Goal: Task Accomplishment & Management: Complete application form

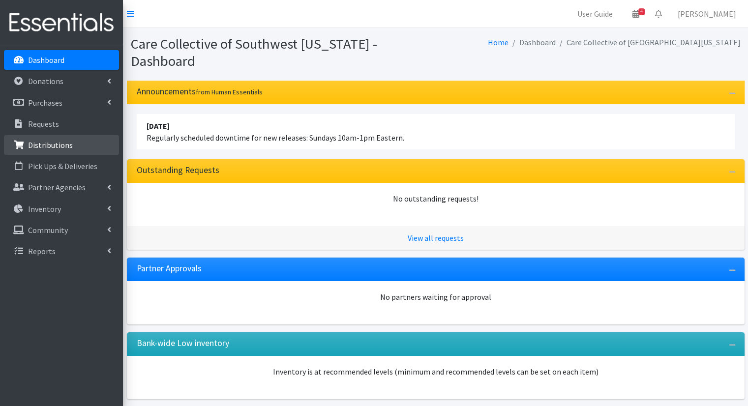
click at [98, 152] on link "Distributions" at bounding box center [61, 145] width 115 height 20
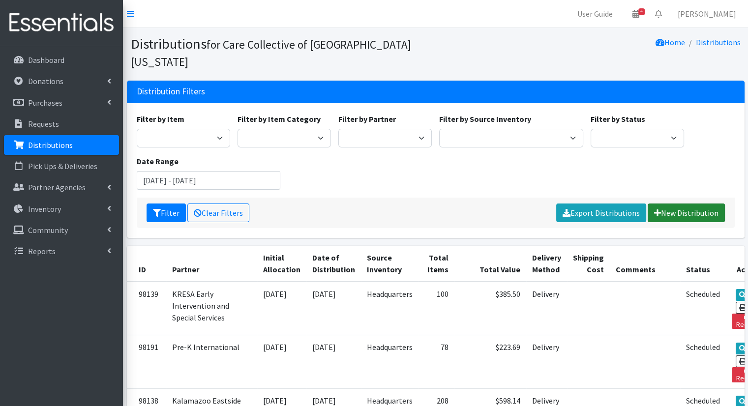
click at [686, 204] on link "New Distribution" at bounding box center [686, 213] width 77 height 19
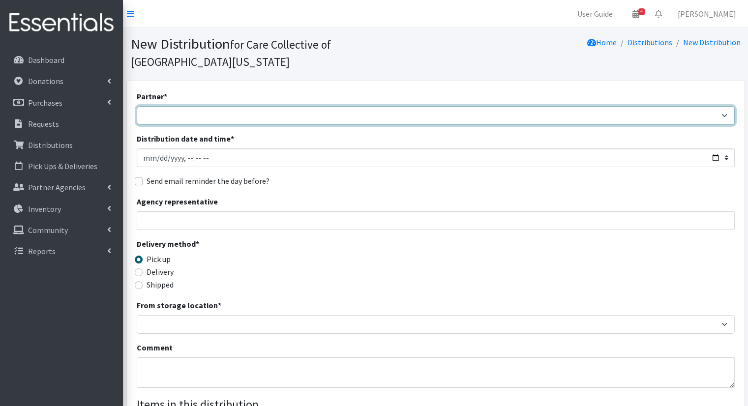
click at [293, 106] on select "African Community Kalamazoo Black Lives Matter Kzoo/BC Diaper Train Cares Sexua…" at bounding box center [436, 115] width 598 height 19
select select "8065"
click at [137, 106] on select "African Community Kalamazoo Black Lives Matter Kzoo/BC Diaper Train Cares Sexua…" at bounding box center [436, 115] width 598 height 19
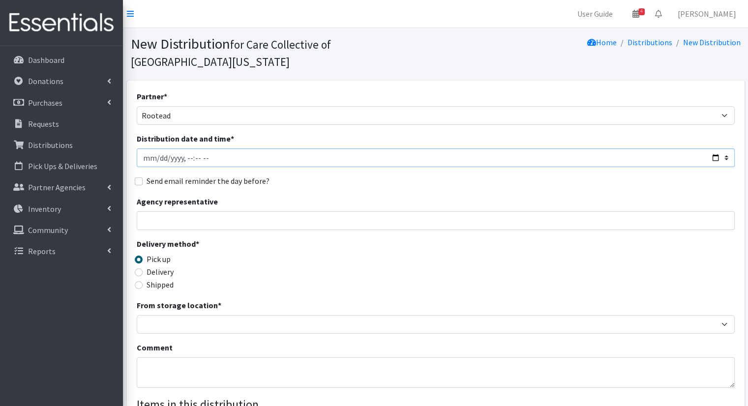
click at [715, 149] on input "Distribution date and time *" at bounding box center [436, 158] width 598 height 19
click at [714, 149] on input "Distribution date and time *" at bounding box center [436, 158] width 598 height 19
type input "2025-10-15T11:00"
click at [382, 175] on div "Send email reminder the day before?" at bounding box center [436, 181] width 598 height 12
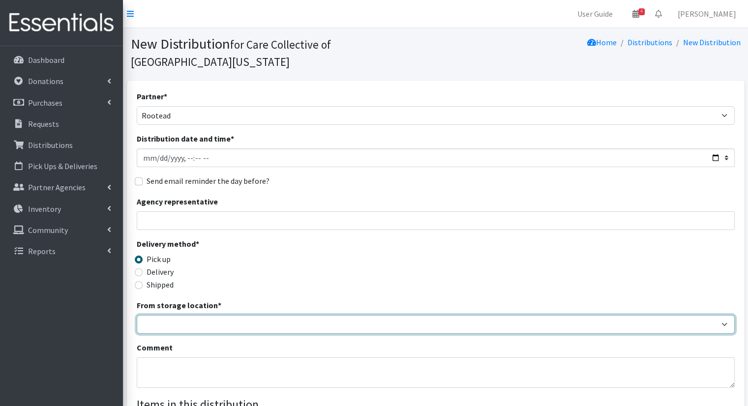
click at [225, 315] on select "Headquarters" at bounding box center [436, 324] width 598 height 19
select select "491"
click at [137, 315] on select "Headquarters" at bounding box center [436, 324] width 598 height 19
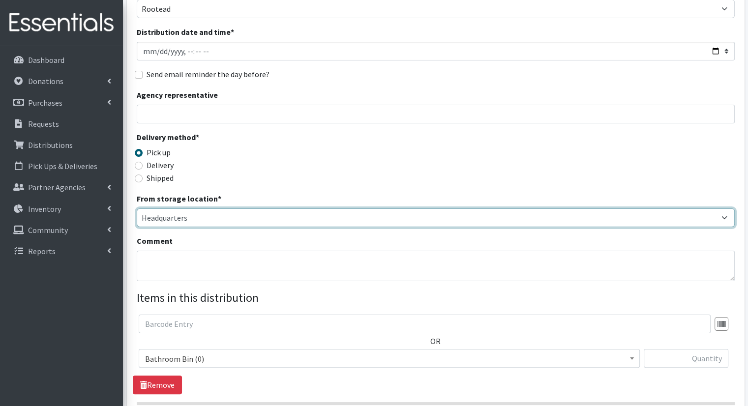
scroll to position [215, 0]
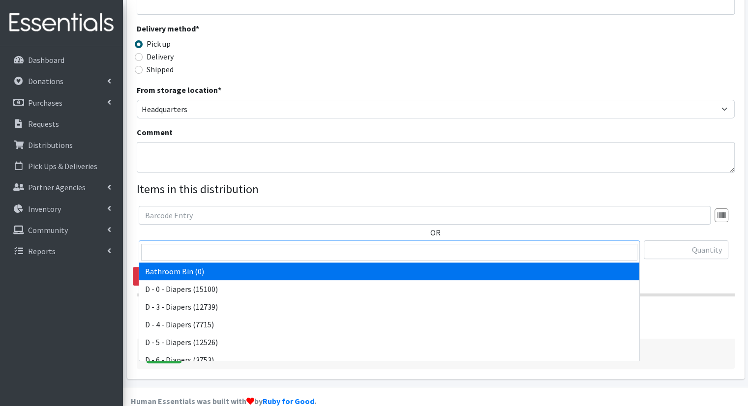
click at [321, 243] on span "Bathroom Bin (0)" at bounding box center [389, 250] width 488 height 14
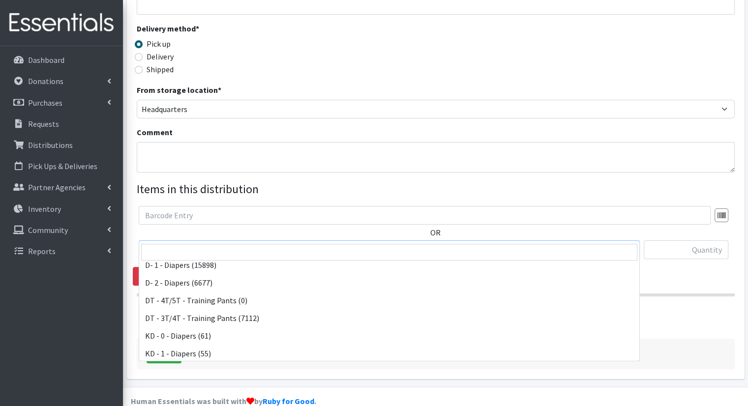
scroll to position [148, 0]
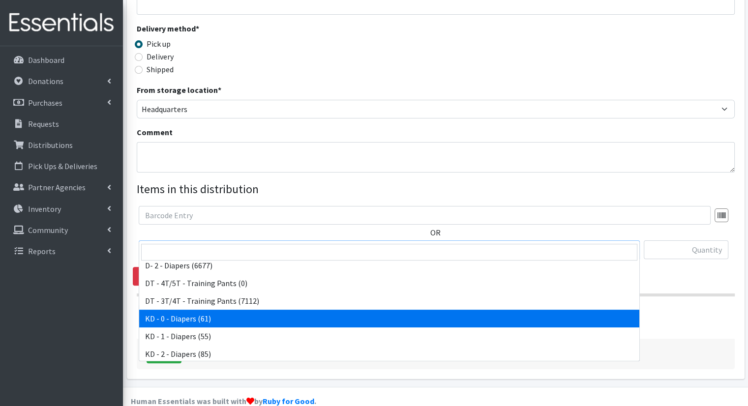
drag, startPoint x: 308, startPoint y: 313, endPoint x: 370, endPoint y: 300, distance: 63.5
select select "15496"
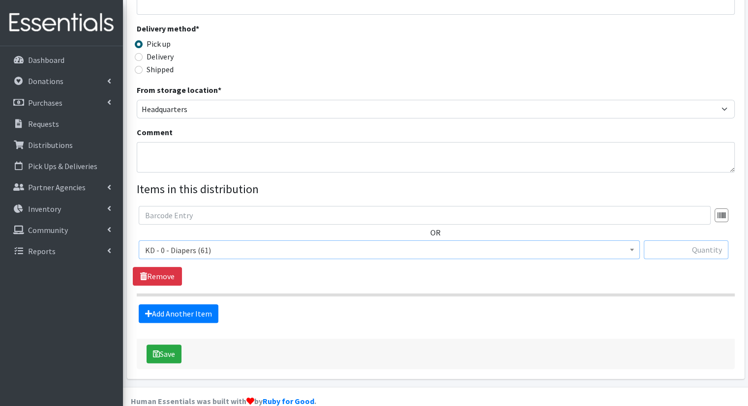
click at [668, 241] on input "text" at bounding box center [686, 250] width 85 height 19
type input "10"
click at [170, 304] on link "Add Another Item" at bounding box center [179, 313] width 80 height 19
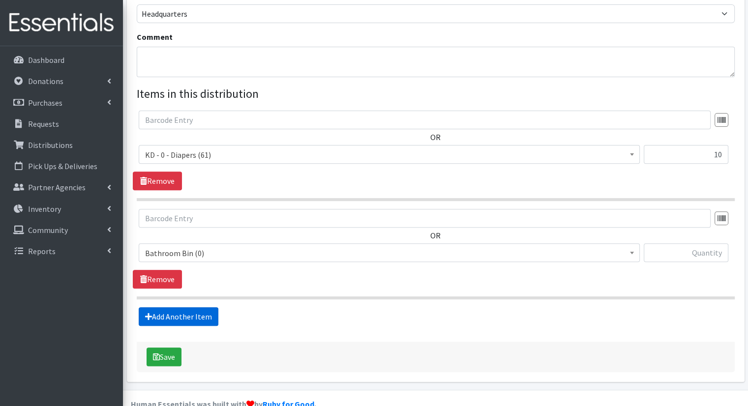
scroll to position [313, 0]
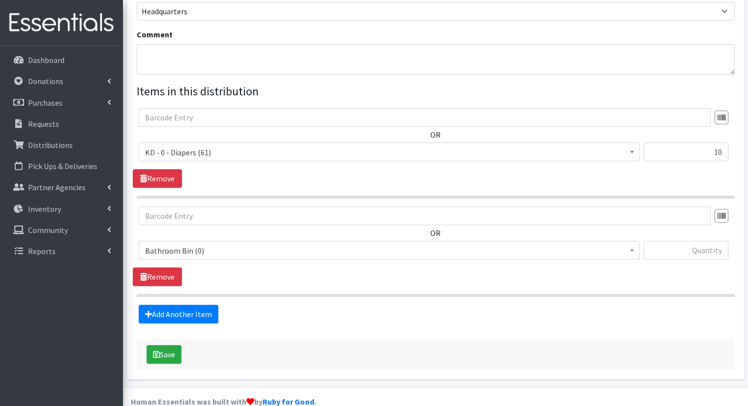
click at [259, 244] on span "Bathroom Bin (0)" at bounding box center [389, 251] width 488 height 14
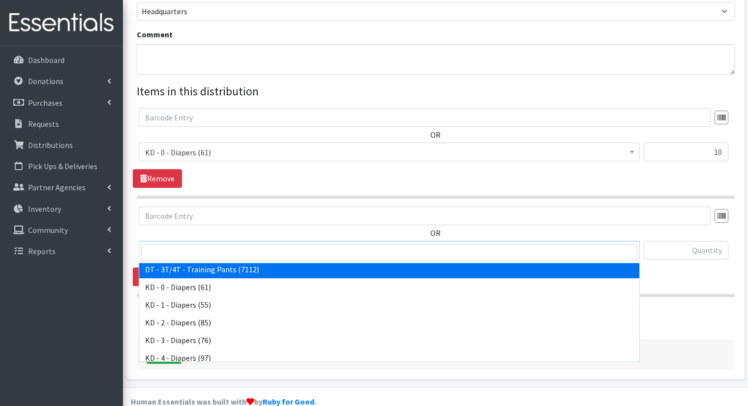
scroll to position [197, 0]
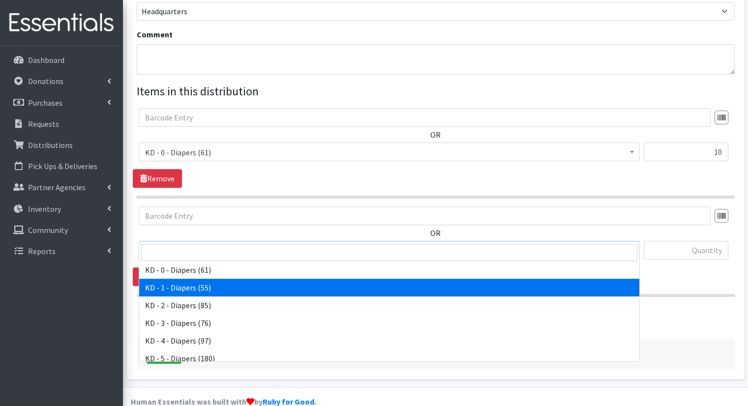
select select "15497"
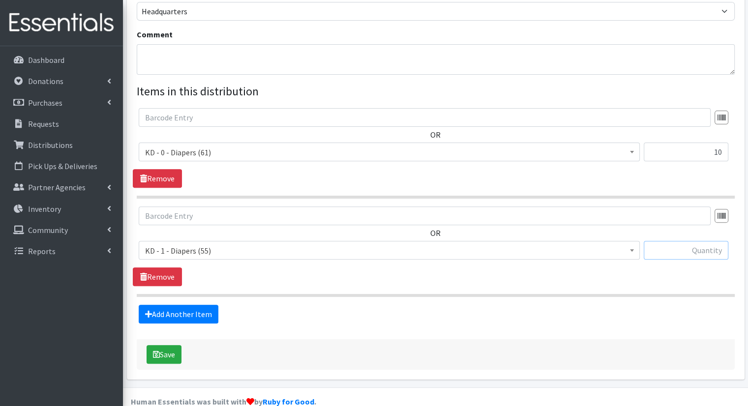
click at [698, 241] on input "text" at bounding box center [686, 250] width 85 height 19
type input "10"
drag, startPoint x: 158, startPoint y: 284, endPoint x: 176, endPoint y: 293, distance: 19.8
click at [168, 292] on fieldset "Items in this distribution OR Bathroom Bin (0) D - 0 - Diapers (15100) D - 3 - …" at bounding box center [436, 203] width 598 height 241
click at [177, 305] on link "Add Another Item" at bounding box center [179, 314] width 80 height 19
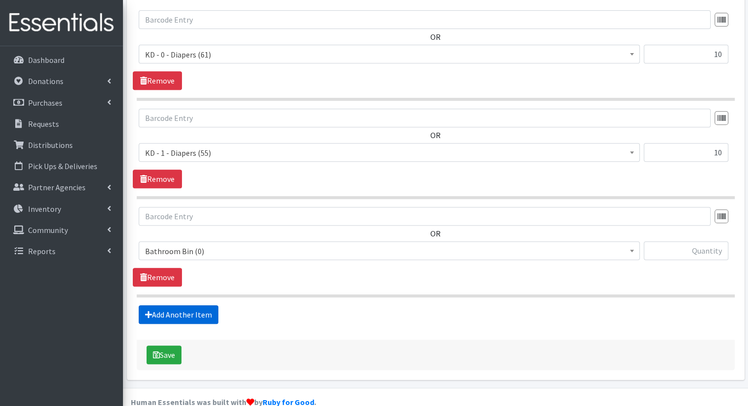
scroll to position [411, 0]
click at [222, 244] on span "Bathroom Bin (0)" at bounding box center [389, 251] width 488 height 14
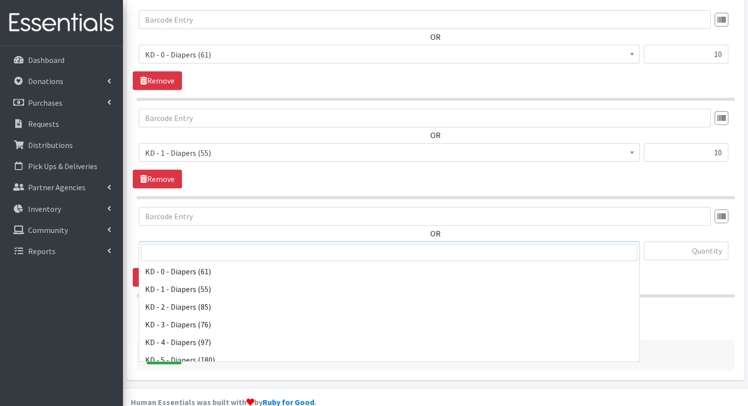
scroll to position [197, 0]
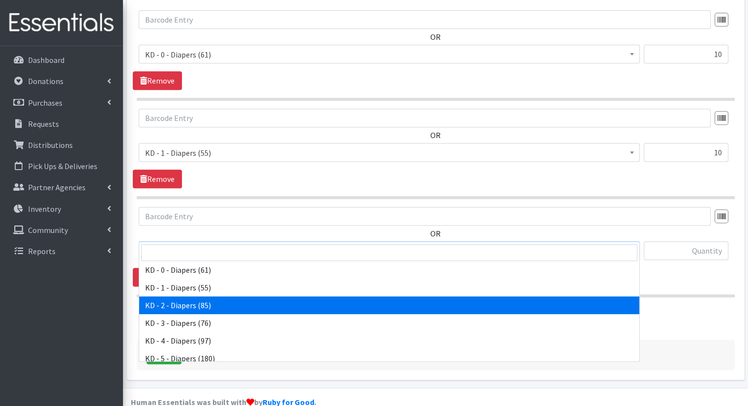
drag, startPoint x: 242, startPoint y: 302, endPoint x: 247, endPoint y: 297, distance: 7.7
select select "15498"
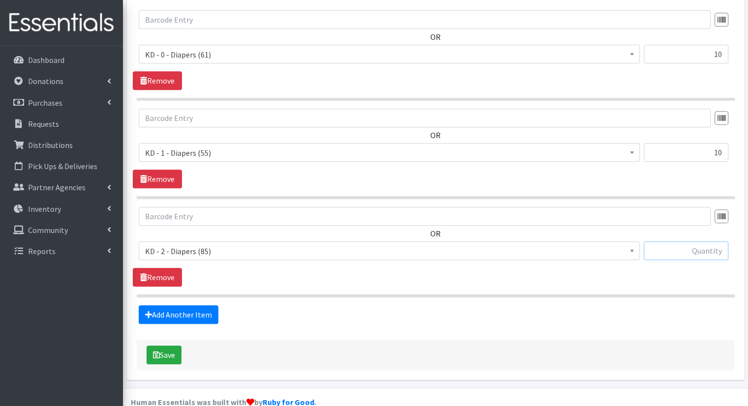
click at [698, 241] on input "text" at bounding box center [686, 250] width 85 height 19
type input "15"
click at [164, 305] on form "Partner * African Community Kalamazoo Black Lives Matter Kzoo/BC Diaper Train C…" at bounding box center [436, 24] width 598 height 691
click at [171, 305] on link "Add Another Item" at bounding box center [179, 314] width 80 height 19
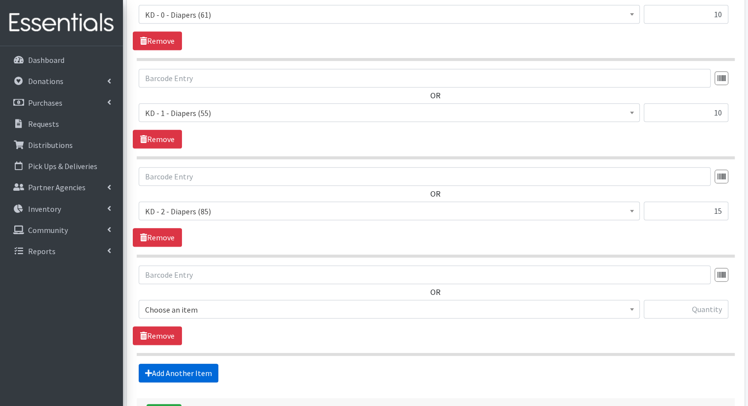
scroll to position [510, 0]
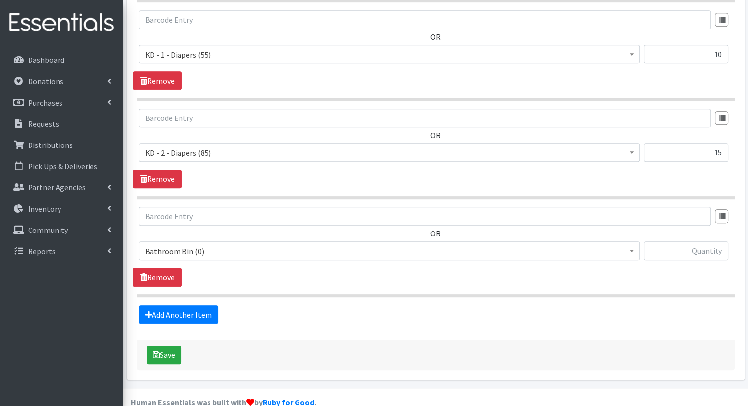
click at [259, 244] on span "Bathroom Bin (0)" at bounding box center [389, 251] width 488 height 14
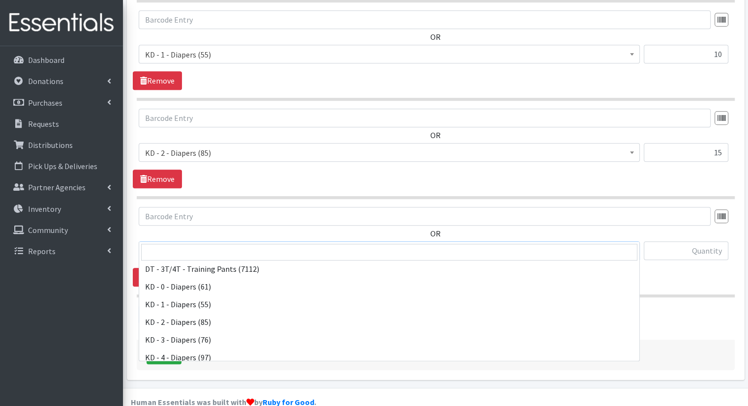
scroll to position [197, 0]
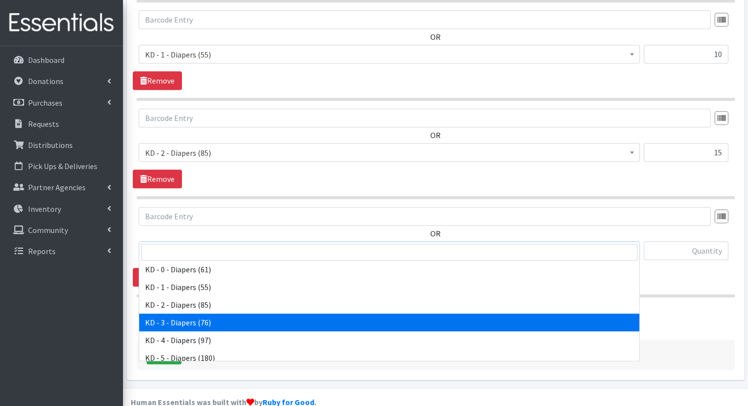
select select "15499"
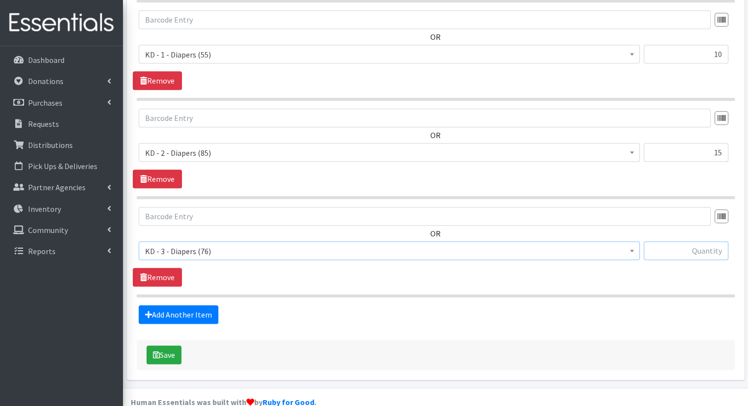
click at [697, 241] on input "text" at bounding box center [686, 250] width 85 height 19
type input "15"
click at [170, 305] on link "Add Another Item" at bounding box center [179, 314] width 80 height 19
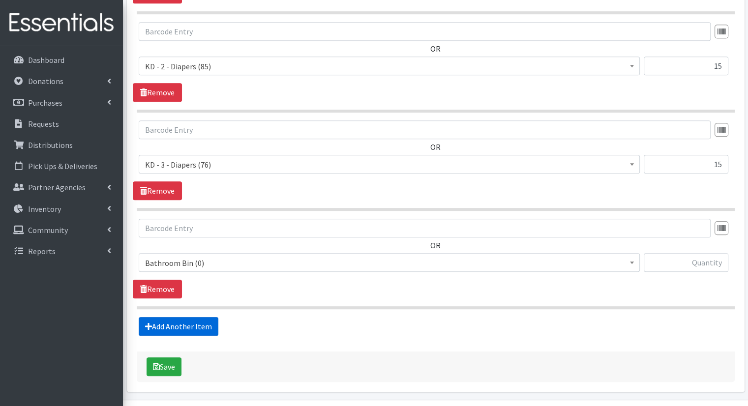
scroll to position [608, 0]
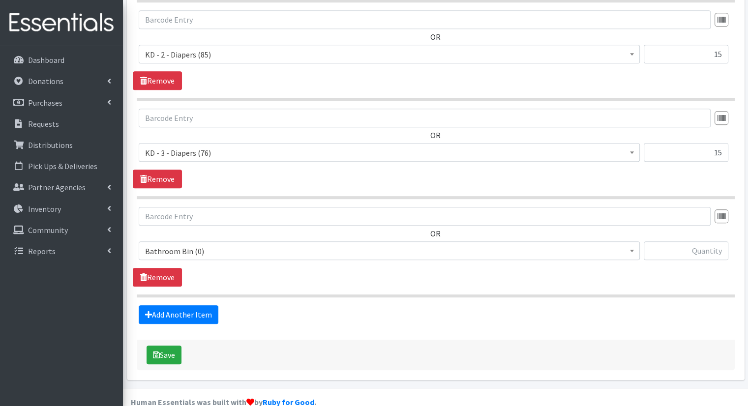
click at [257, 244] on span "Bathroom Bin (0)" at bounding box center [389, 251] width 488 height 14
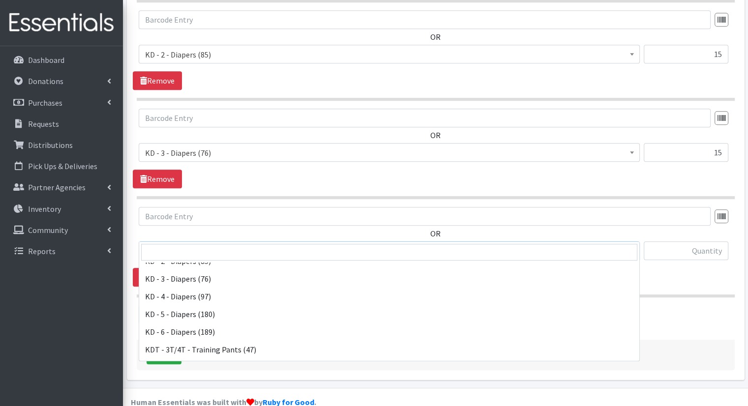
scroll to position [246, 0]
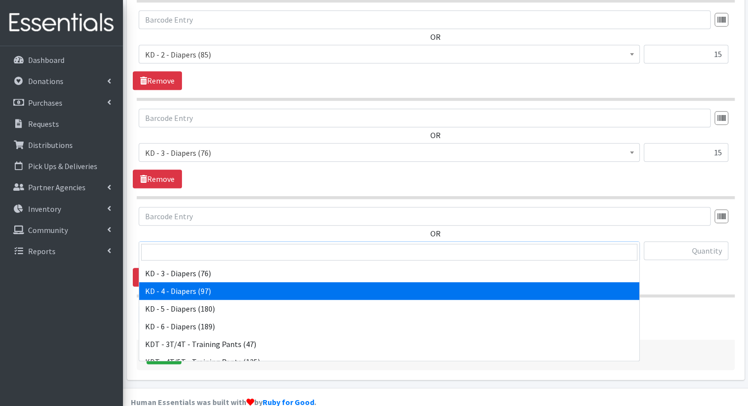
drag, startPoint x: 254, startPoint y: 292, endPoint x: 282, endPoint y: 279, distance: 30.6
select select "15500"
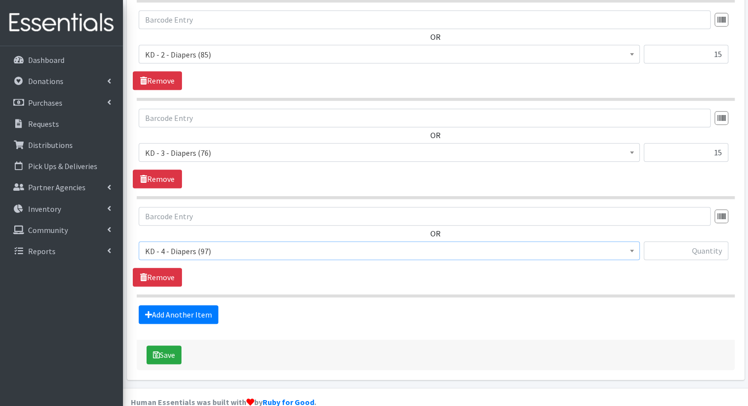
click at [696, 242] on div at bounding box center [686, 254] width 85 height 27
click at [698, 241] on input "text" at bounding box center [686, 250] width 85 height 19
type input "20"
click at [207, 305] on link "Add Another Item" at bounding box center [179, 314] width 80 height 19
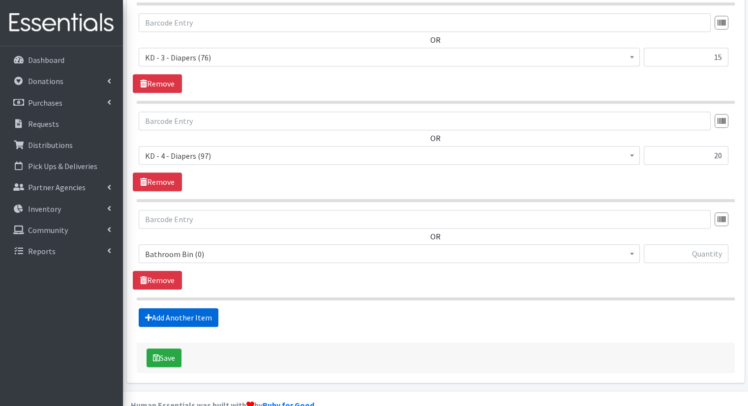
scroll to position [706, 0]
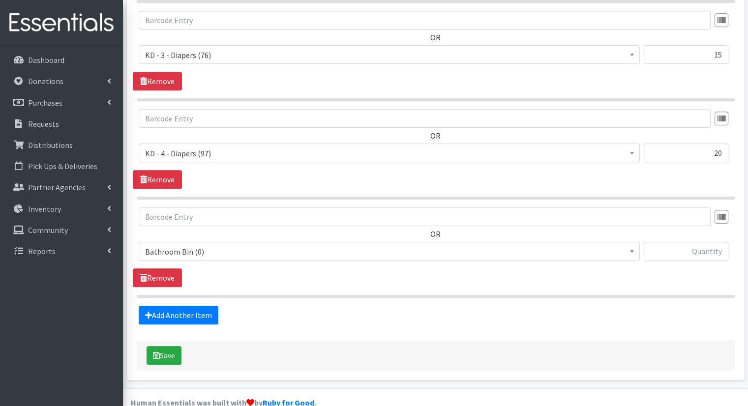
click at [255, 245] on span "Bathroom Bin (0)" at bounding box center [389, 252] width 488 height 14
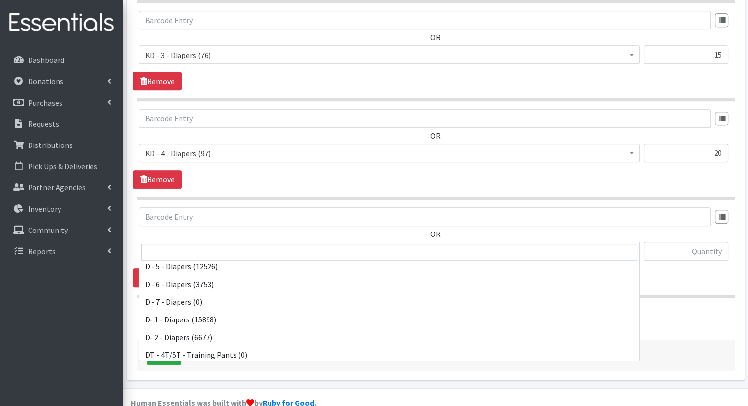
scroll to position [246, 0]
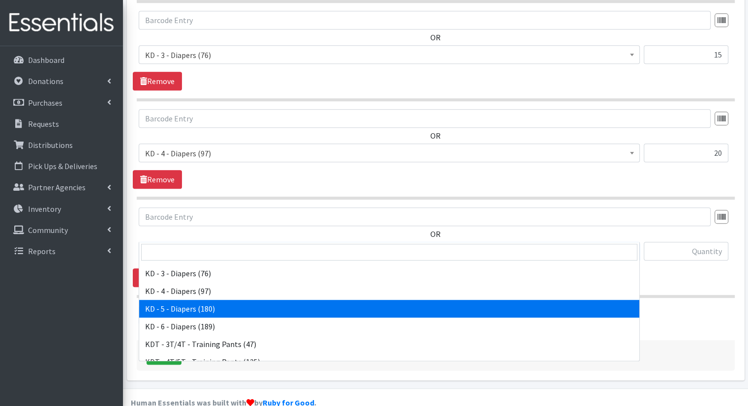
select select "15501"
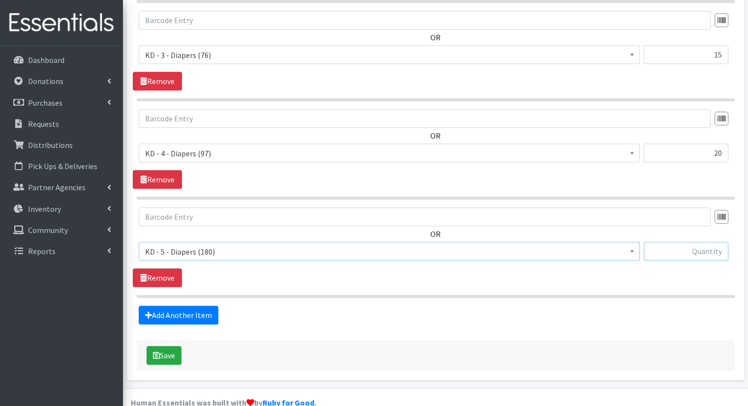
click at [686, 242] on input "text" at bounding box center [686, 251] width 85 height 19
type input "10"
click at [183, 306] on link "Add Another Item" at bounding box center [179, 315] width 80 height 19
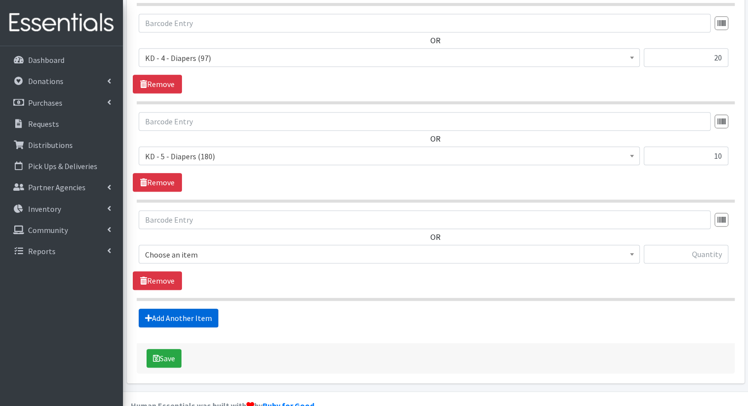
scroll to position [804, 0]
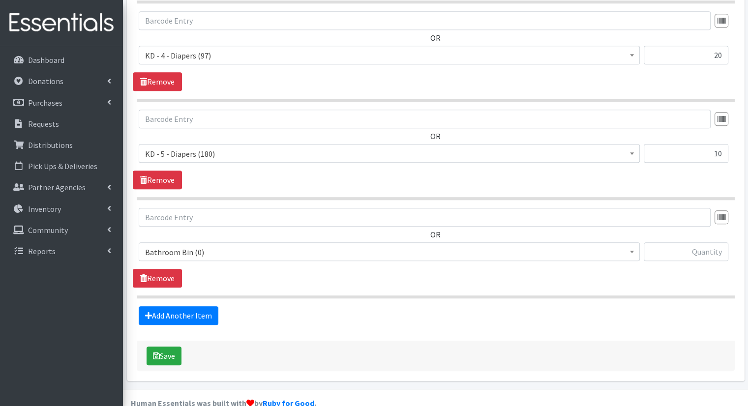
click at [252, 245] on span "Bathroom Bin (0)" at bounding box center [389, 252] width 488 height 14
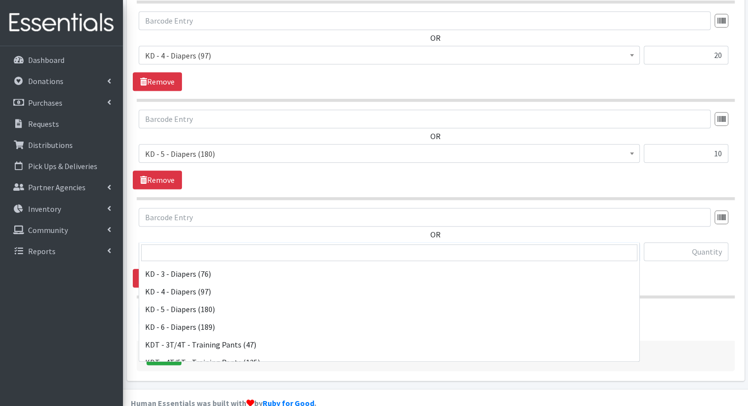
scroll to position [295, 0]
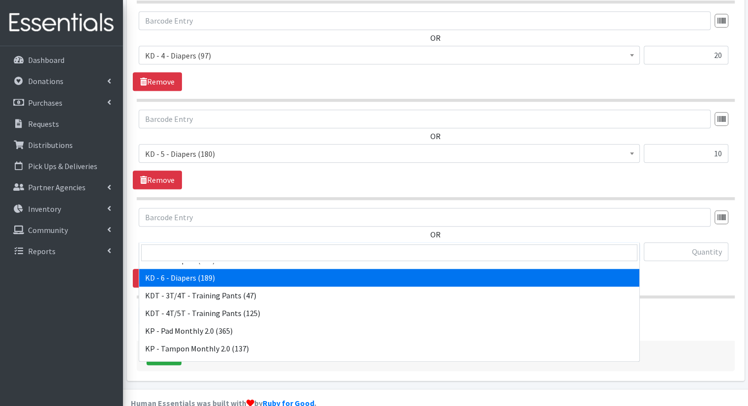
select select "15502"
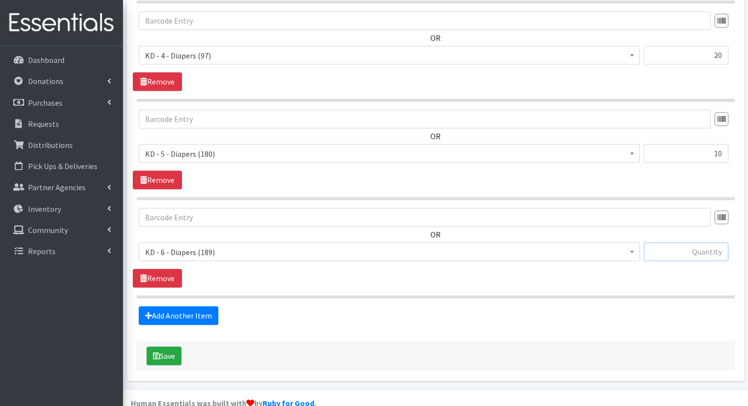
click at [673, 242] on input "text" at bounding box center [686, 251] width 85 height 19
type input "20"
click at [201, 306] on link "Add Another Item" at bounding box center [179, 315] width 80 height 19
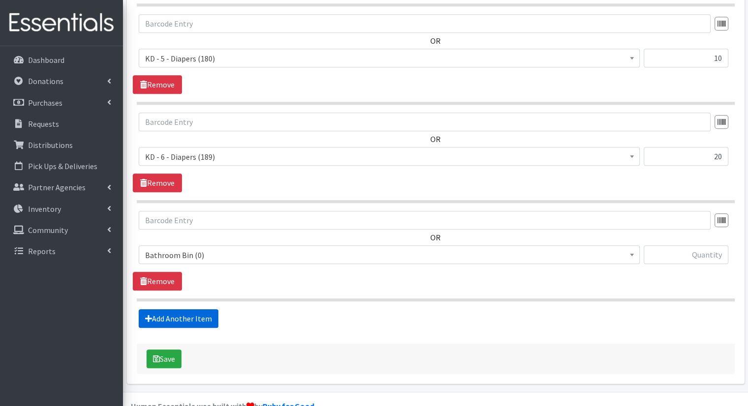
scroll to position [902, 0]
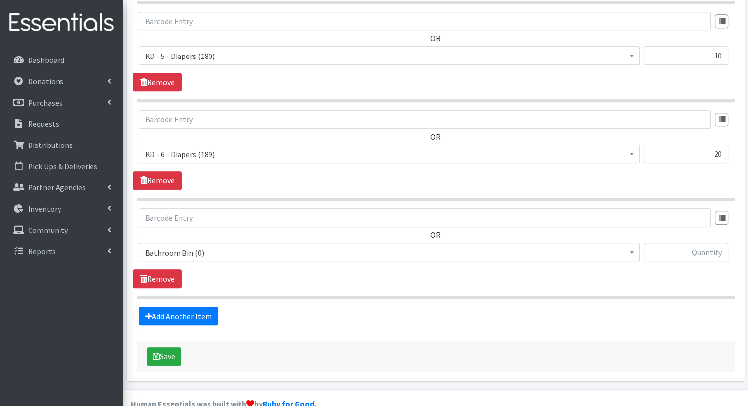
click at [266, 246] on span "Bathroom Bin (0)" at bounding box center [389, 253] width 488 height 14
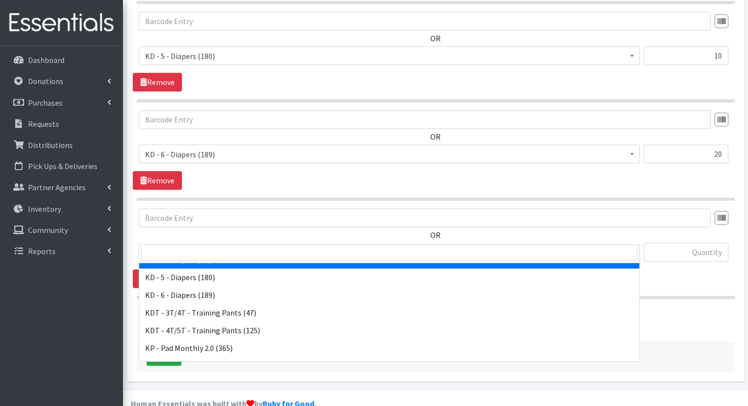
scroll to position [295, 0]
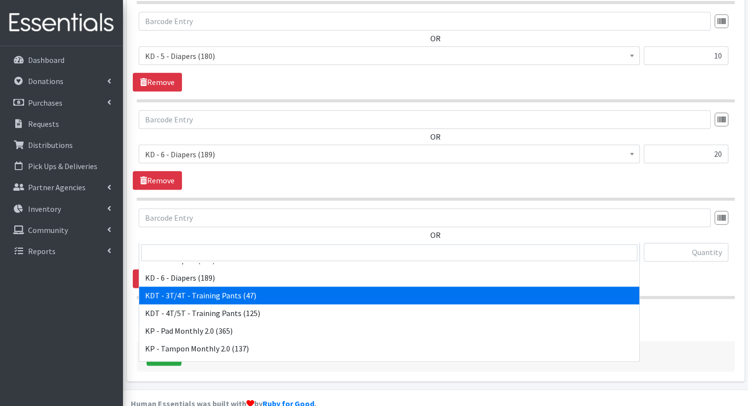
select select "15506"
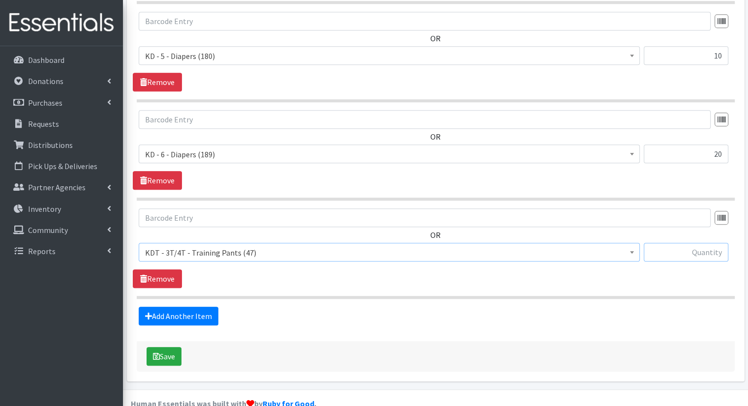
click at [678, 243] on input "text" at bounding box center [686, 252] width 85 height 19
type input "10"
click at [193, 307] on link "Add Another Item" at bounding box center [179, 316] width 80 height 19
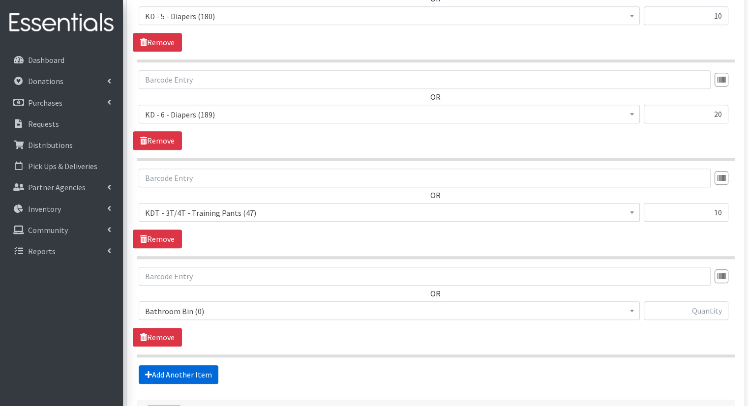
scroll to position [1000, 0]
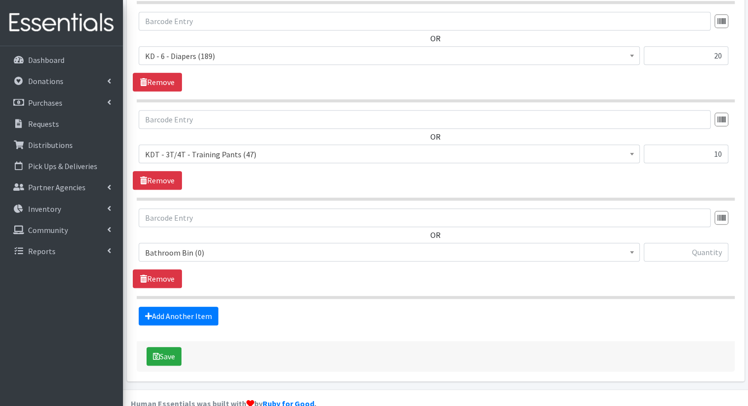
click at [255, 246] on span "Bathroom Bin (0)" at bounding box center [389, 253] width 488 height 14
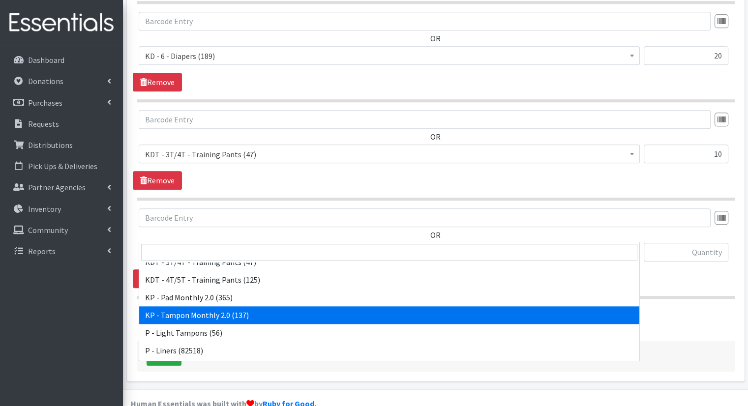
scroll to position [295, 0]
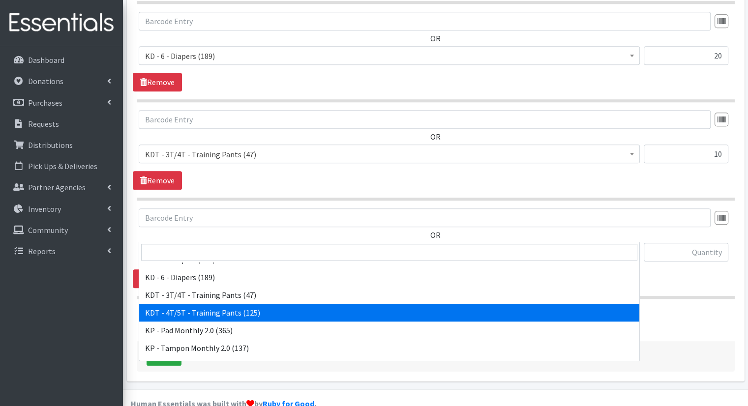
select select "15507"
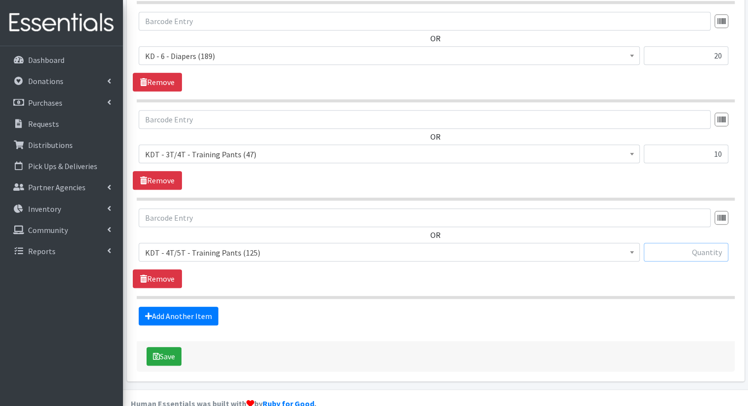
click at [682, 243] on input "text" at bounding box center [686, 252] width 85 height 19
type input "20"
click at [204, 307] on link "Add Another Item" at bounding box center [179, 316] width 80 height 19
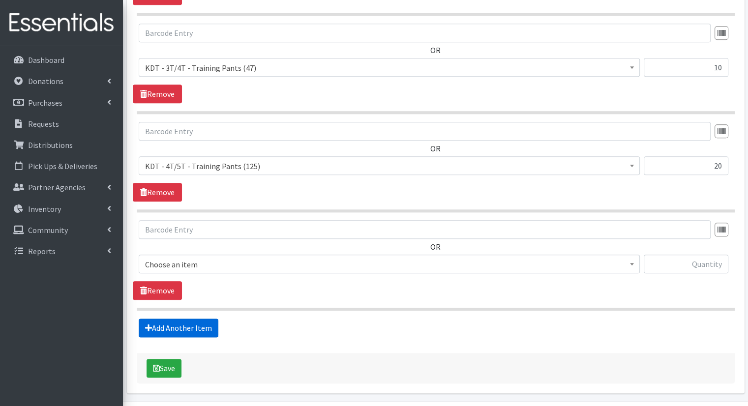
scroll to position [1098, 0]
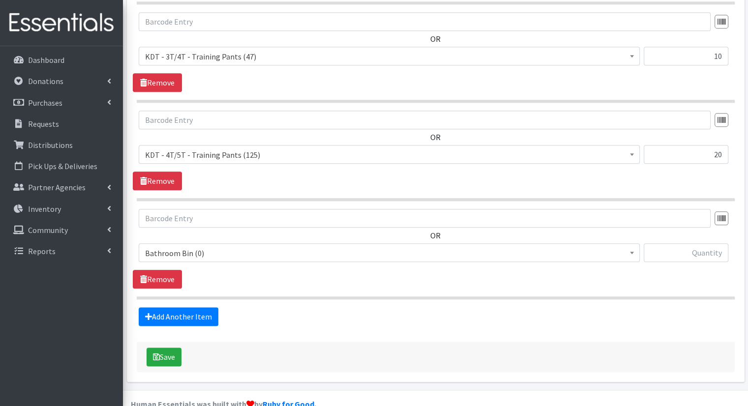
click at [250, 246] on span "Bathroom Bin (0)" at bounding box center [389, 253] width 488 height 14
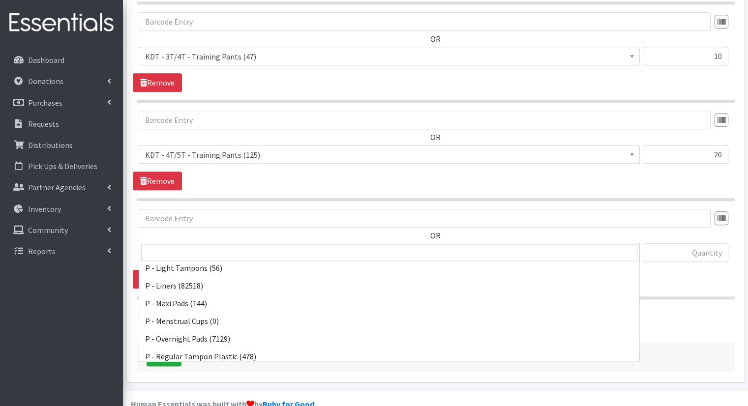
scroll to position [486, 0]
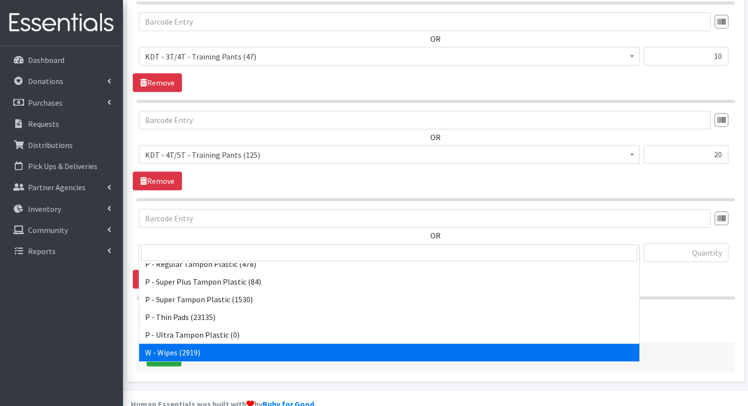
select select "15495"
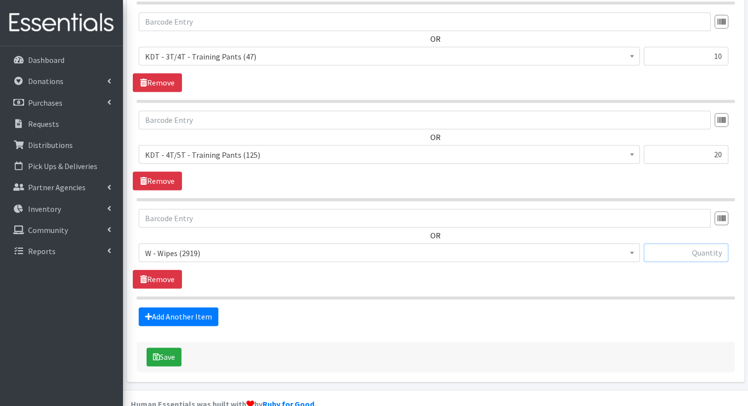
click at [707, 243] on input "text" at bounding box center [686, 252] width 85 height 19
type input "130"
click at [173, 307] on link "Add Another Item" at bounding box center [179, 316] width 80 height 19
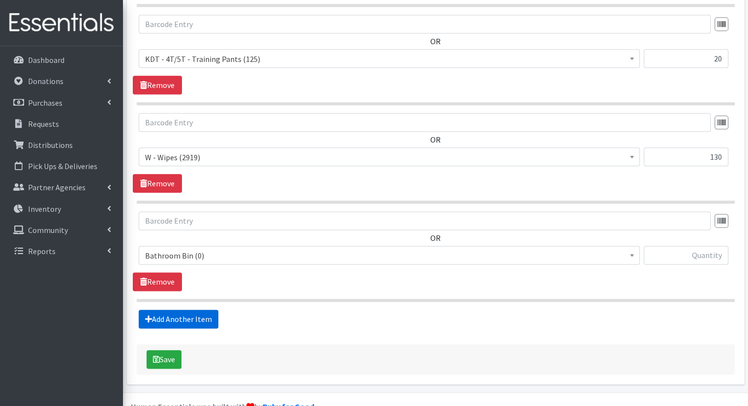
scroll to position [1196, 0]
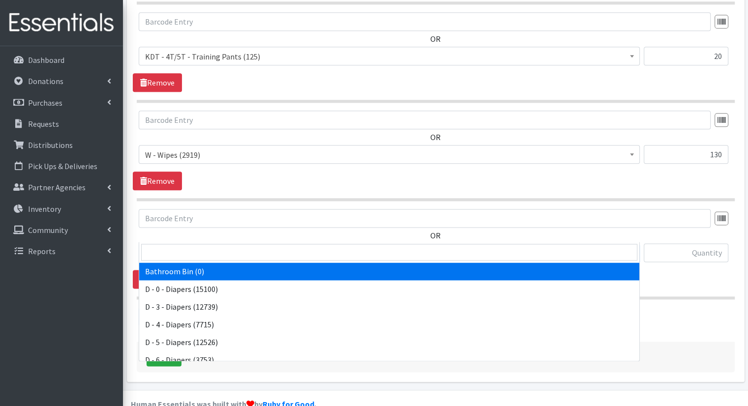
click at [285, 246] on span "Bathroom Bin (0)" at bounding box center [389, 253] width 488 height 14
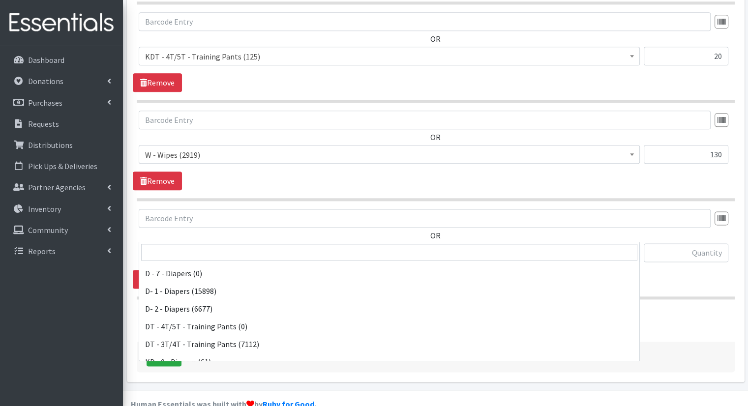
scroll to position [295, 0]
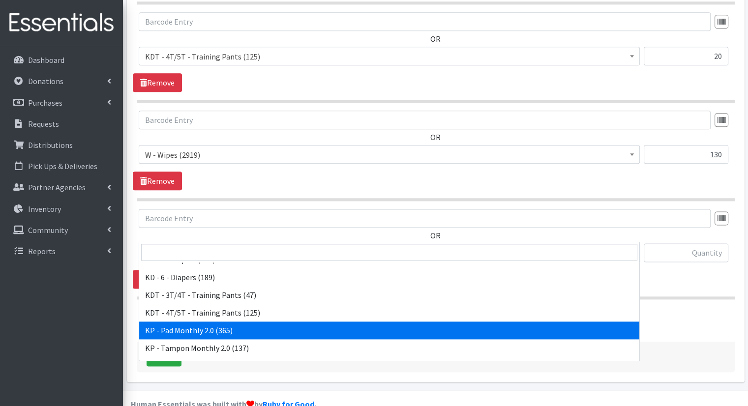
select select "15566"
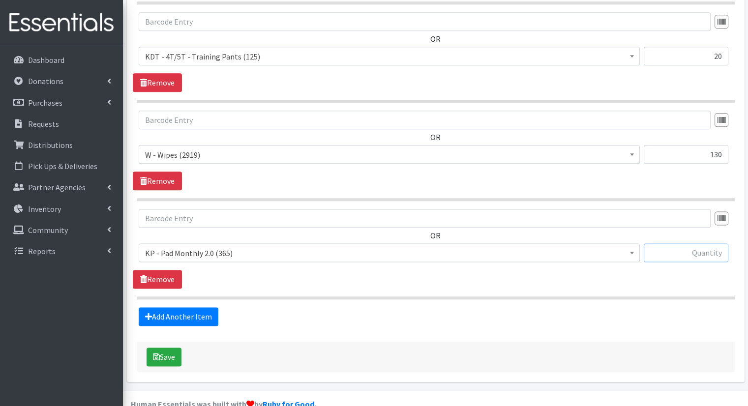
click at [703, 243] on input "text" at bounding box center [686, 252] width 85 height 19
type input "25"
click at [211, 307] on link "Add Another Item" at bounding box center [179, 316] width 80 height 19
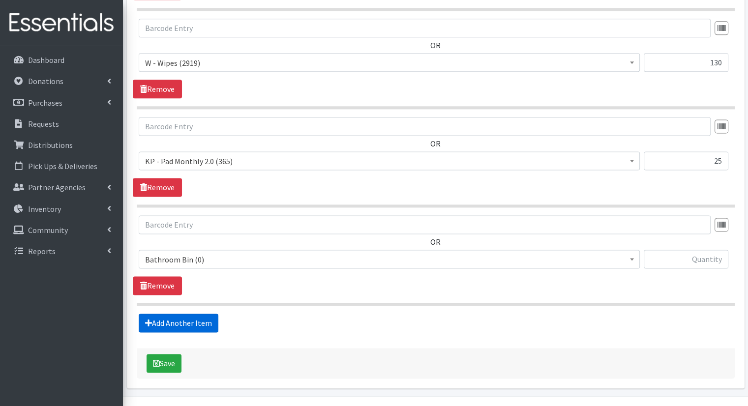
scroll to position [1294, 0]
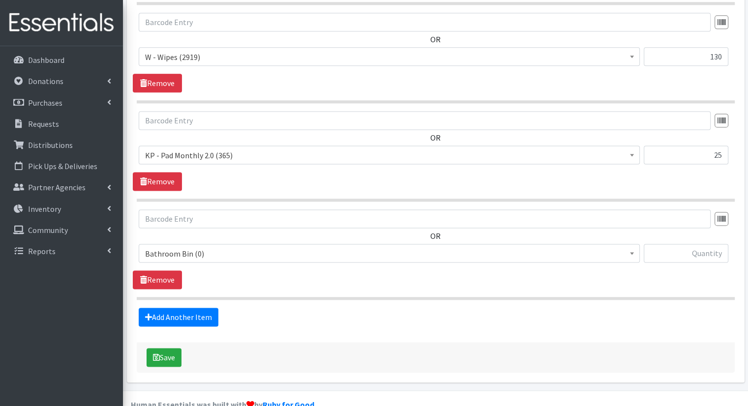
click at [277, 221] on div "OR Bathroom Bin (0) D - 0 - Diapers (15100) D - 3 - Diapers (12739) D - 4 - Dia…" at bounding box center [435, 240] width 605 height 61
click at [294, 247] on span "Bathroom Bin (0)" at bounding box center [389, 254] width 488 height 14
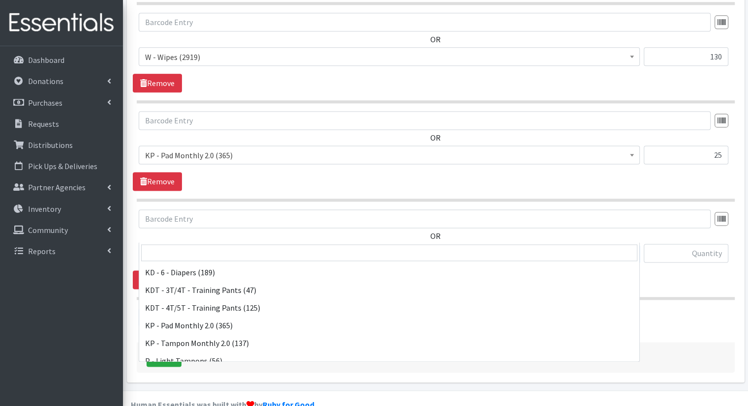
scroll to position [295, 0]
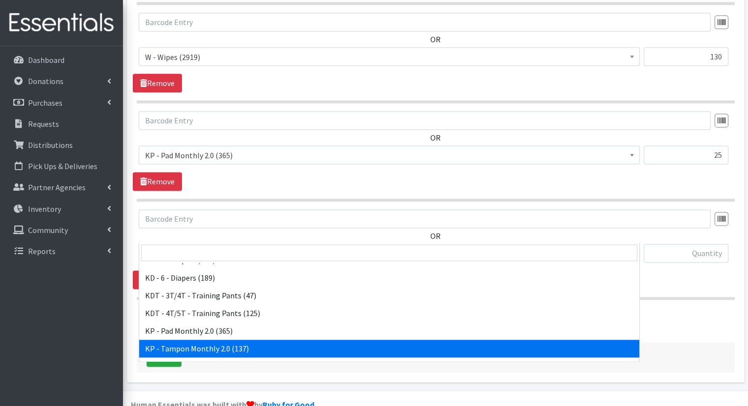
drag, startPoint x: 256, startPoint y: 344, endPoint x: 357, endPoint y: 311, distance: 106.5
select select "15575"
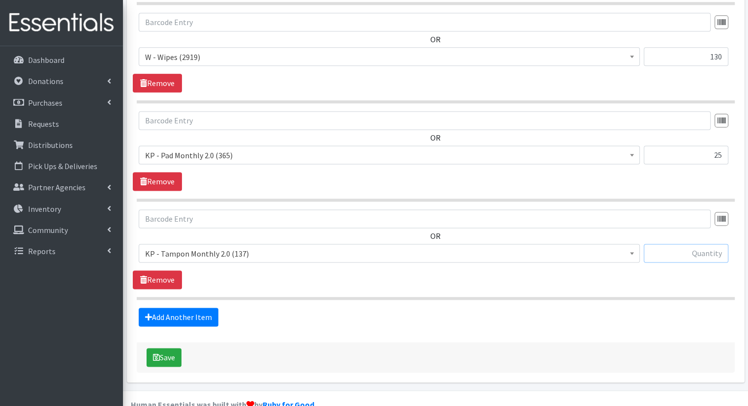
click at [647, 244] on input "text" at bounding box center [686, 253] width 85 height 19
type input "25"
click at [163, 348] on button "Save" at bounding box center [164, 357] width 35 height 19
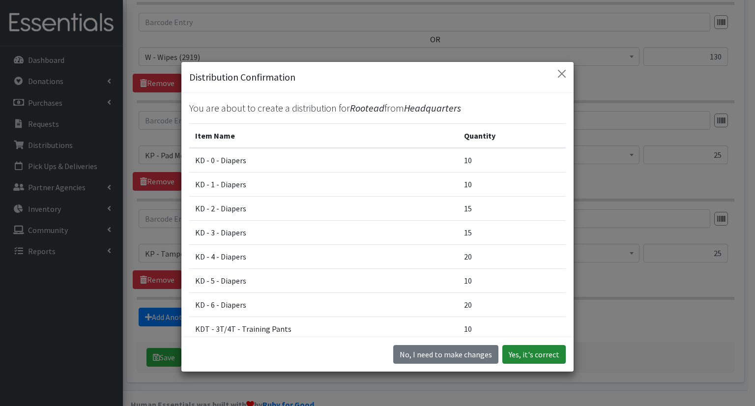
click at [553, 356] on button "Yes, it's correct" at bounding box center [534, 354] width 63 height 19
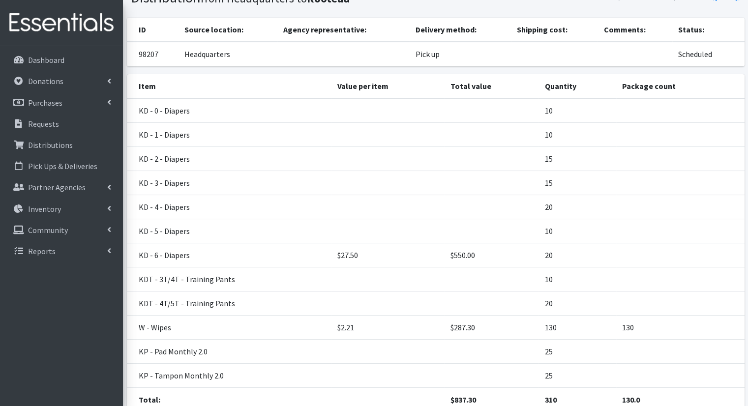
scroll to position [157, 0]
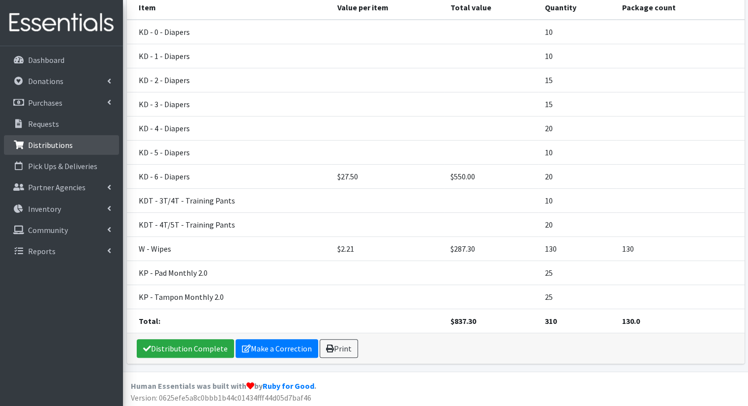
click at [72, 145] on link "Distributions" at bounding box center [61, 145] width 115 height 20
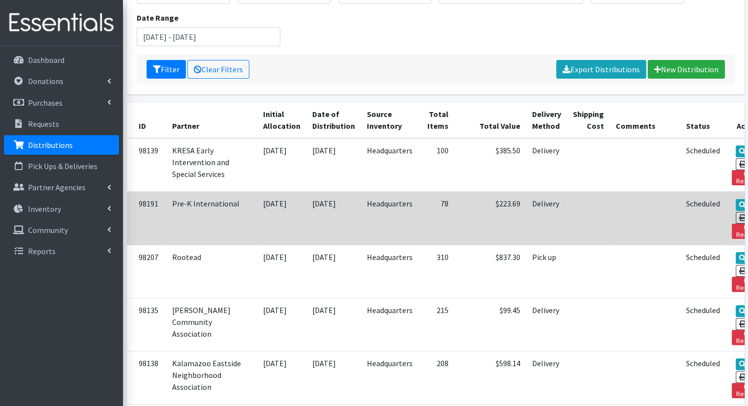
scroll to position [148, 0]
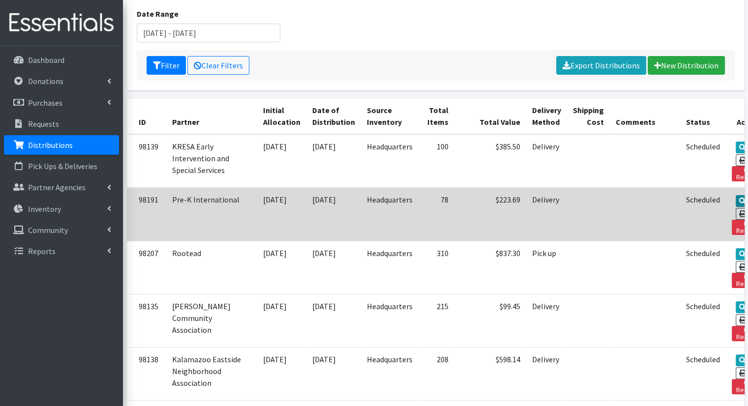
click at [736, 195] on link "View" at bounding box center [750, 201] width 28 height 12
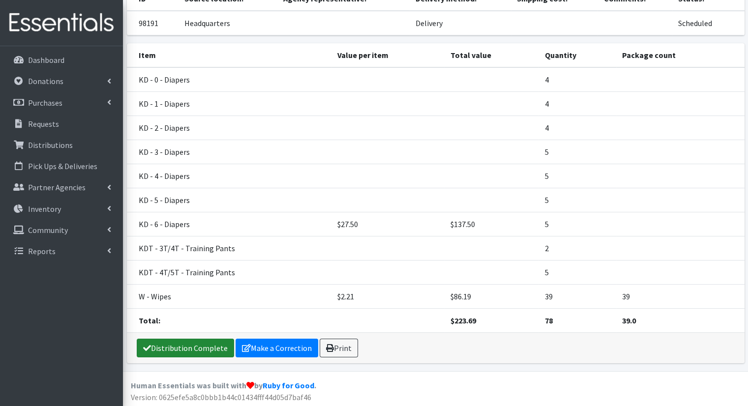
click at [194, 339] on link "Distribution Complete" at bounding box center [185, 348] width 97 height 19
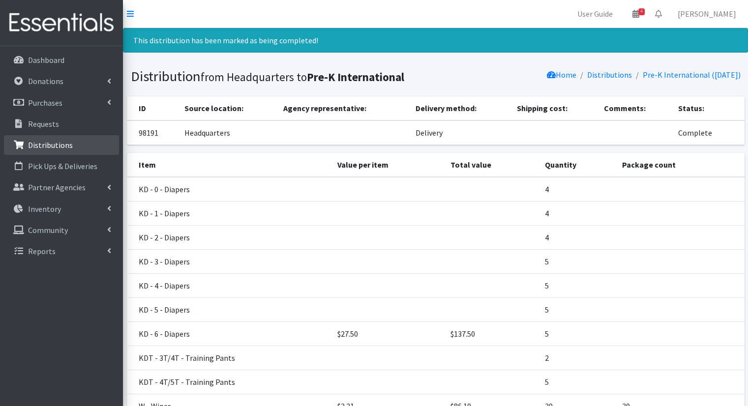
click at [109, 151] on link "Distributions" at bounding box center [61, 145] width 115 height 20
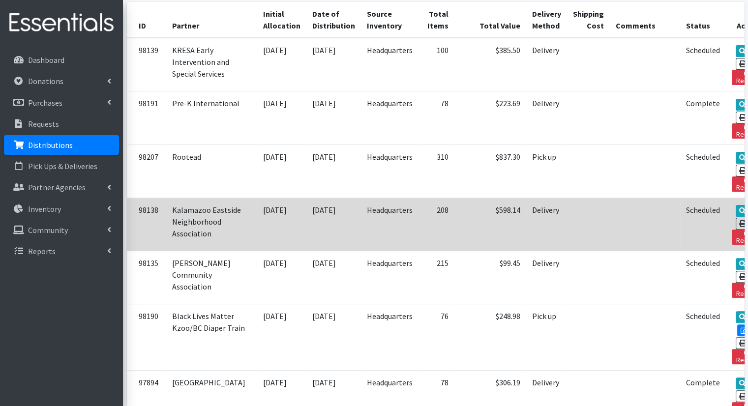
scroll to position [246, 0]
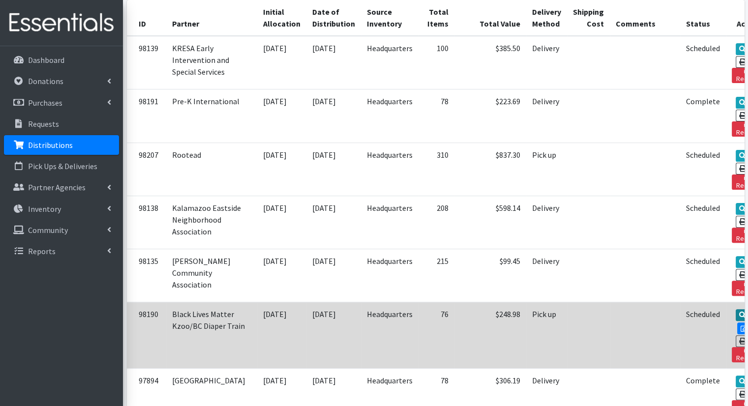
click at [736, 309] on link "View" at bounding box center [750, 315] width 28 height 12
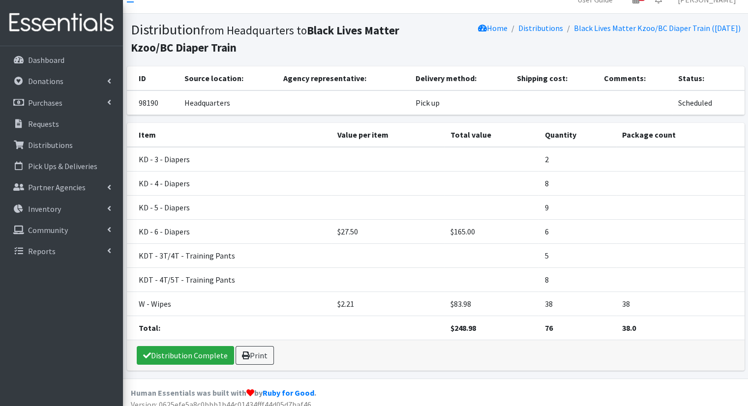
scroll to position [22, 0]
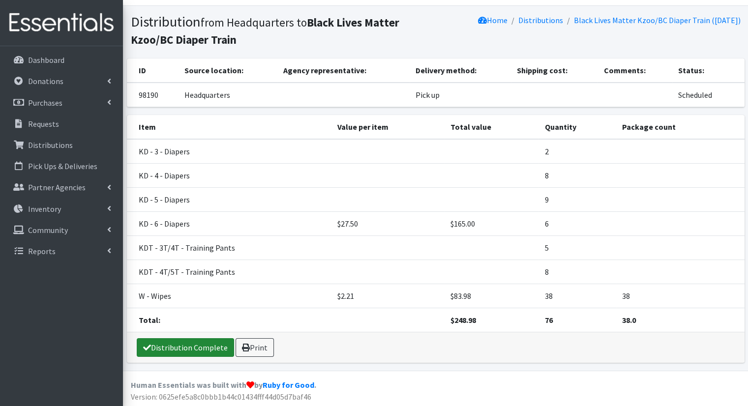
click at [199, 351] on link "Distribution Complete" at bounding box center [185, 347] width 97 height 19
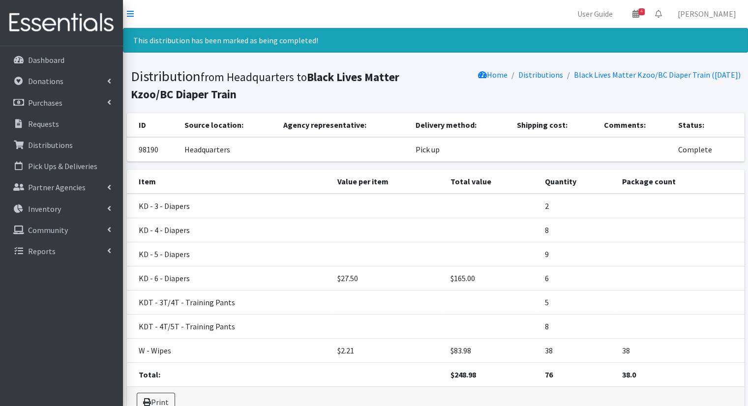
scroll to position [0, 0]
click at [104, 136] on link "Distributions" at bounding box center [61, 145] width 115 height 20
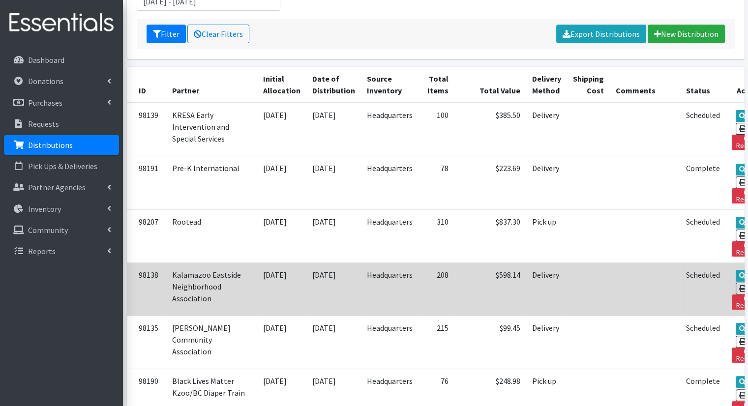
scroll to position [197, 0]
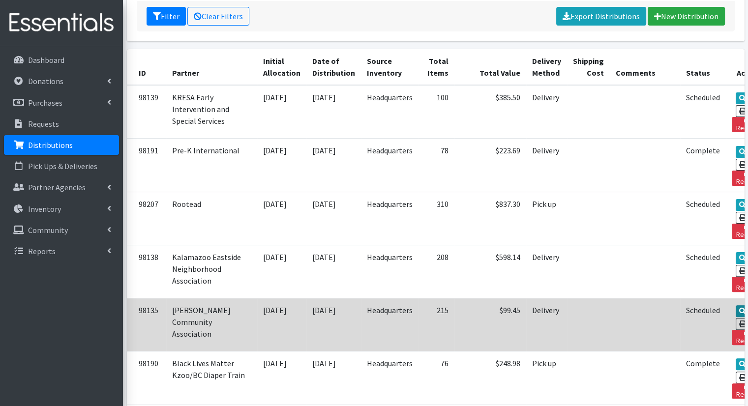
click at [736, 305] on link "View" at bounding box center [750, 311] width 28 height 12
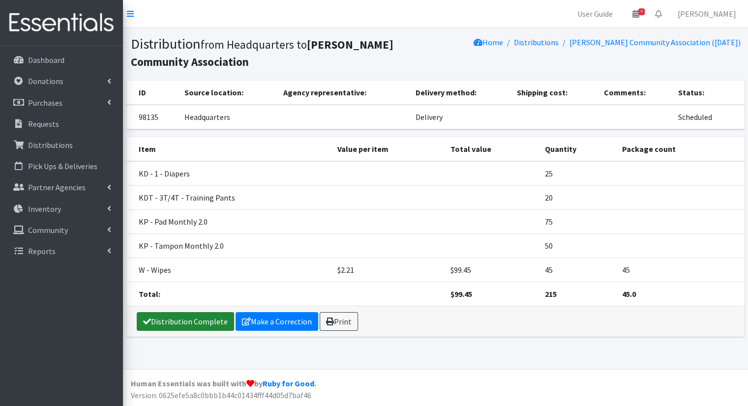
click at [202, 313] on link "Distribution Complete" at bounding box center [185, 321] width 97 height 19
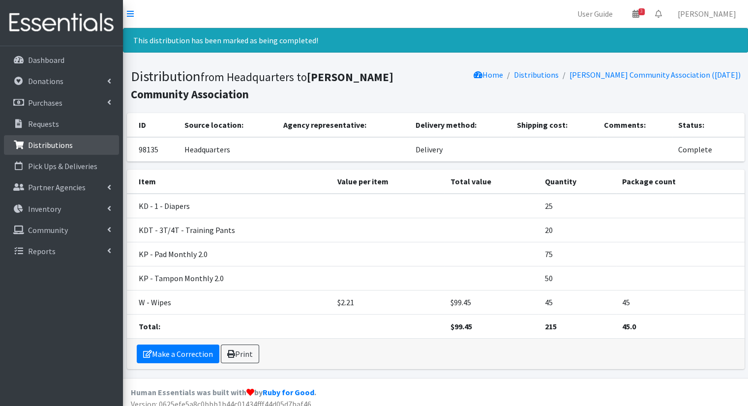
click at [92, 149] on link "Distributions" at bounding box center [61, 145] width 115 height 20
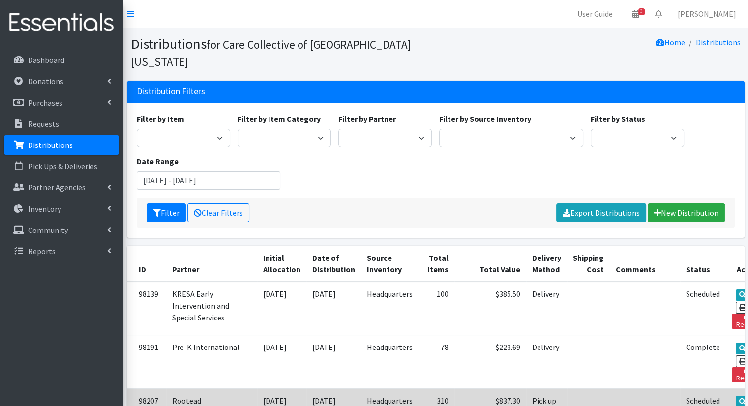
scroll to position [197, 0]
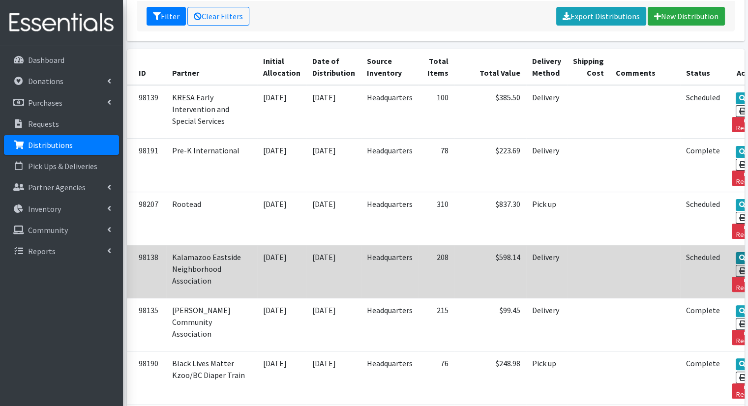
click at [739, 255] on icon at bounding box center [742, 258] width 7 height 7
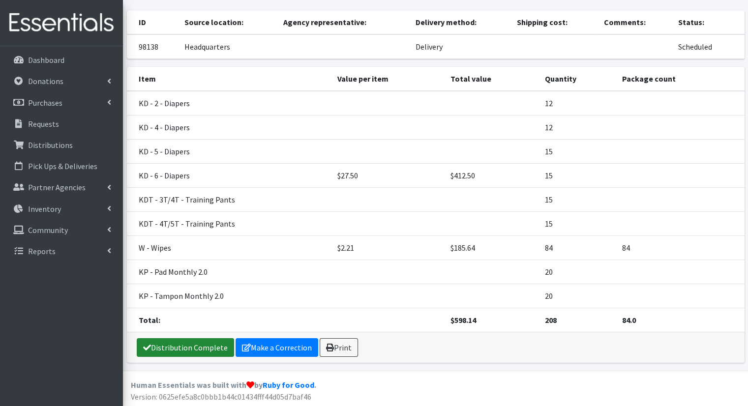
click at [217, 338] on link "Distribution Complete" at bounding box center [185, 347] width 97 height 19
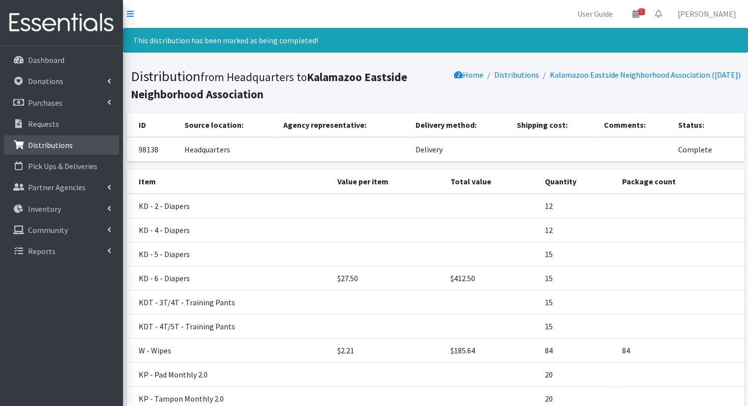
click at [98, 144] on link "Distributions" at bounding box center [61, 145] width 115 height 20
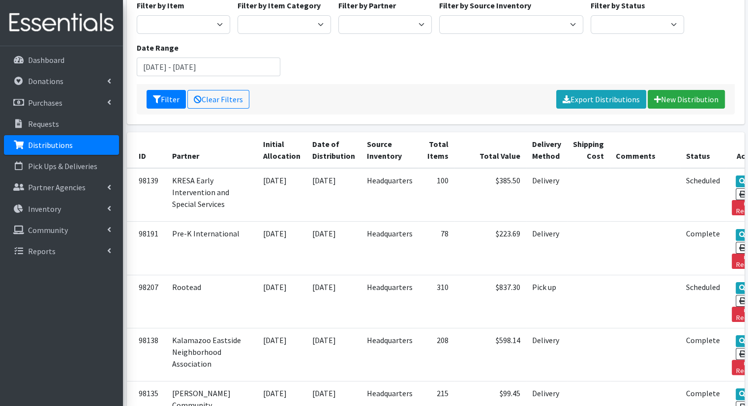
scroll to position [148, 0]
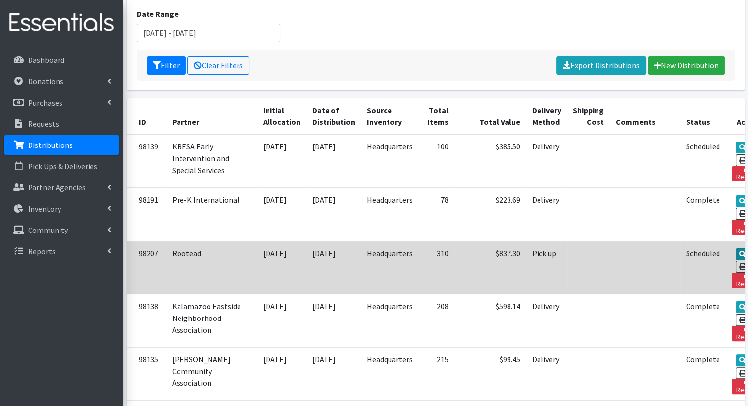
click at [739, 251] on icon at bounding box center [742, 254] width 7 height 7
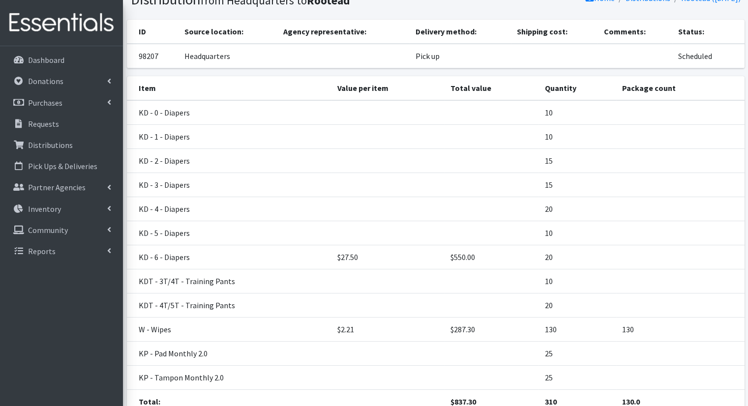
scroll to position [125, 0]
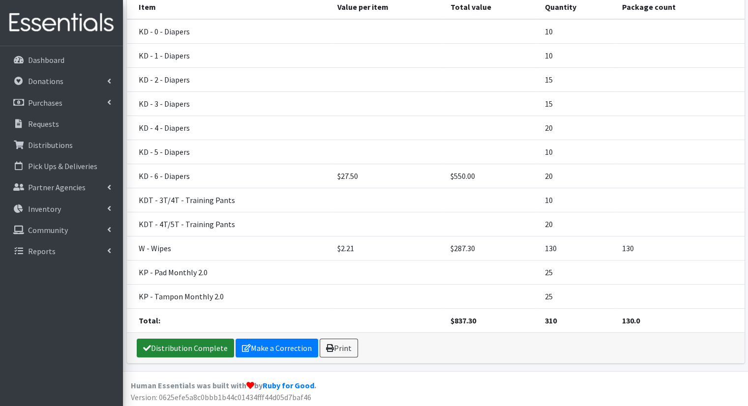
click at [187, 345] on link "Distribution Complete" at bounding box center [185, 348] width 97 height 19
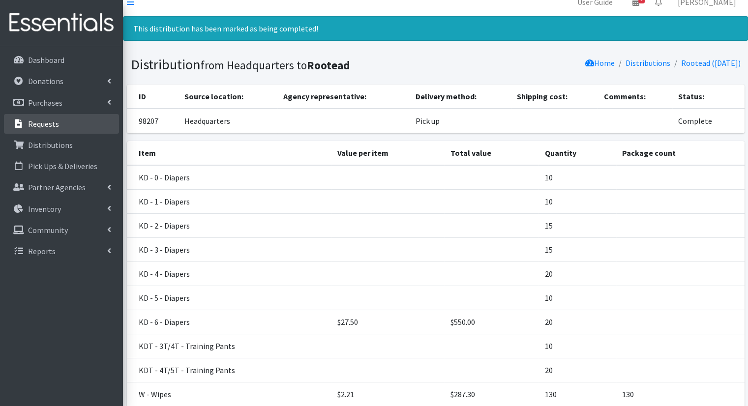
scroll to position [0, 0]
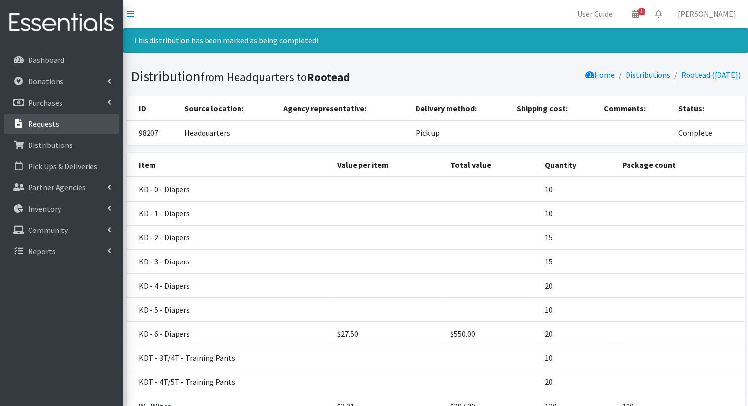
click at [111, 132] on link "Requests" at bounding box center [61, 124] width 115 height 20
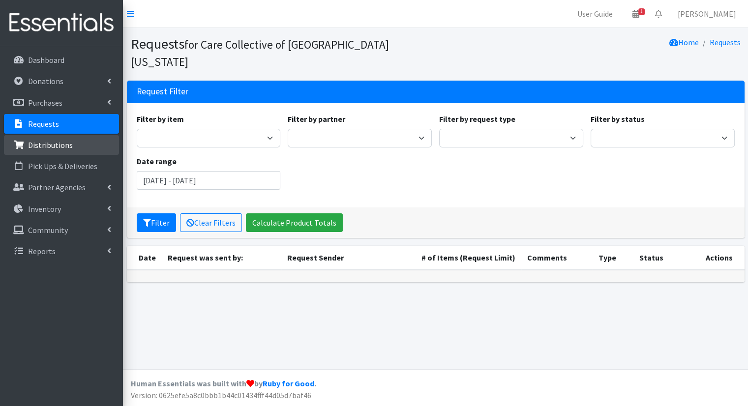
click at [100, 146] on link "Distributions" at bounding box center [61, 145] width 115 height 20
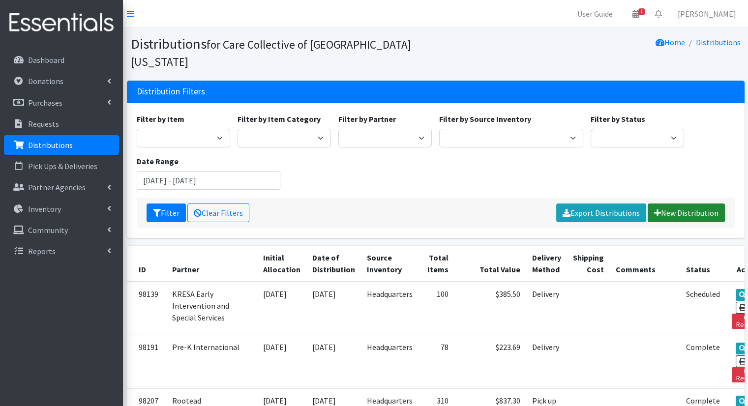
click at [697, 204] on link "New Distribution" at bounding box center [686, 213] width 77 height 19
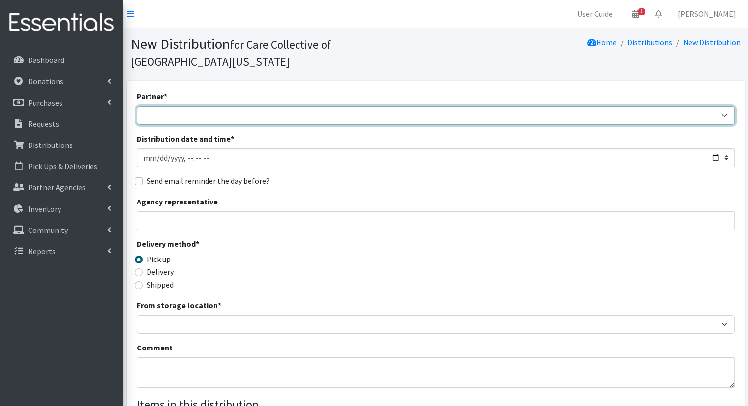
click at [201, 106] on select "African Community Kalamazoo Black Lives Matter Kzoo/[GEOGRAPHIC_DATA] Diaper Tr…" at bounding box center [436, 115] width 598 height 19
select select "7980"
click at [137, 106] on select "African Community Kalamazoo Black Lives Matter Kzoo/[GEOGRAPHIC_DATA] Diaper Tr…" at bounding box center [436, 115] width 598 height 19
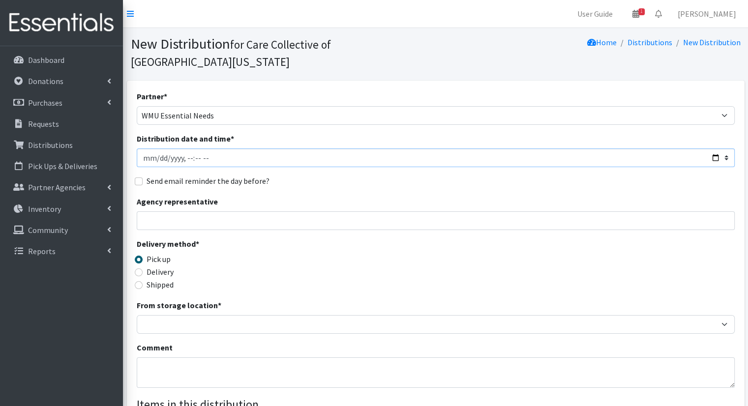
click at [713, 149] on input "Distribution date and time *" at bounding box center [436, 158] width 598 height 19
type input "[DATE]T11:00"
click at [368, 175] on div "Send email reminder the day before?" at bounding box center [436, 181] width 598 height 12
click at [157, 266] on label "Delivery" at bounding box center [160, 272] width 27 height 12
click at [143, 269] on input "Delivery" at bounding box center [139, 273] width 8 height 8
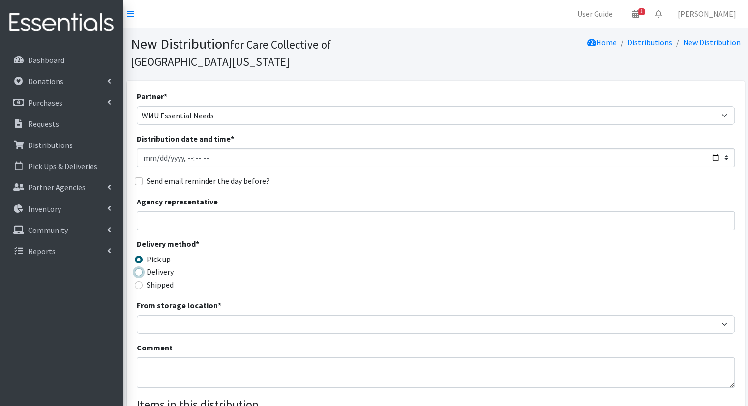
radio input "true"
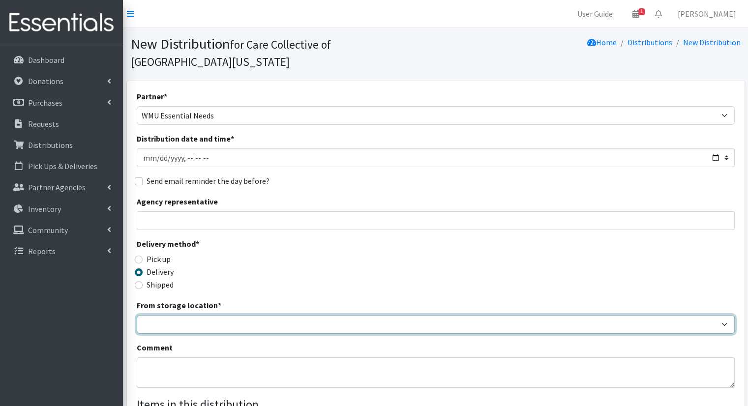
click at [185, 315] on select "Headquarters" at bounding box center [436, 324] width 598 height 19
select select "491"
click at [137, 315] on select "Headquarters" at bounding box center [436, 324] width 598 height 19
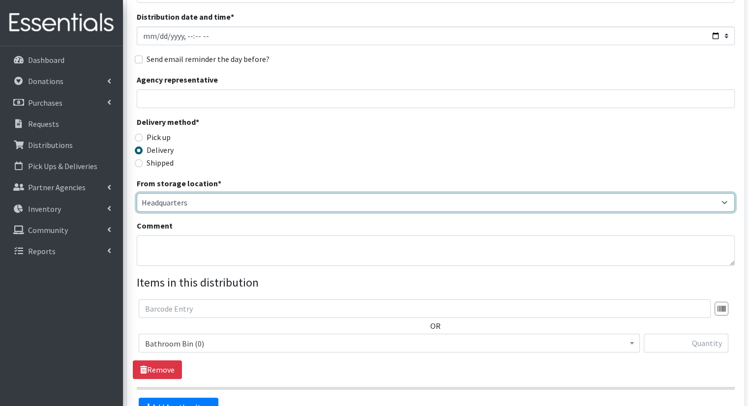
scroll to position [215, 0]
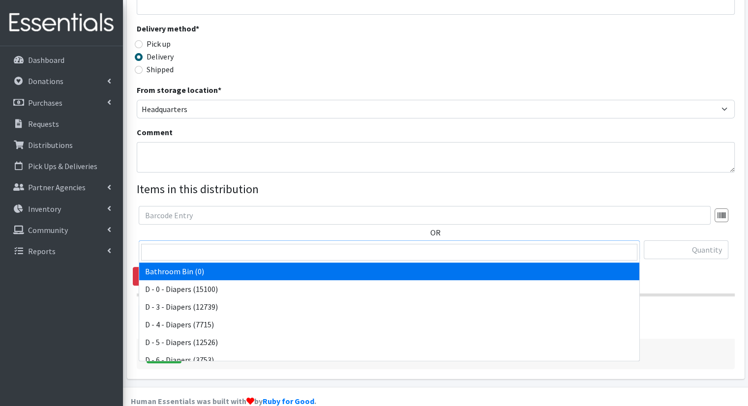
click at [272, 243] on span "Bathroom Bin (0)" at bounding box center [389, 250] width 488 height 14
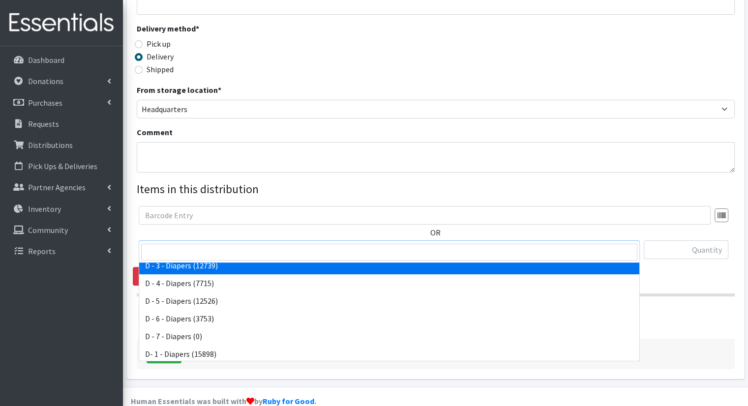
scroll to position [197, 0]
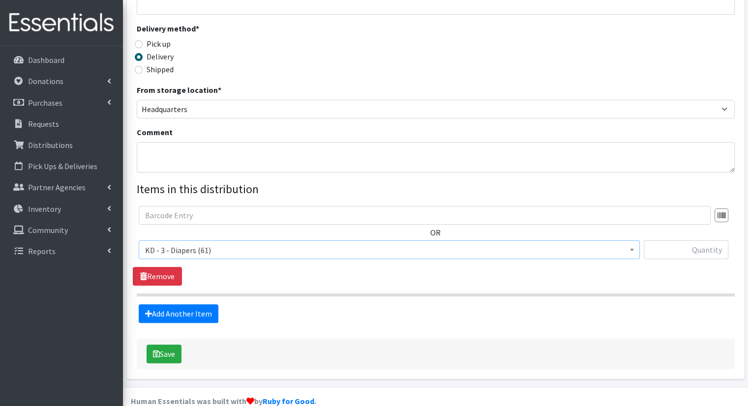
select select "15499"
click at [714, 241] on input "text" at bounding box center [686, 250] width 85 height 19
type input "5"
click at [165, 304] on link "Add Another Item" at bounding box center [179, 313] width 80 height 19
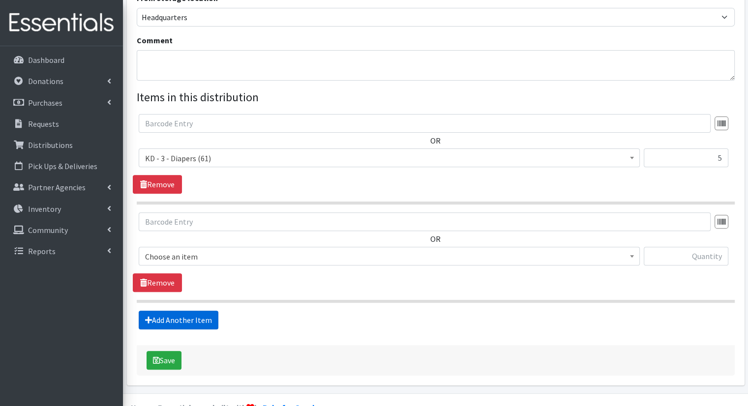
scroll to position [313, 0]
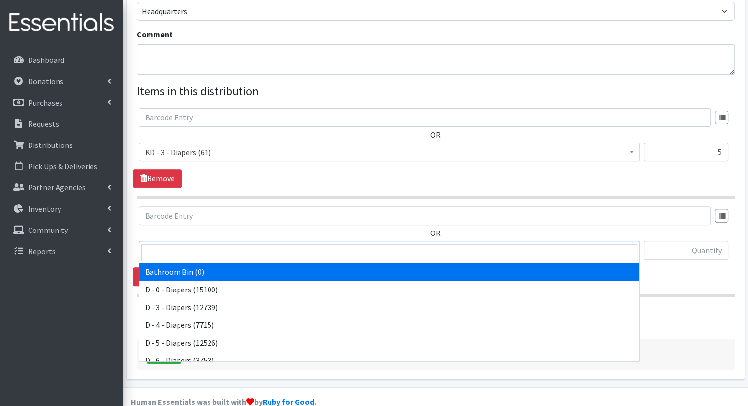
click at [188, 244] on span "Bathroom Bin (0)" at bounding box center [389, 251] width 488 height 14
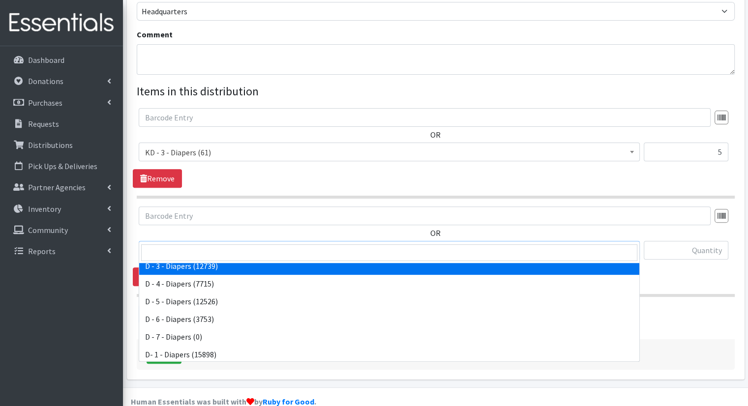
scroll to position [197, 0]
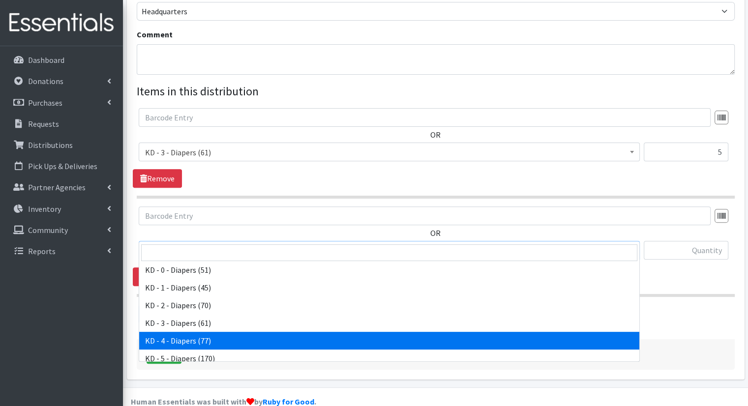
select select "15500"
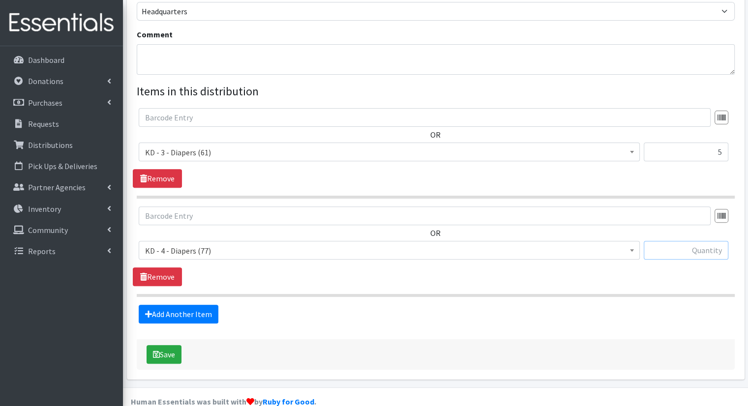
click at [710, 241] on input "text" at bounding box center [686, 250] width 85 height 19
type input "5"
click at [200, 305] on link "Add Another Item" at bounding box center [179, 314] width 80 height 19
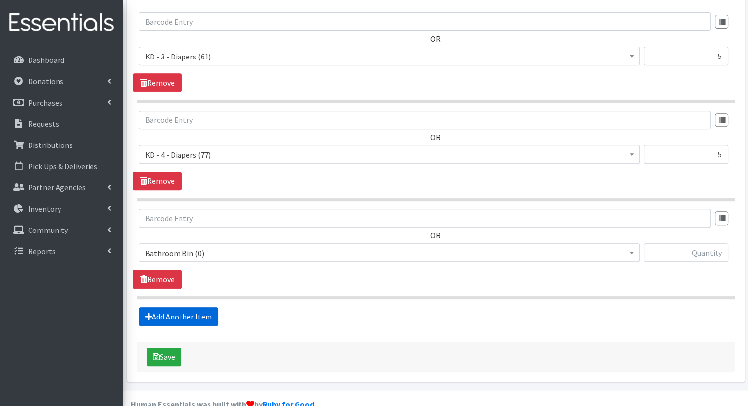
scroll to position [411, 0]
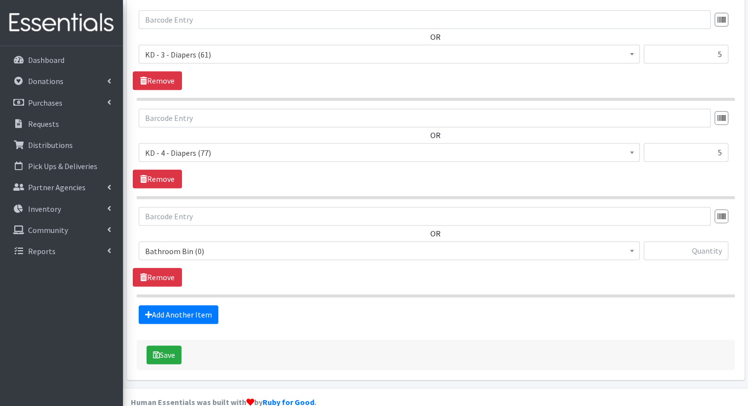
click at [240, 244] on span "Bathroom Bin (0)" at bounding box center [389, 251] width 488 height 14
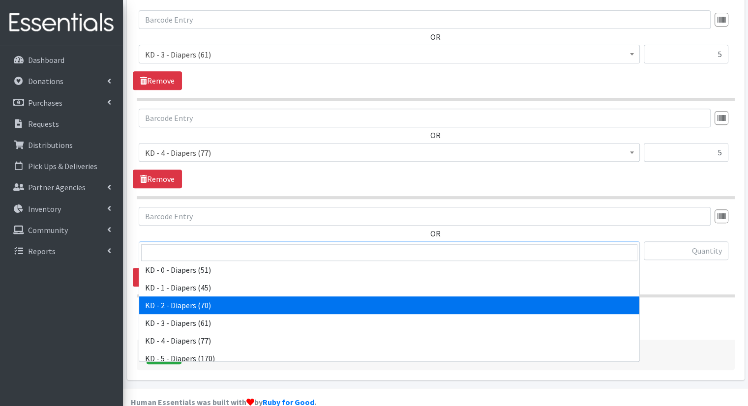
scroll to position [246, 0]
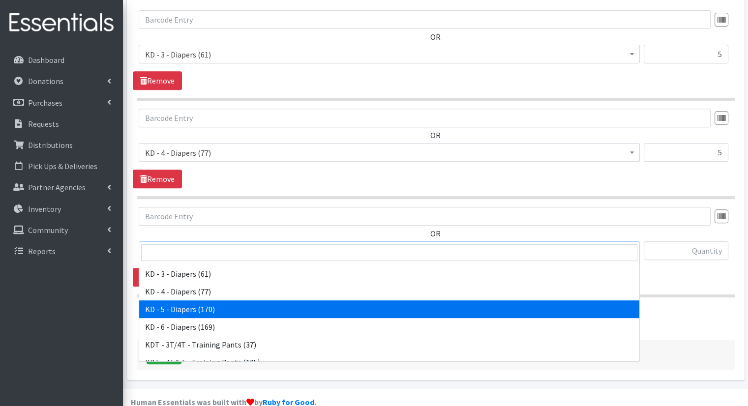
select select "15501"
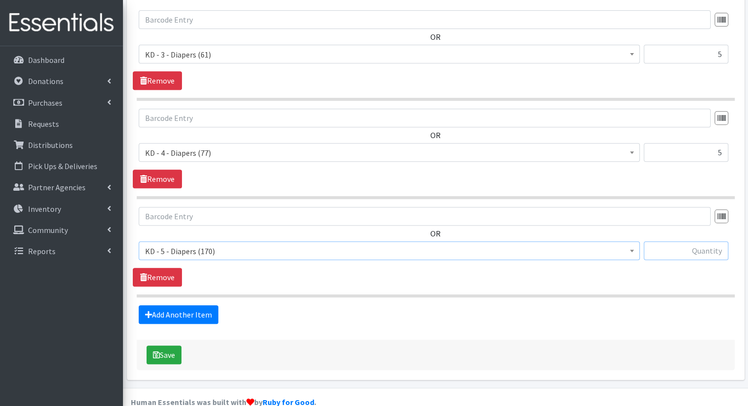
click at [718, 241] on input "text" at bounding box center [686, 250] width 85 height 19
type input "11"
click at [179, 305] on link "Add Another Item" at bounding box center [179, 314] width 80 height 19
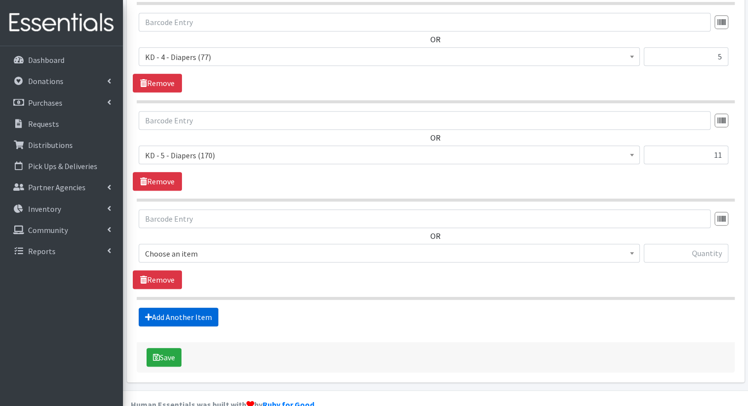
scroll to position [510, 0]
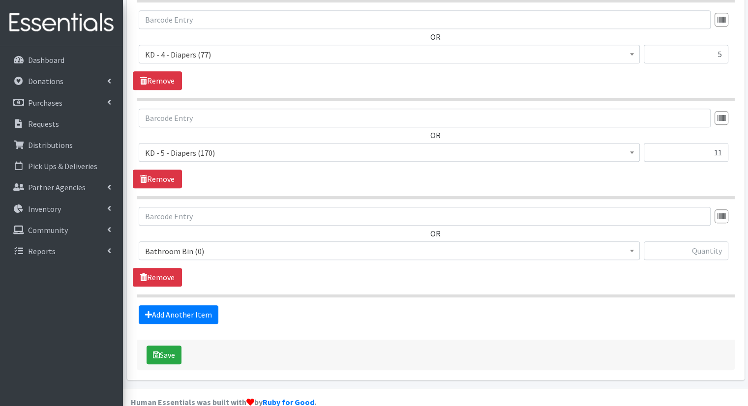
click at [228, 244] on span "Bathroom Bin (0)" at bounding box center [389, 251] width 488 height 14
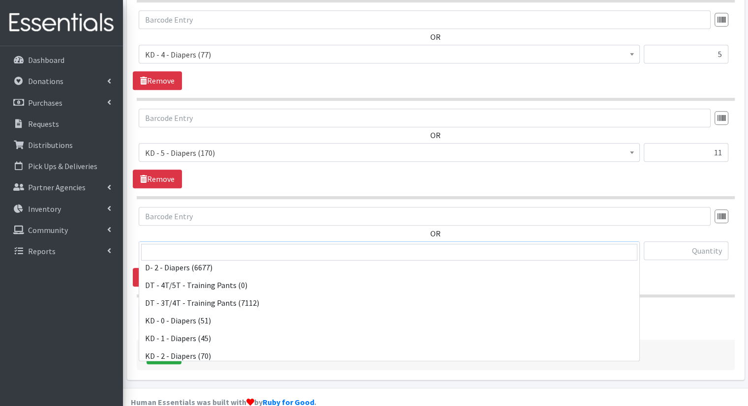
scroll to position [246, 0]
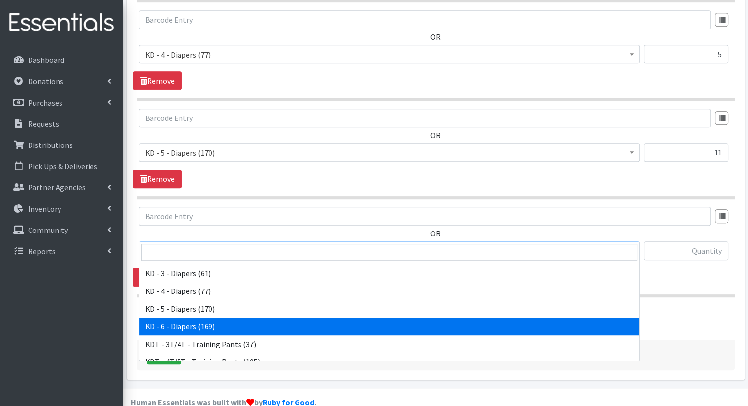
select select "15502"
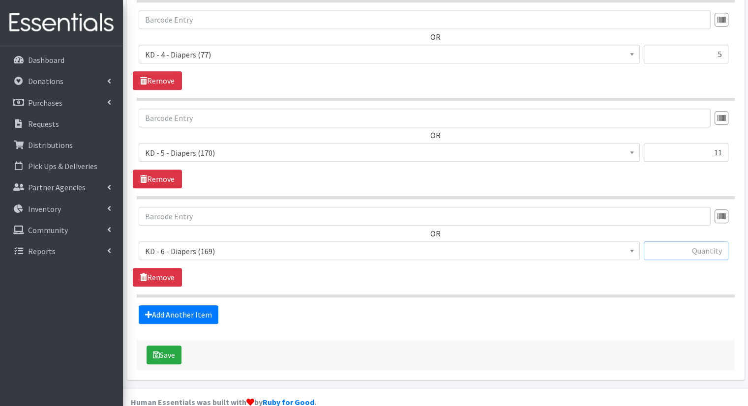
click at [715, 241] on input "text" at bounding box center [686, 250] width 85 height 19
type input "11"
click at [188, 305] on link "Add Another Item" at bounding box center [179, 314] width 80 height 19
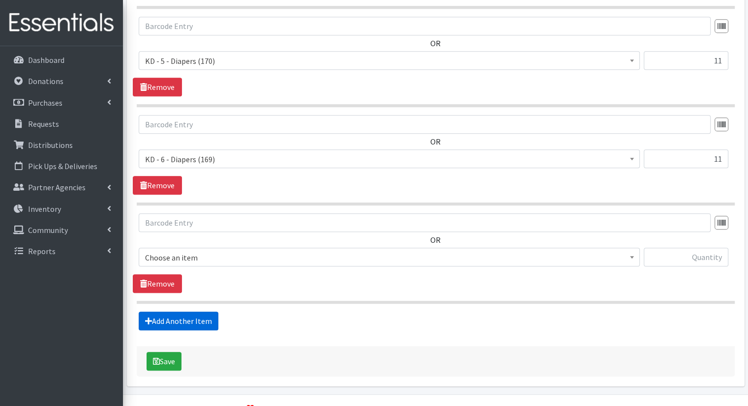
scroll to position [608, 0]
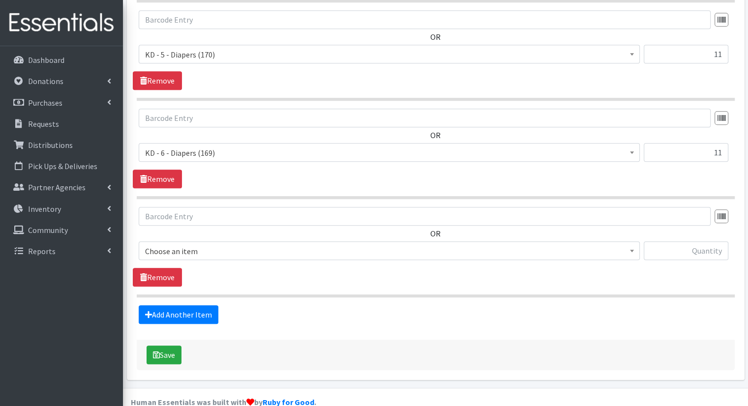
drag, startPoint x: 252, startPoint y: 225, endPoint x: 252, endPoint y: 233, distance: 7.4
click at [252, 244] on span "Choose an item" at bounding box center [389, 251] width 488 height 14
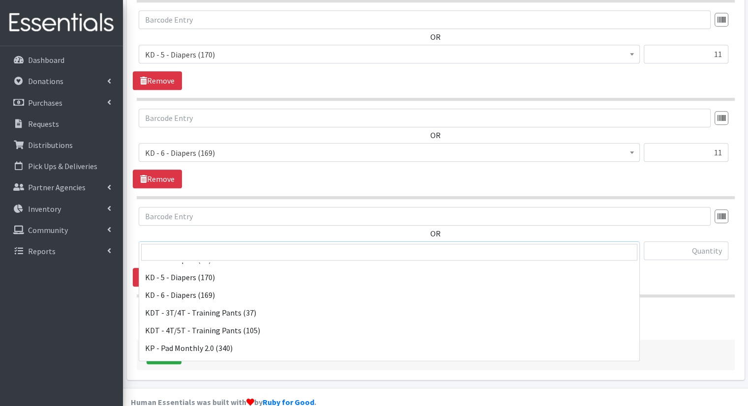
scroll to position [295, 0]
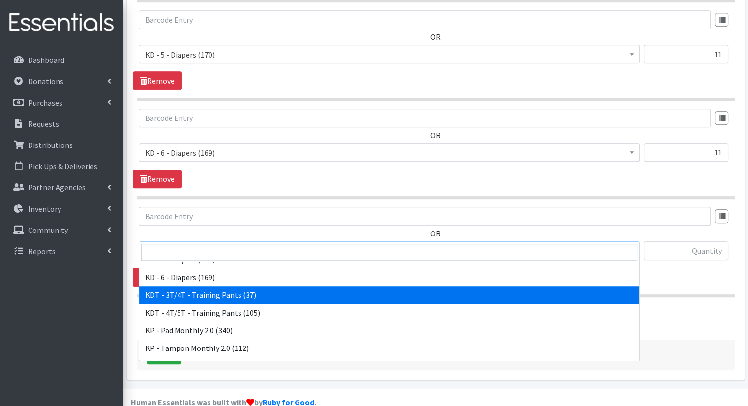
select select "15506"
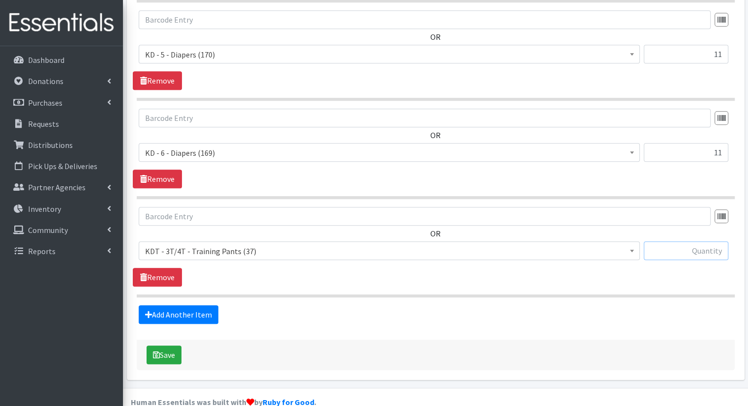
click at [709, 241] on input "text" at bounding box center [686, 250] width 85 height 19
type input "5"
click at [180, 305] on link "Add Another Item" at bounding box center [179, 314] width 80 height 19
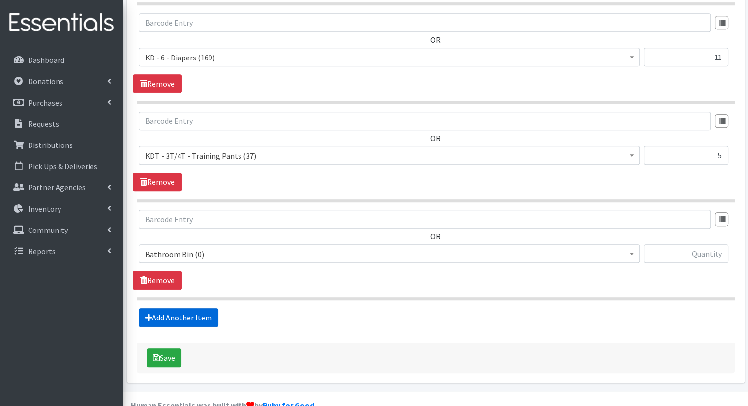
scroll to position [706, 0]
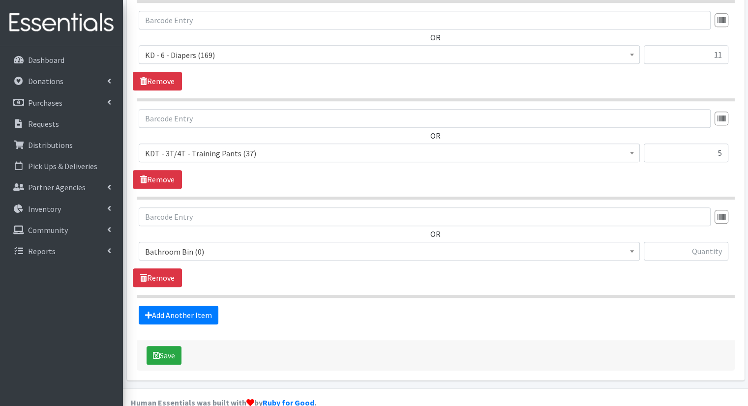
click at [209, 245] on span "Bathroom Bin (0)" at bounding box center [389, 252] width 488 height 14
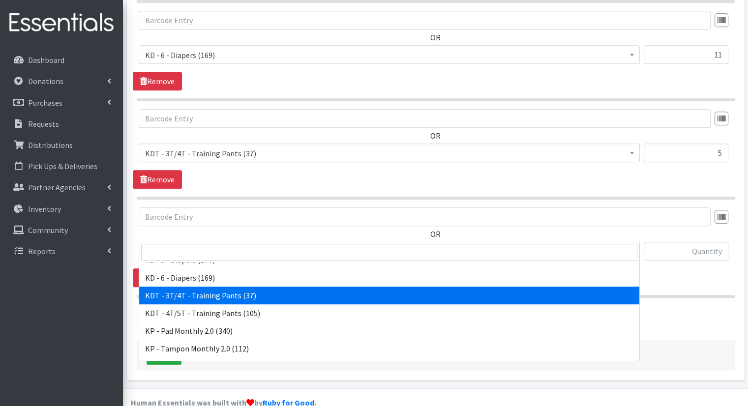
scroll to position [295, 0]
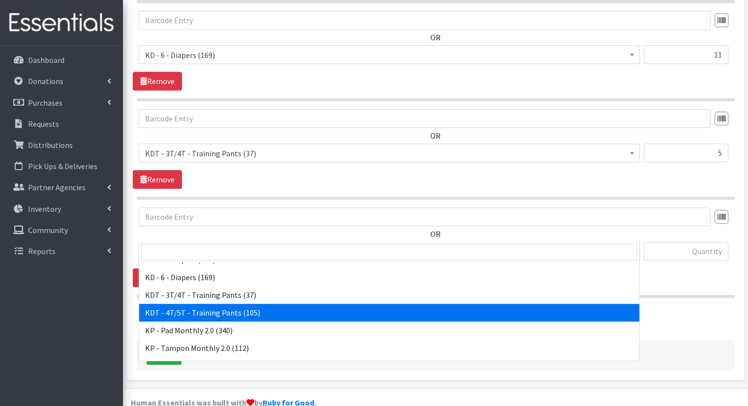
drag, startPoint x: 214, startPoint y: 307, endPoint x: 245, endPoint y: 301, distance: 32.1
select select "15507"
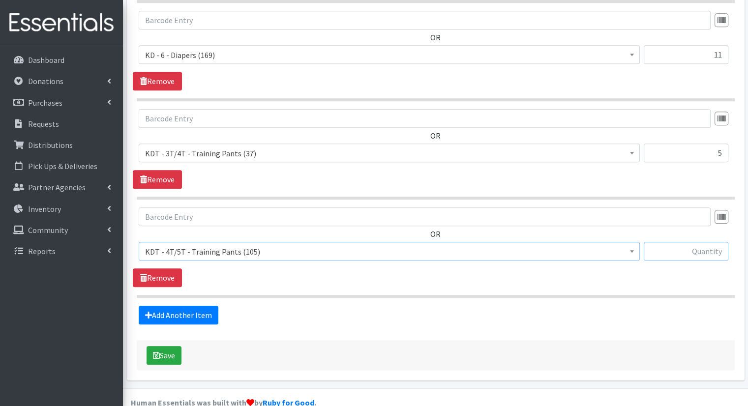
click at [719, 242] on input "text" at bounding box center [686, 251] width 85 height 19
type input "5"
click at [193, 306] on link "Add Another Item" at bounding box center [179, 315] width 80 height 19
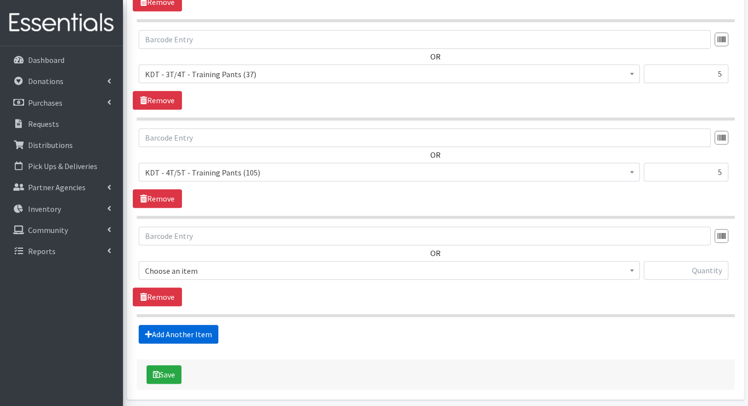
scroll to position [804, 0]
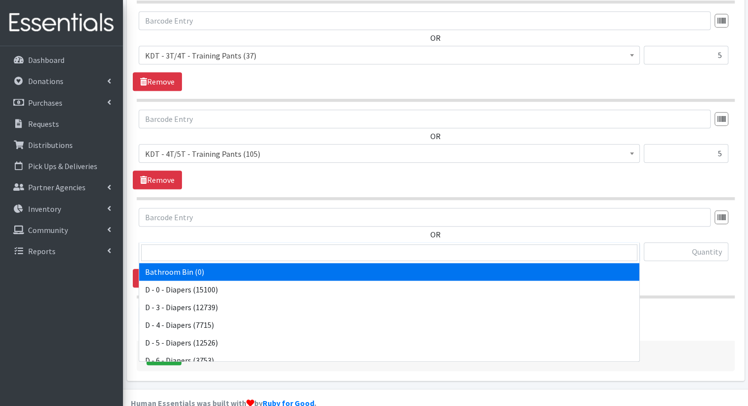
click at [268, 245] on span "Bathroom Bin (0)" at bounding box center [389, 252] width 488 height 14
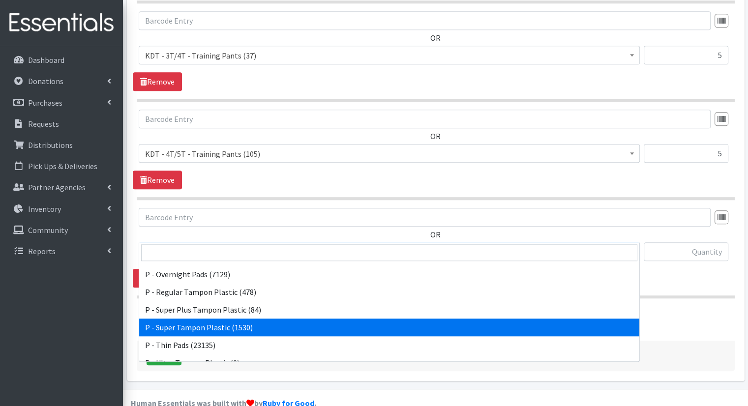
scroll to position [486, 0]
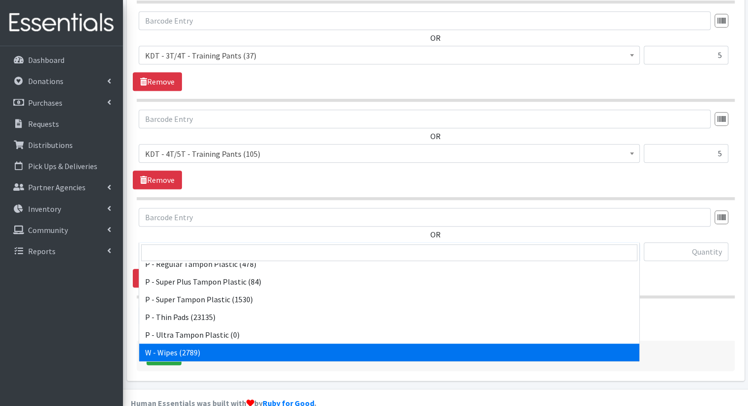
select select "15495"
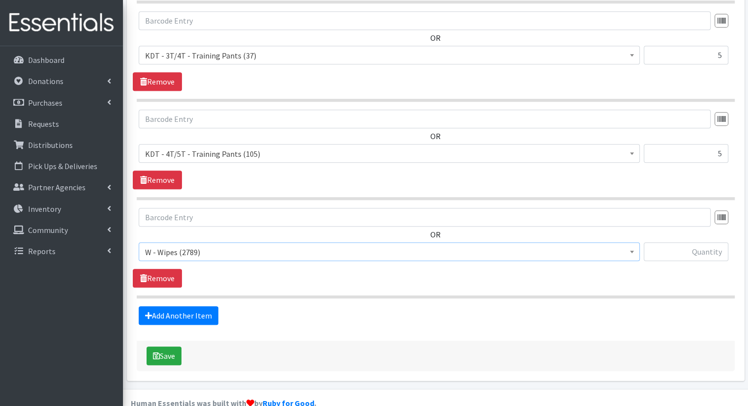
click at [680, 221] on div "OR Bathroom Bin (0) D - 0 - Diapers (15100) D - 3 - Diapers (12739) D - 4 - Dia…" at bounding box center [435, 238] width 605 height 61
click at [686, 242] on input "text" at bounding box center [686, 251] width 85 height 19
type input "42"
click at [207, 306] on link "Add Another Item" at bounding box center [179, 315] width 80 height 19
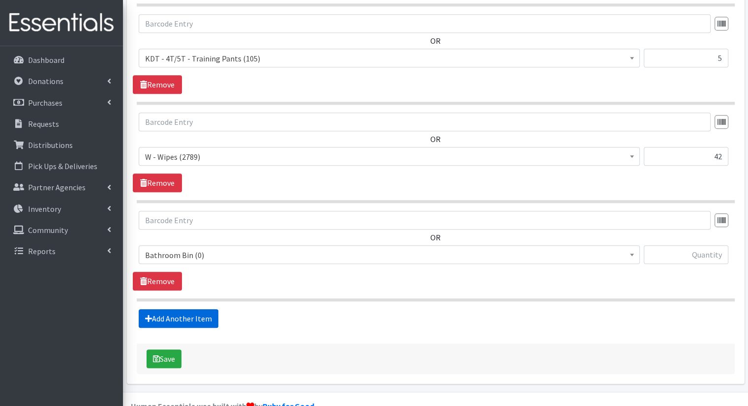
scroll to position [902, 0]
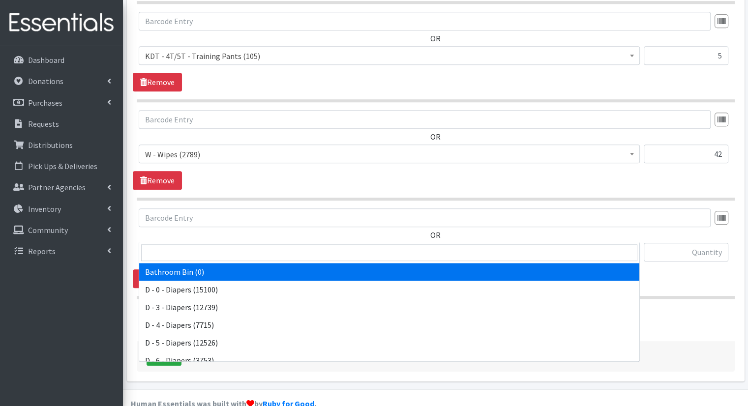
click at [279, 246] on span "Bathroom Bin (0)" at bounding box center [389, 253] width 488 height 14
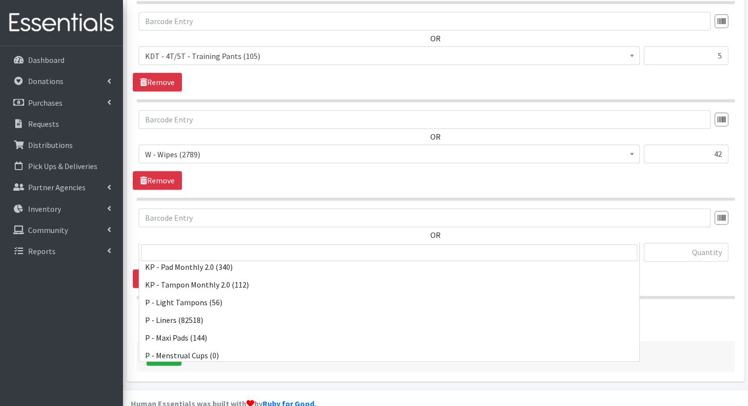
scroll to position [344, 0]
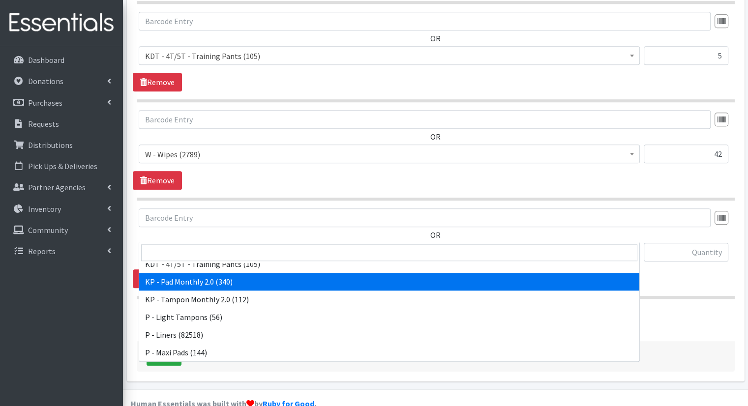
select select "15566"
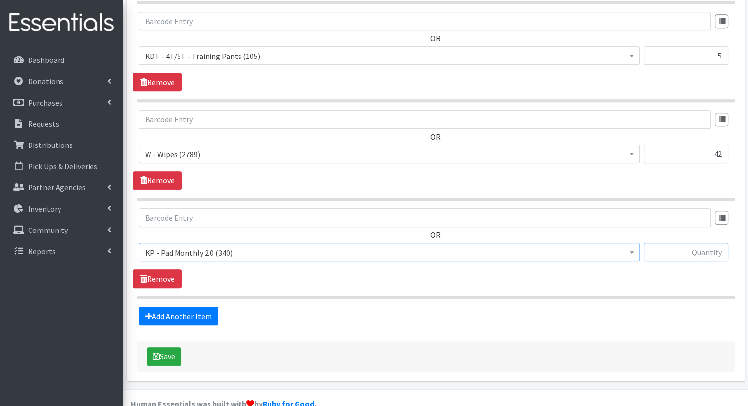
click at [650, 243] on input "text" at bounding box center [686, 252] width 85 height 19
type input "85"
click at [183, 307] on link "Add Another Item" at bounding box center [179, 316] width 80 height 19
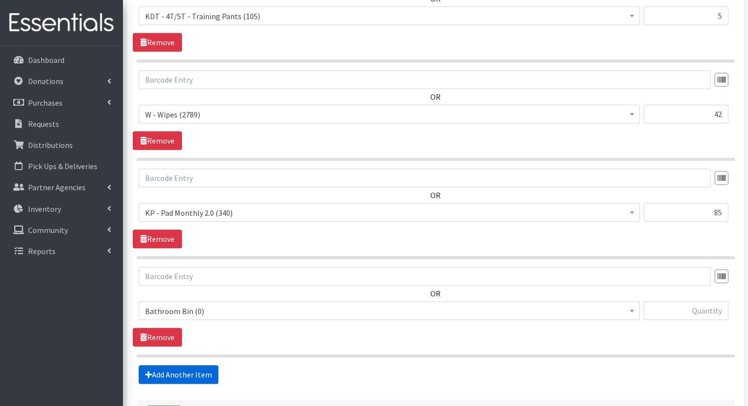
scroll to position [1000, 0]
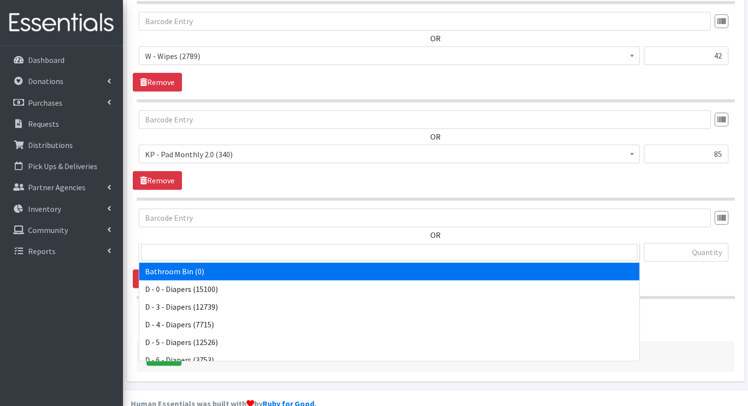
click at [243, 246] on span "Bathroom Bin (0)" at bounding box center [389, 253] width 488 height 14
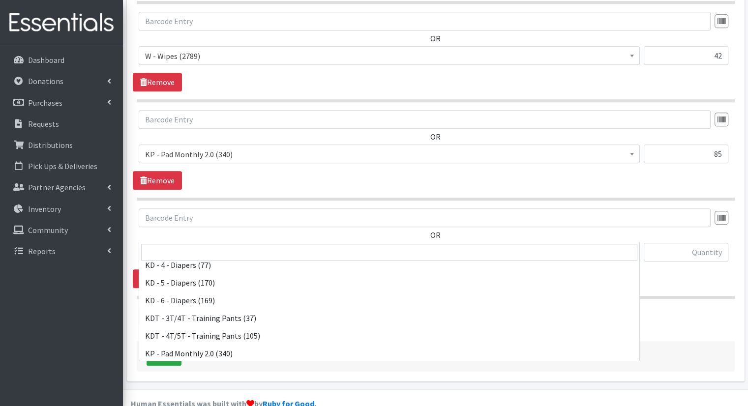
scroll to position [344, 0]
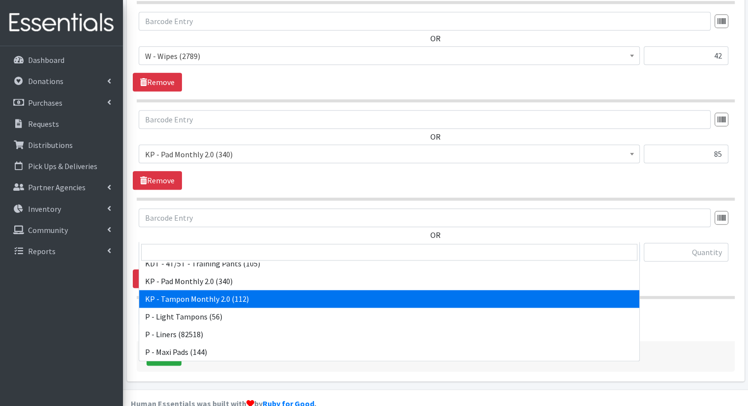
select select "15575"
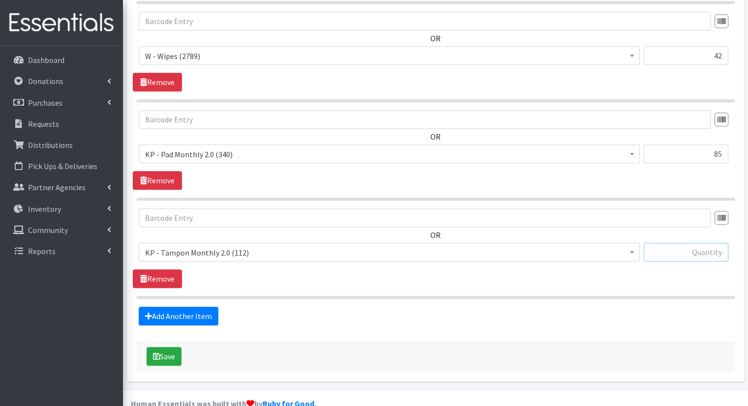
click at [695, 243] on input "text" at bounding box center [686, 252] width 85 height 19
type input "40"
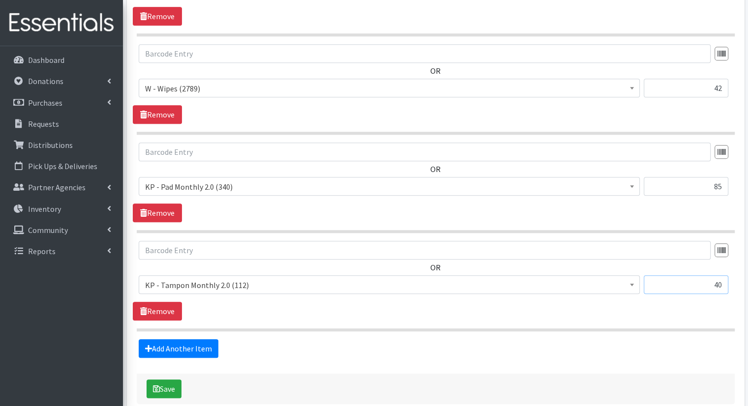
scroll to position [1000, 0]
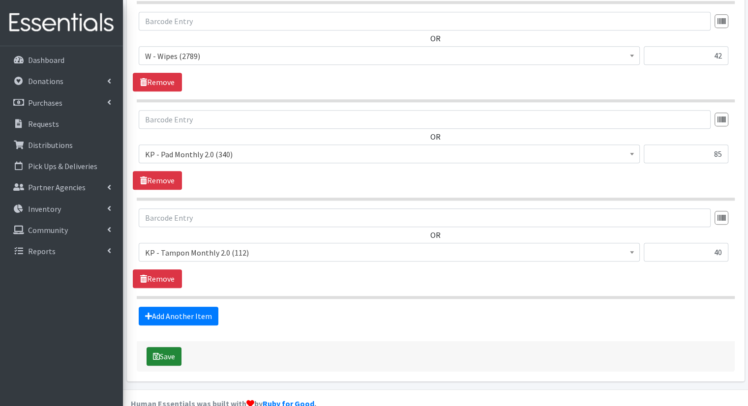
click at [168, 347] on button "Save" at bounding box center [164, 356] width 35 height 19
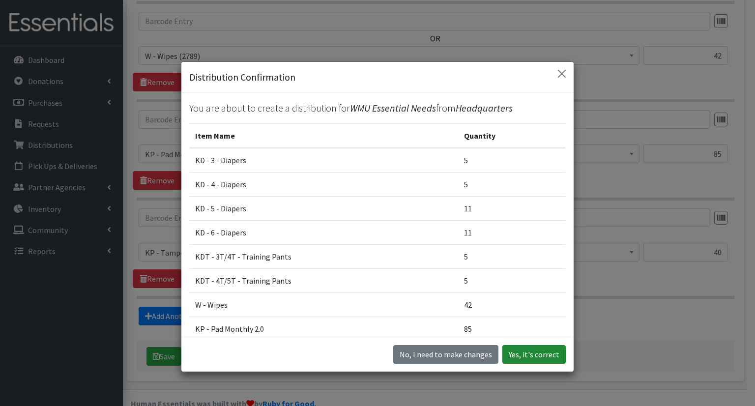
click at [525, 359] on button "Yes, it's correct" at bounding box center [534, 354] width 63 height 19
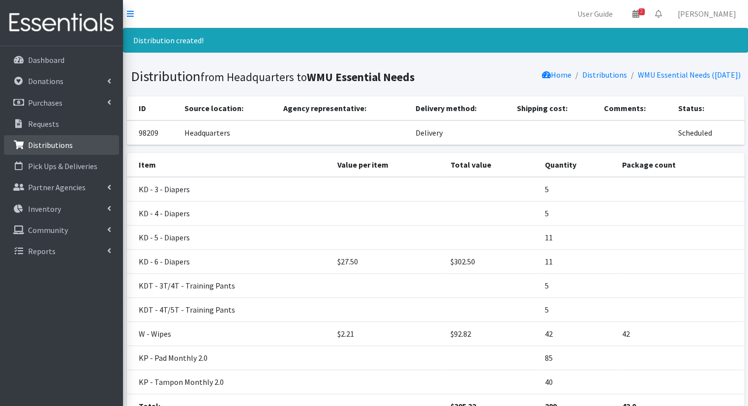
click at [90, 150] on link "Distributions" at bounding box center [61, 145] width 115 height 20
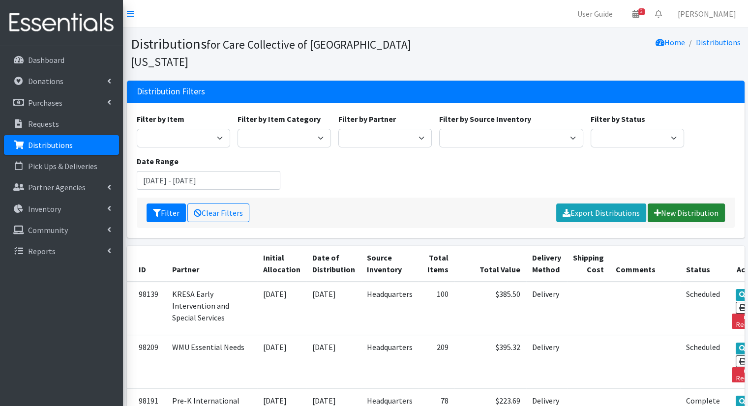
click at [686, 204] on link "New Distribution" at bounding box center [686, 213] width 77 height 19
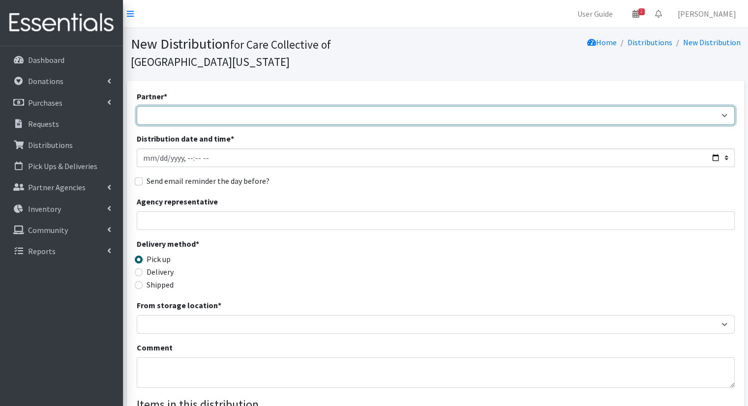
click at [169, 106] on select "African Community Kalamazoo Black Lives Matter Kzoo/[GEOGRAPHIC_DATA] Diaper Tr…" at bounding box center [436, 115] width 598 height 19
select select "7965"
click at [137, 106] on select "African Community Kalamazoo Black Lives Matter Kzoo/BC Diaper Train Cares Sexua…" at bounding box center [436, 115] width 598 height 19
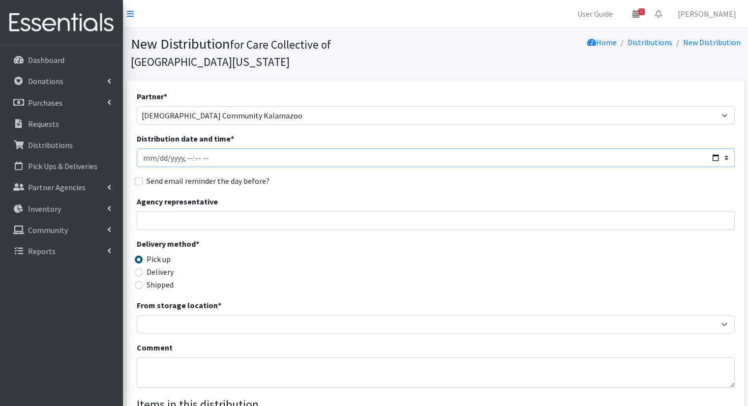
click at [216, 149] on input "Distribution date and time *" at bounding box center [436, 158] width 598 height 19
click at [712, 149] on input "Distribution date and time *" at bounding box center [436, 158] width 598 height 19
type input "2025-10-16T11:00"
click at [357, 175] on fieldset "Send email reminder the day before?" at bounding box center [436, 181] width 598 height 13
click at [160, 266] on label "Delivery" at bounding box center [160, 272] width 27 height 12
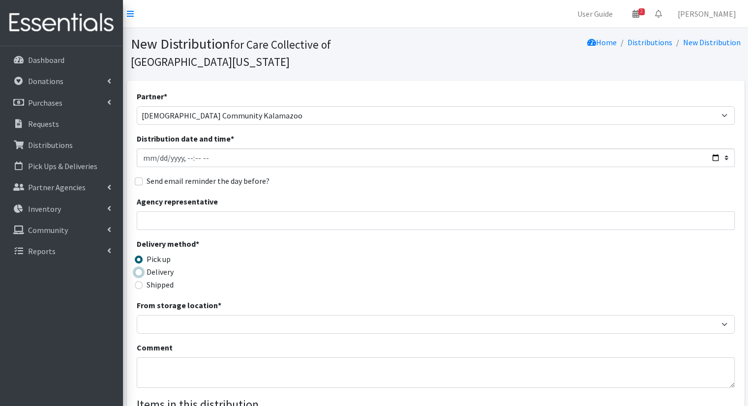
click at [143, 269] on input "Delivery" at bounding box center [139, 273] width 8 height 8
radio input "true"
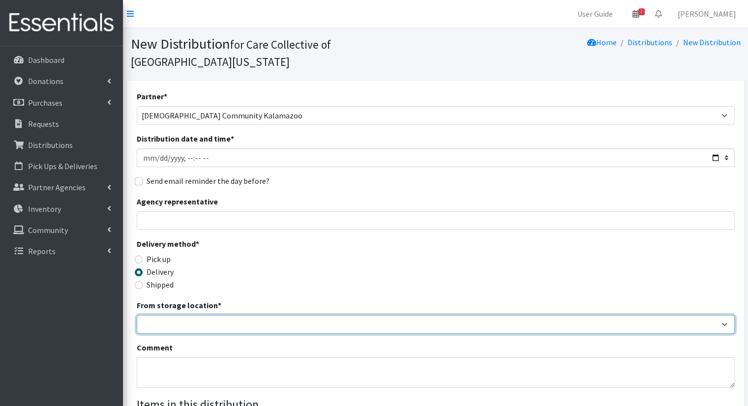
click at [187, 315] on select "Headquarters" at bounding box center [436, 324] width 598 height 19
select select "491"
click at [137, 315] on select "Headquarters" at bounding box center [436, 324] width 598 height 19
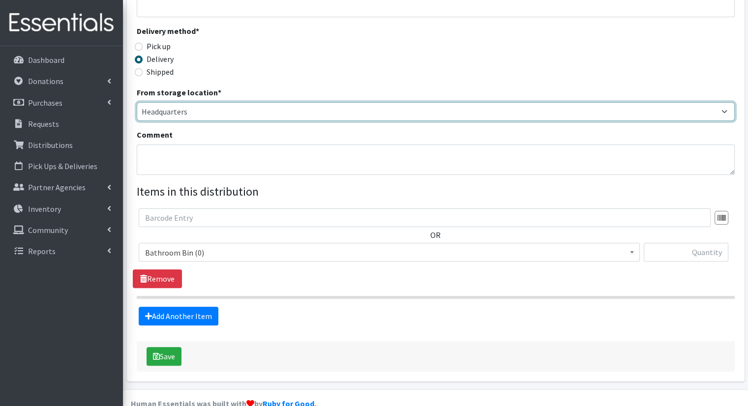
scroll to position [215, 0]
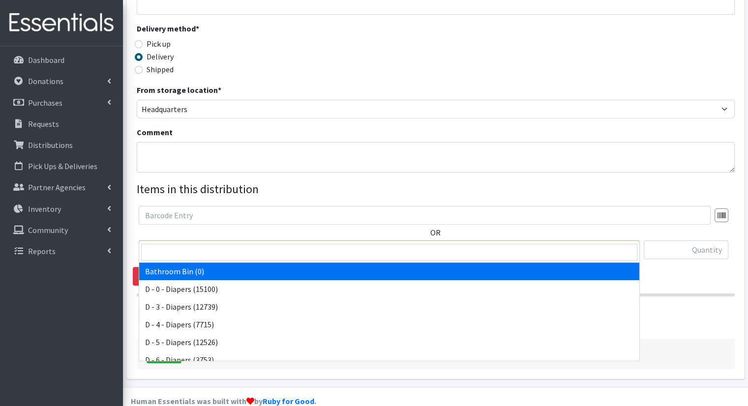
click at [276, 243] on span "Bathroom Bin (0)" at bounding box center [389, 250] width 488 height 14
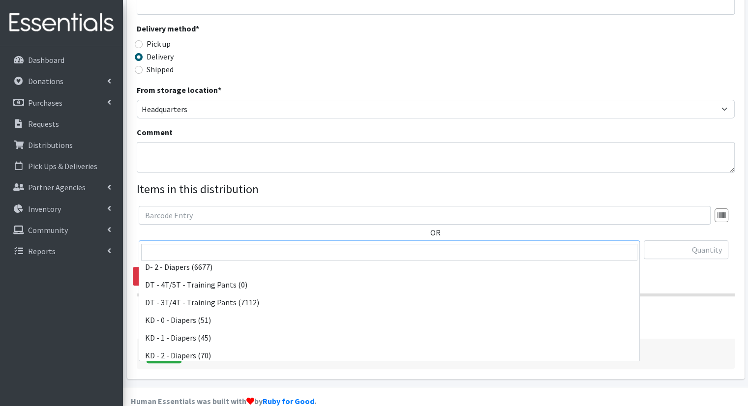
scroll to position [148, 0]
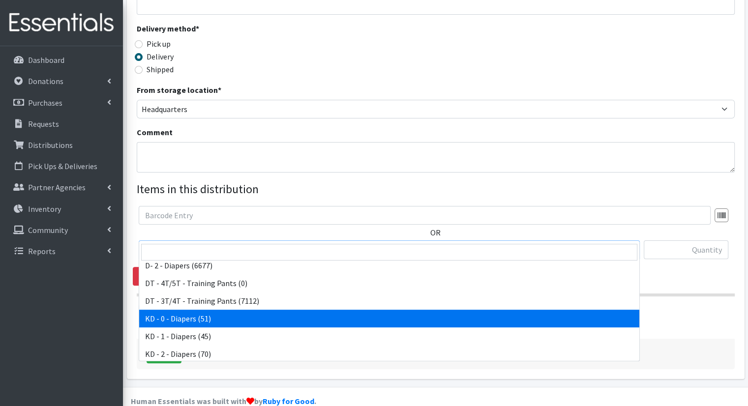
select select "15496"
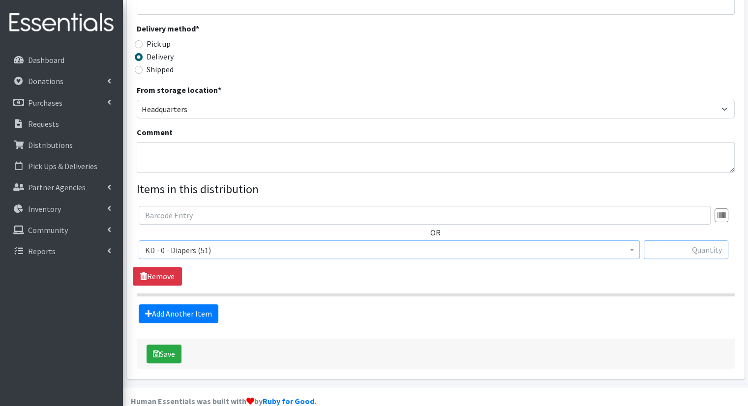
click at [694, 241] on input "text" at bounding box center [686, 250] width 85 height 19
type input "2"
click at [209, 304] on link "Add Another Item" at bounding box center [179, 313] width 80 height 19
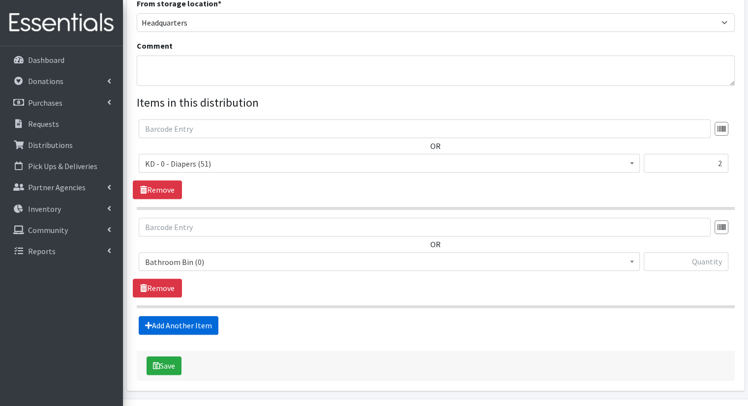
scroll to position [313, 0]
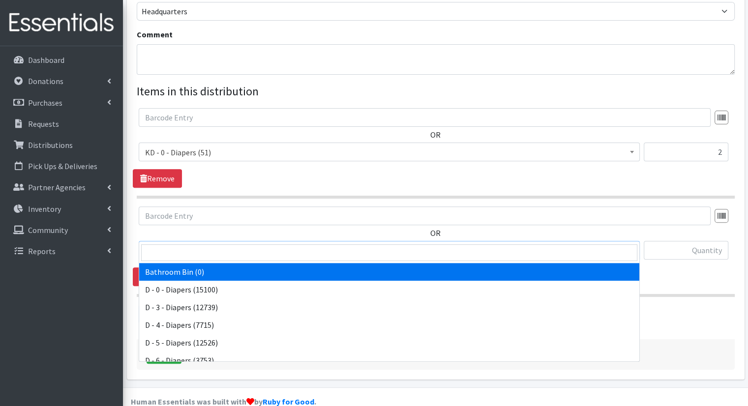
click at [219, 244] on span "Bathroom Bin (0)" at bounding box center [389, 251] width 488 height 14
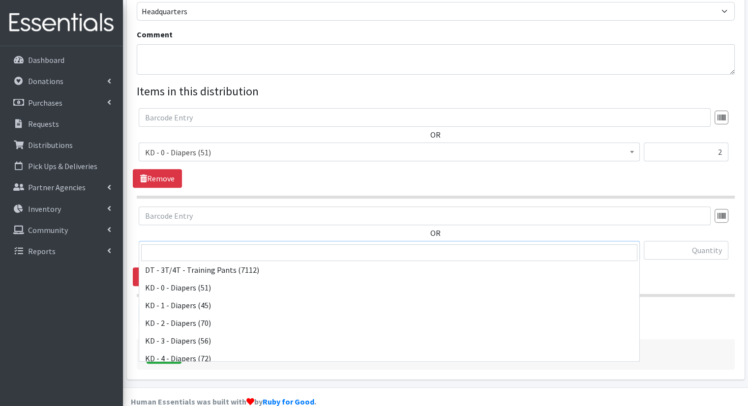
scroll to position [197, 0]
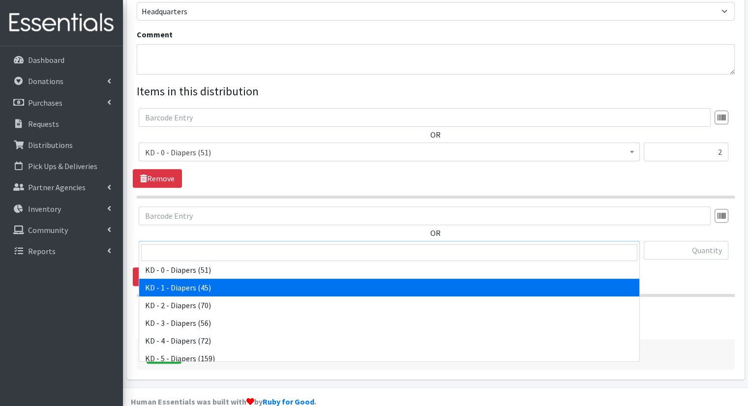
select select "15497"
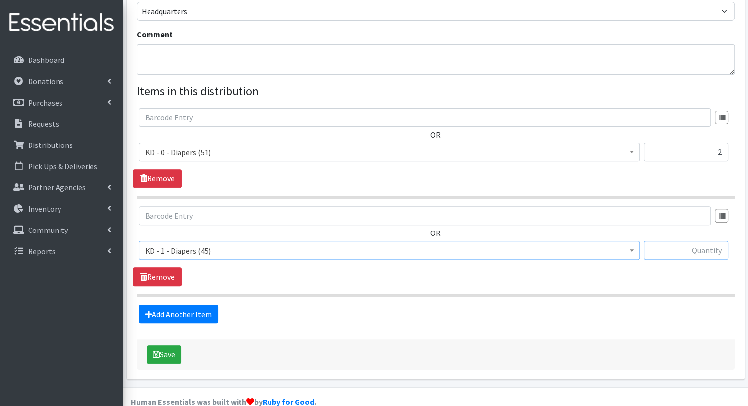
click at [668, 241] on input "text" at bounding box center [686, 250] width 85 height 19
type input "2"
click at [189, 286] on fieldset "Items in this distribution OR Bathroom Bin (0) D - 0 - Diapers (15100) D - 3 - …" at bounding box center [436, 203] width 598 height 241
click at [209, 305] on link "Add Another Item" at bounding box center [179, 314] width 80 height 19
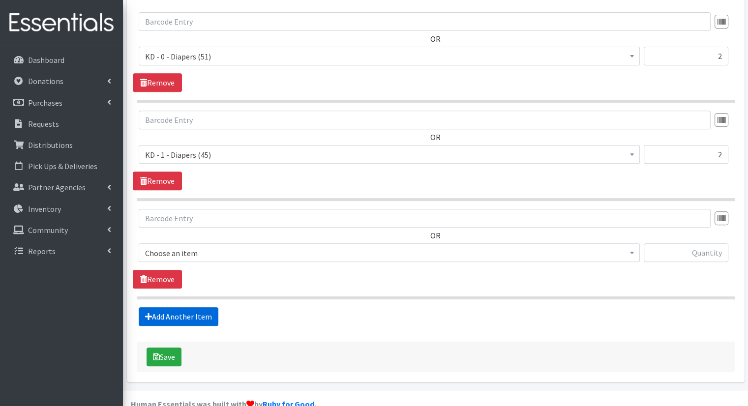
scroll to position [411, 0]
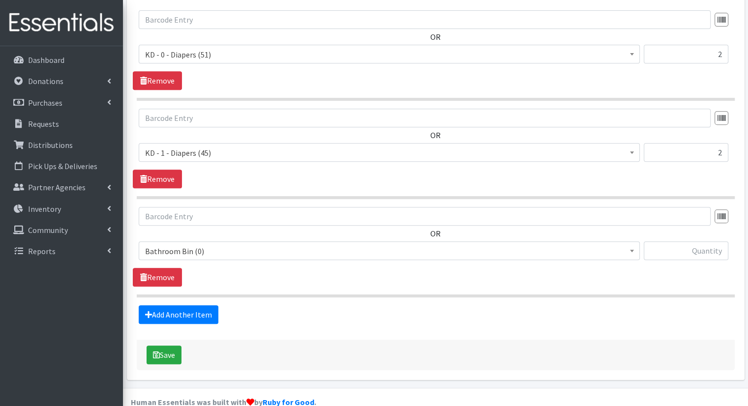
click at [260, 244] on span "Bathroom Bin (0)" at bounding box center [389, 251] width 488 height 14
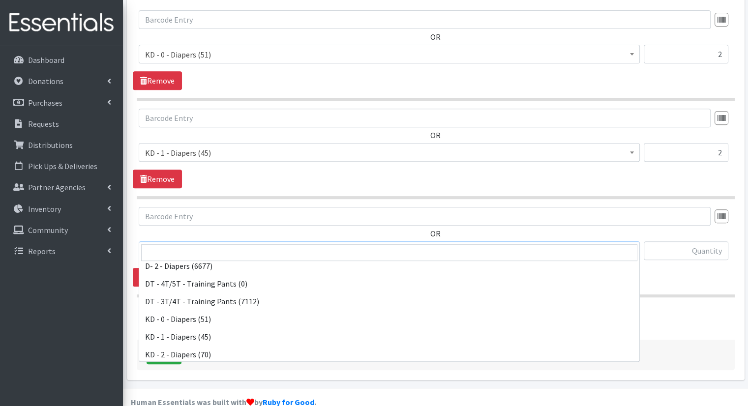
scroll to position [197, 0]
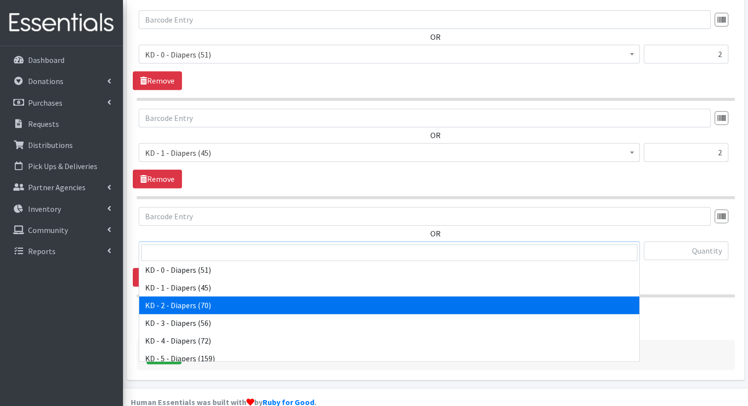
drag, startPoint x: 257, startPoint y: 306, endPoint x: 267, endPoint y: 302, distance: 11.2
select select "15498"
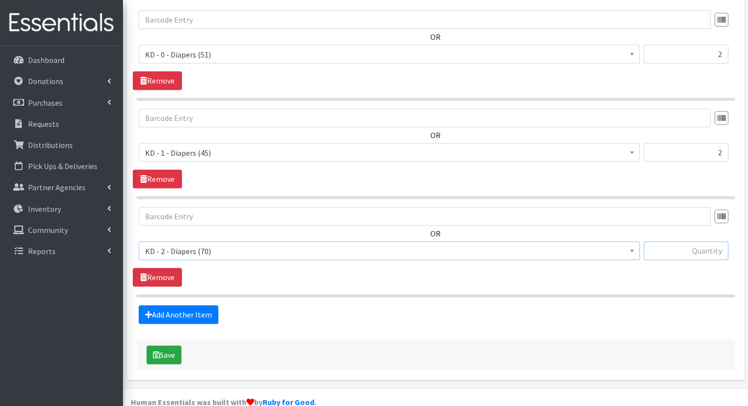
click at [685, 241] on input "text" at bounding box center [686, 250] width 85 height 19
type input "2"
click at [207, 305] on link "Add Another Item" at bounding box center [179, 314] width 80 height 19
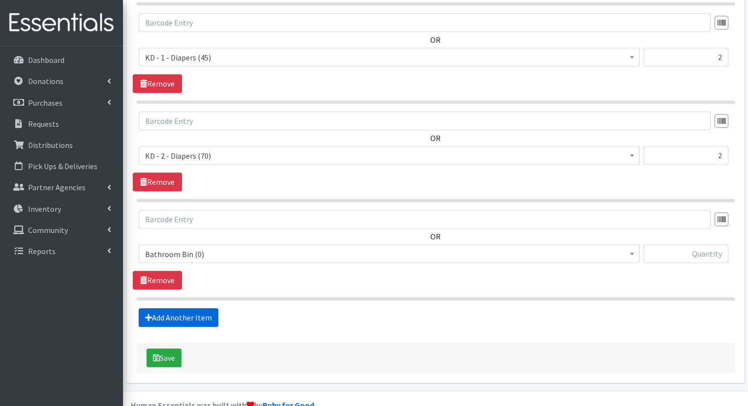
scroll to position [510, 0]
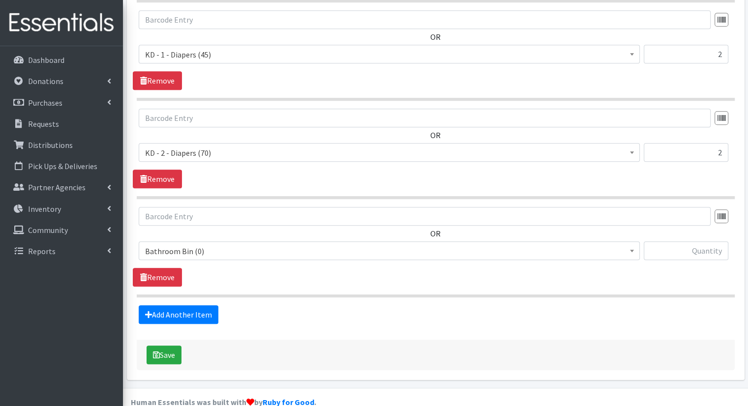
click at [341, 244] on span "Bathroom Bin (0)" at bounding box center [389, 251] width 488 height 14
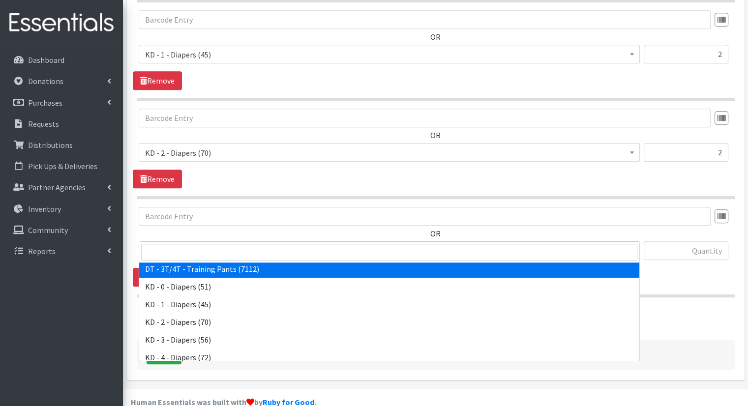
scroll to position [197, 0]
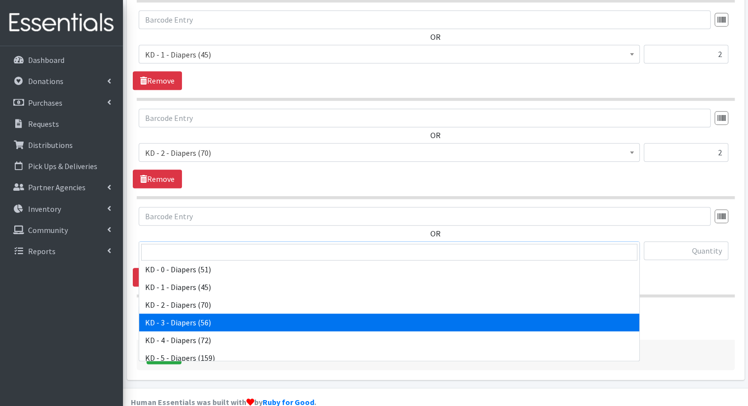
select select "15499"
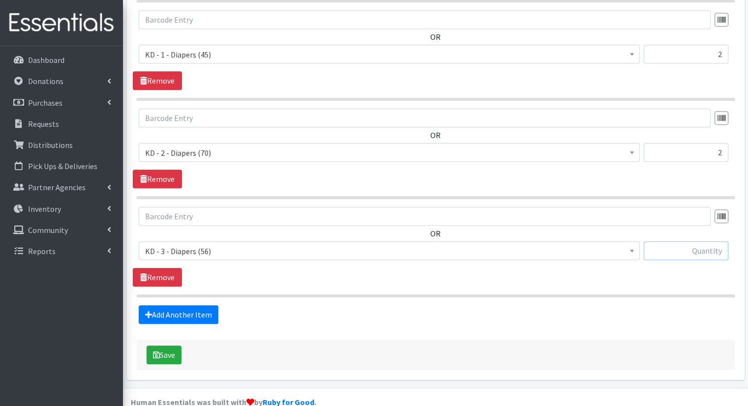
drag, startPoint x: 706, startPoint y: 225, endPoint x: 697, endPoint y: 230, distance: 10.1
click at [706, 241] on input "text" at bounding box center [686, 250] width 85 height 19
type input "2"
click at [177, 305] on link "Add Another Item" at bounding box center [179, 314] width 80 height 19
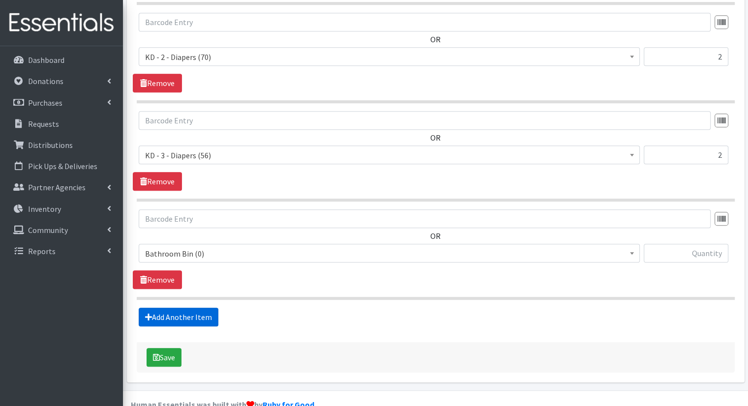
scroll to position [608, 0]
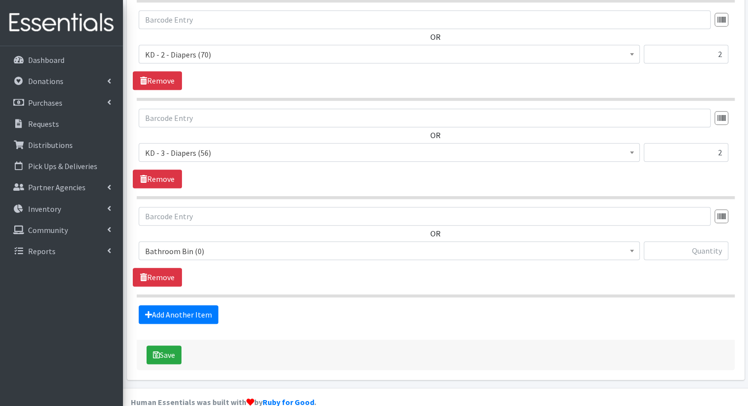
click at [332, 244] on span "Bathroom Bin (0)" at bounding box center [389, 251] width 488 height 14
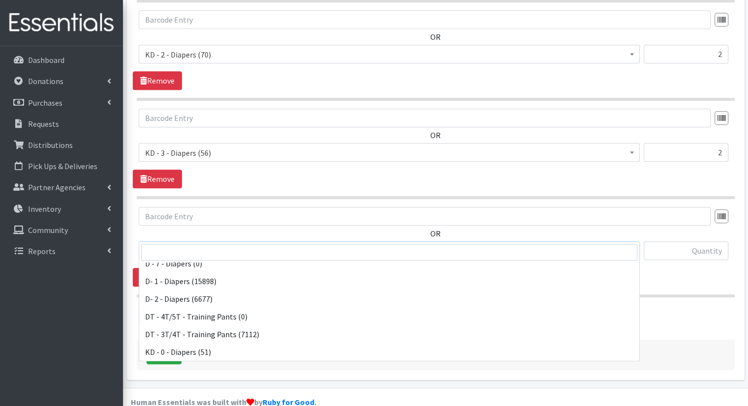
scroll to position [197, 0]
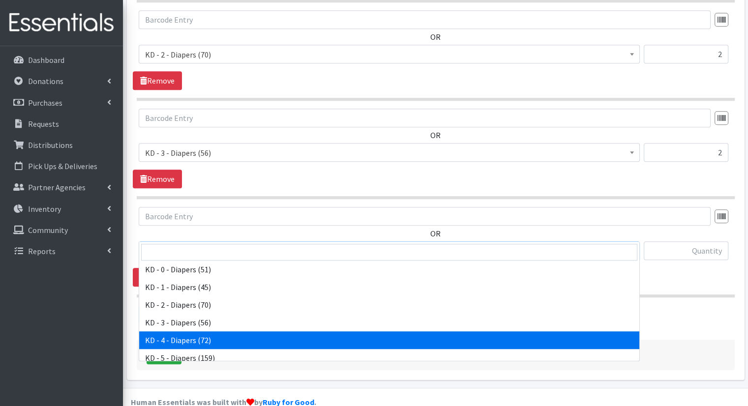
select select "15500"
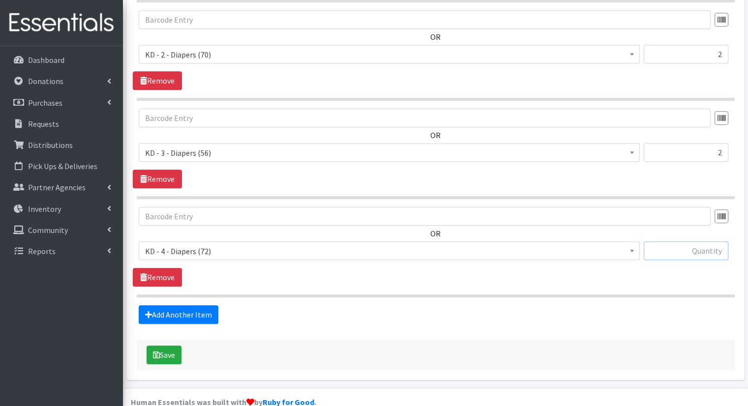
click at [673, 241] on input "text" at bounding box center [686, 250] width 85 height 19
type input "6"
click at [203, 305] on link "Add Another Item" at bounding box center [179, 314] width 80 height 19
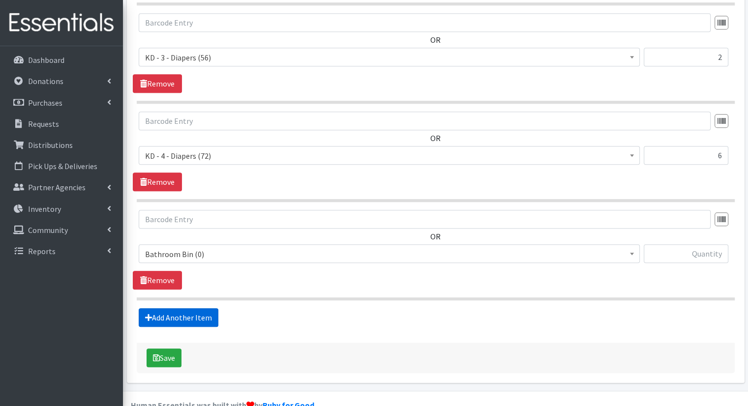
scroll to position [706, 0]
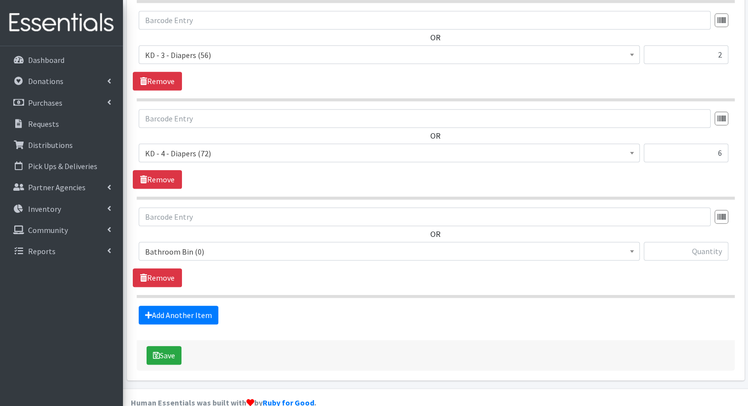
drag, startPoint x: 248, startPoint y: 231, endPoint x: 247, endPoint y: 237, distance: 5.5
click at [248, 245] on span "Bathroom Bin (0)" at bounding box center [389, 252] width 488 height 14
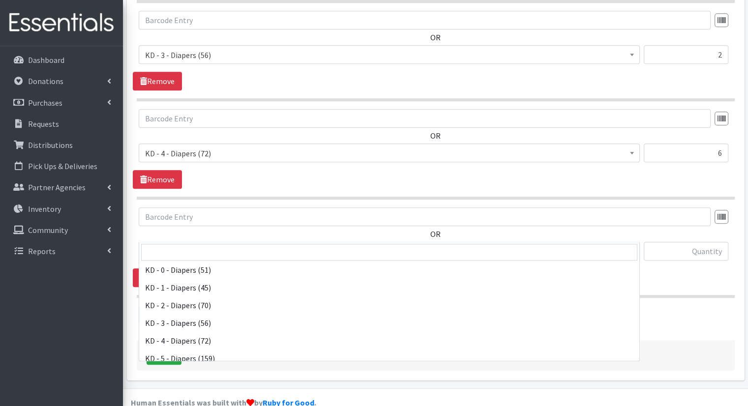
scroll to position [197, 0]
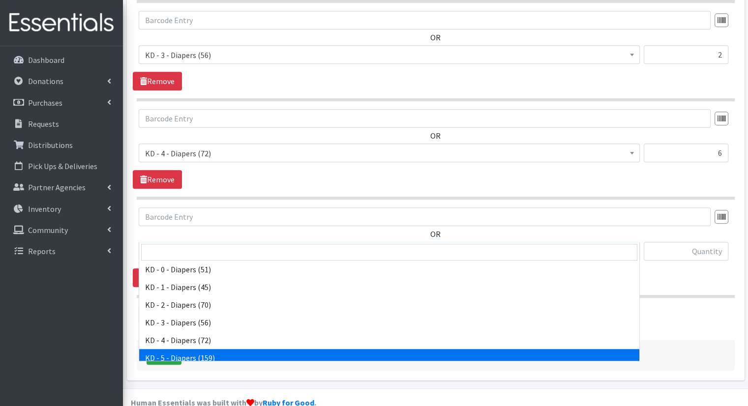
select select "15501"
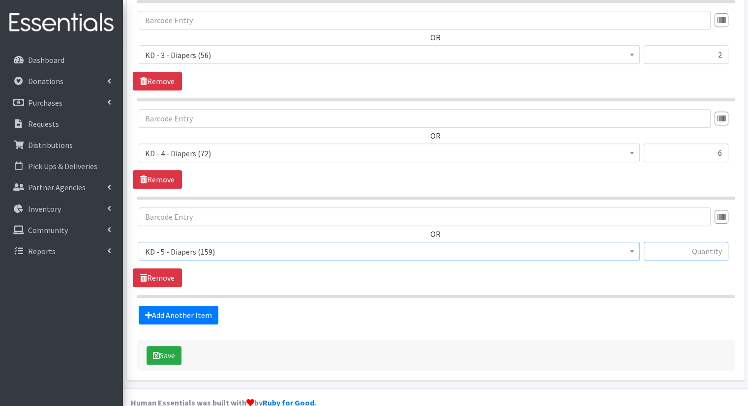
drag, startPoint x: 716, startPoint y: 241, endPoint x: 714, endPoint y: 235, distance: 7.3
click at [716, 242] on input "text" at bounding box center [686, 251] width 85 height 19
type input "12"
click at [212, 306] on link "Add Another Item" at bounding box center [179, 315] width 80 height 19
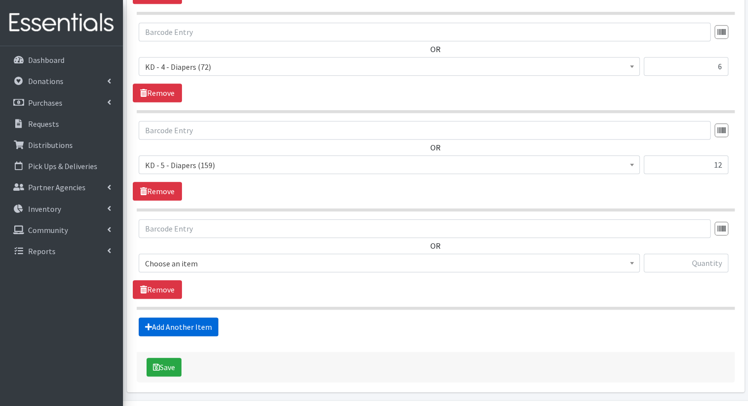
scroll to position [804, 0]
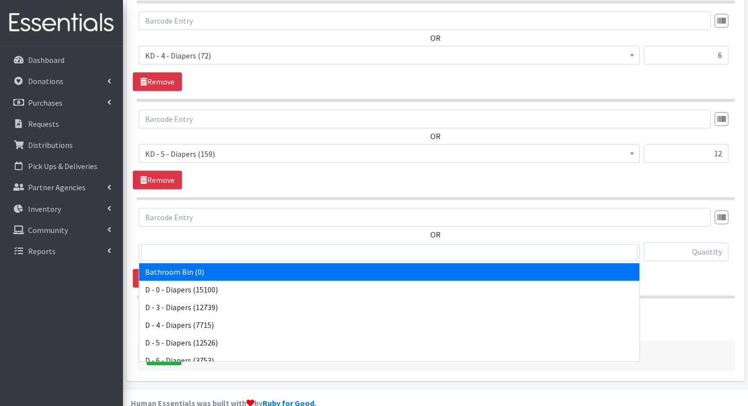
drag, startPoint x: 271, startPoint y: 241, endPoint x: 289, endPoint y: 223, distance: 25.7
click at [278, 242] on span "Bathroom Bin (0)" at bounding box center [389, 251] width 501 height 19
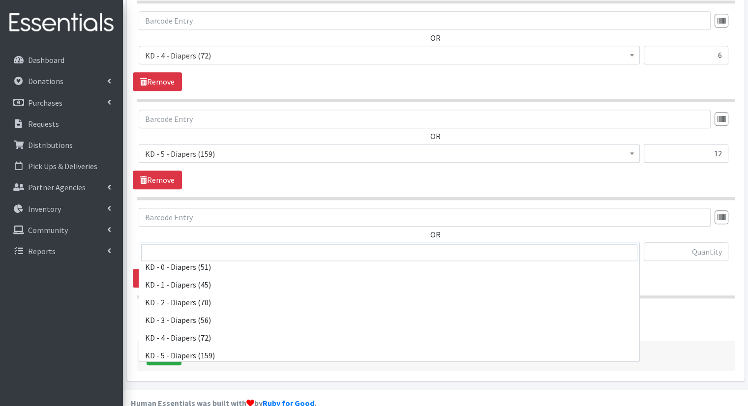
scroll to position [246, 0]
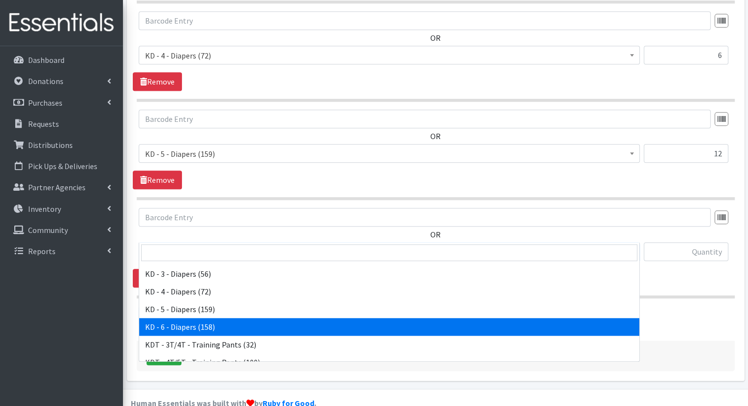
select select "15502"
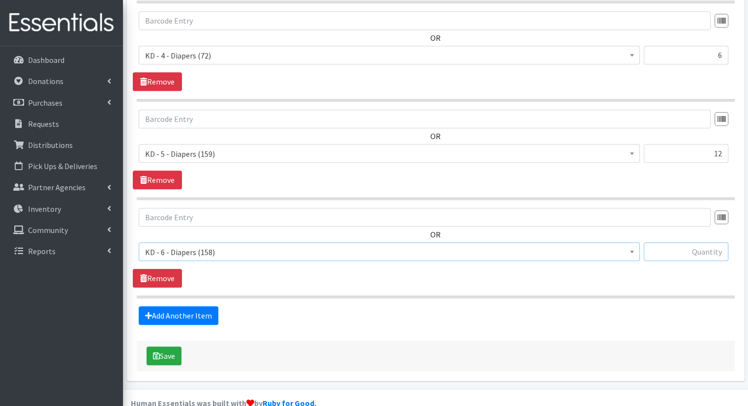
click at [687, 242] on input "text" at bounding box center [686, 251] width 85 height 19
type input "12"
click at [194, 306] on link "Add Another Item" at bounding box center [179, 315] width 80 height 19
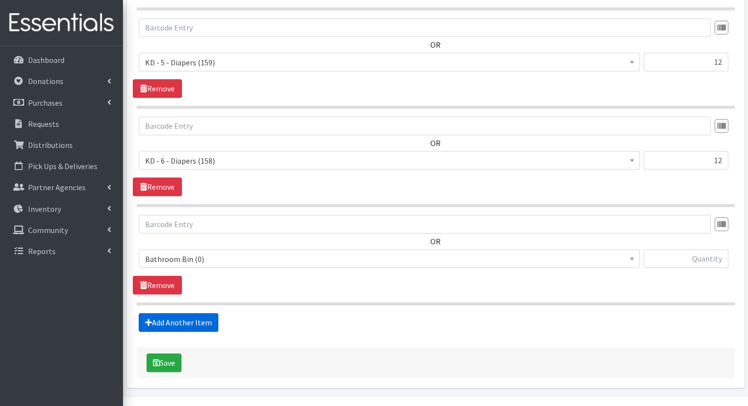
scroll to position [902, 0]
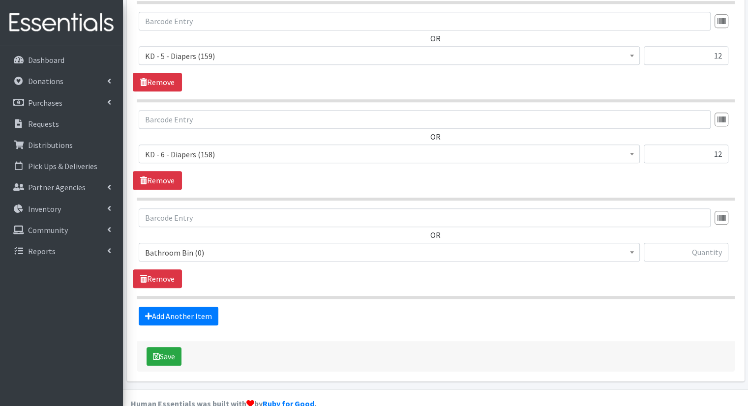
click at [242, 243] on span "Bathroom Bin (0) D - 0 - Diapers (15100) D - 3 - Diapers (12739) D - 4 - Diaper…" at bounding box center [389, 256] width 501 height 27
click at [246, 246] on span "Bathroom Bin (0)" at bounding box center [389, 253] width 488 height 14
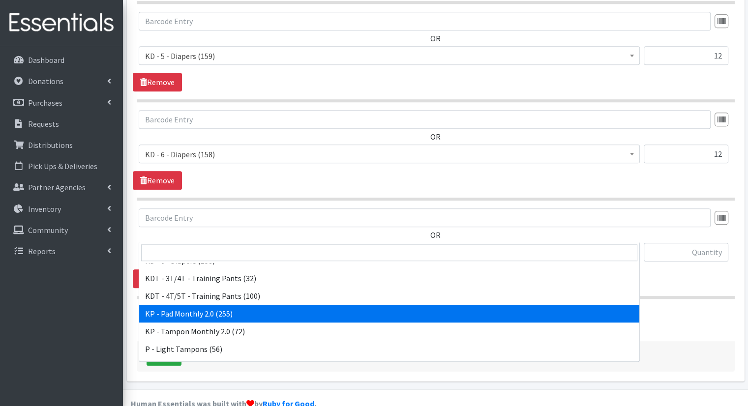
scroll to position [295, 0]
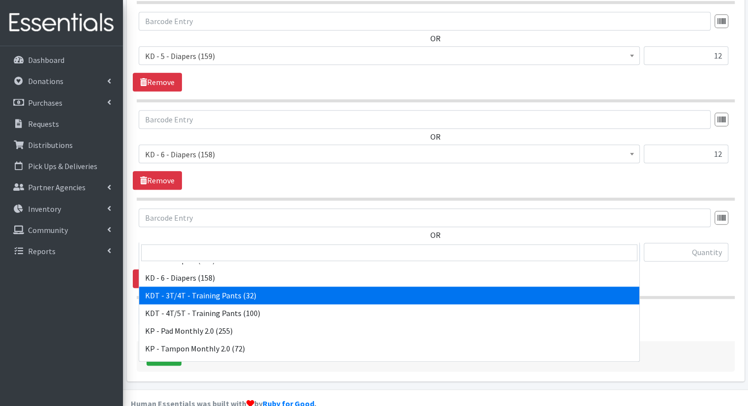
select select "15506"
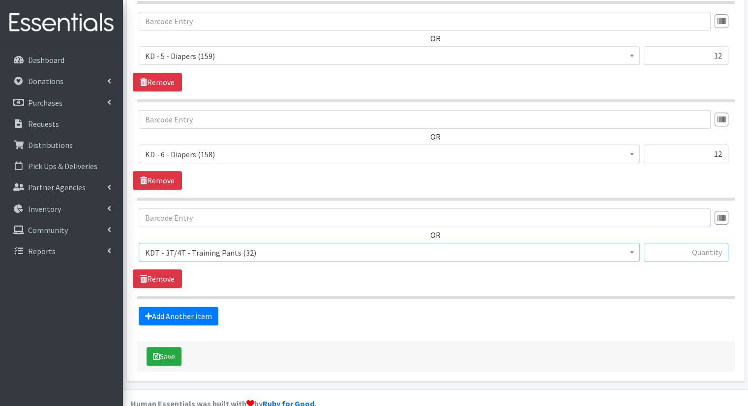
click at [698, 243] on input "text" at bounding box center [686, 252] width 85 height 19
type input "9"
click at [210, 307] on link "Add Another Item" at bounding box center [179, 316] width 80 height 19
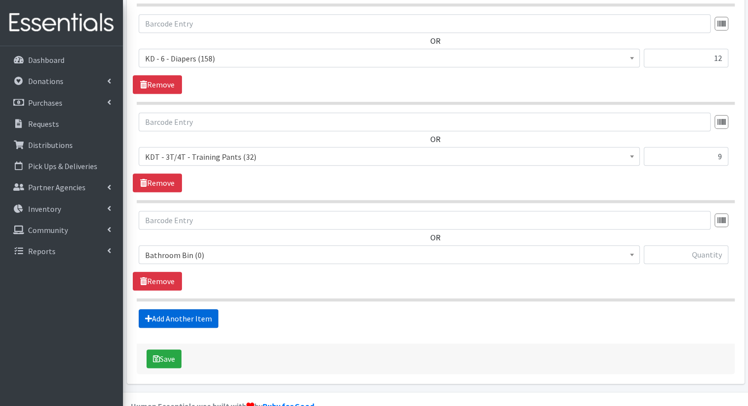
scroll to position [1000, 0]
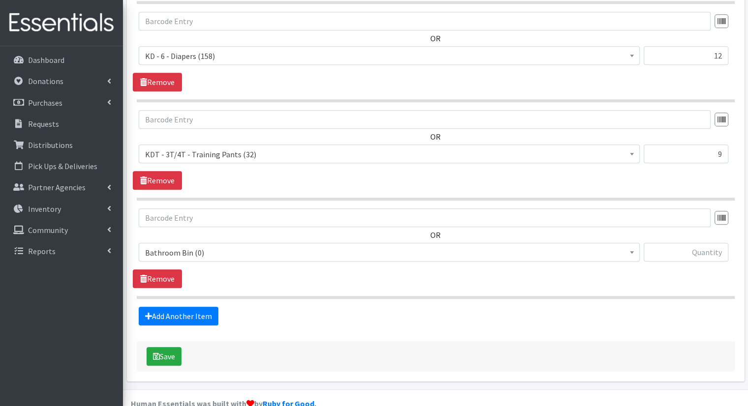
click at [314, 246] on span "Bathroom Bin (0)" at bounding box center [389, 253] width 488 height 14
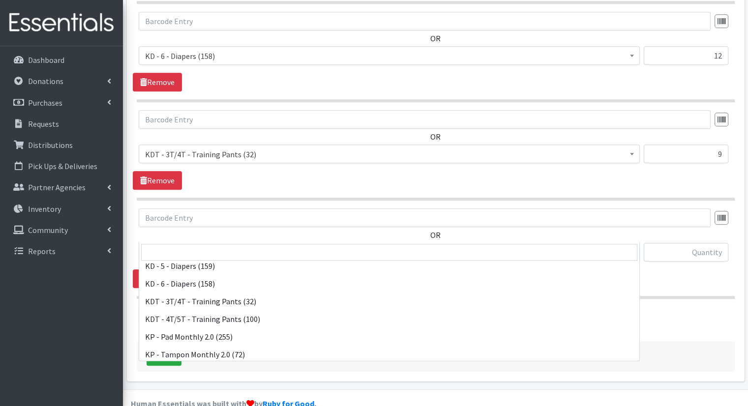
scroll to position [295, 0]
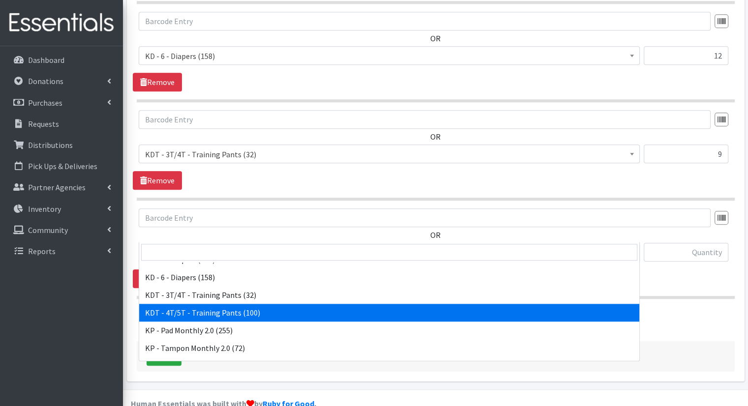
select select "15507"
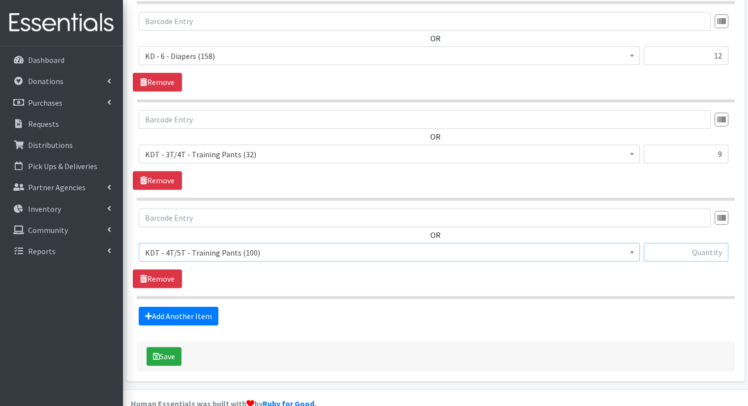
click at [722, 243] on input "text" at bounding box center [686, 252] width 85 height 19
type input "9"
click at [197, 307] on link "Add Another Item" at bounding box center [179, 316] width 80 height 19
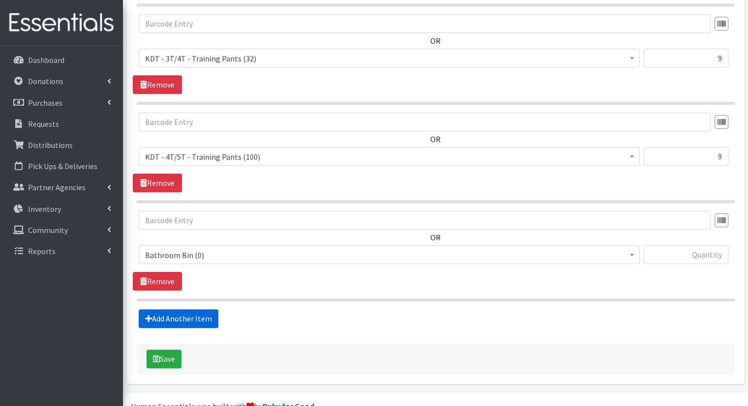
scroll to position [1098, 0]
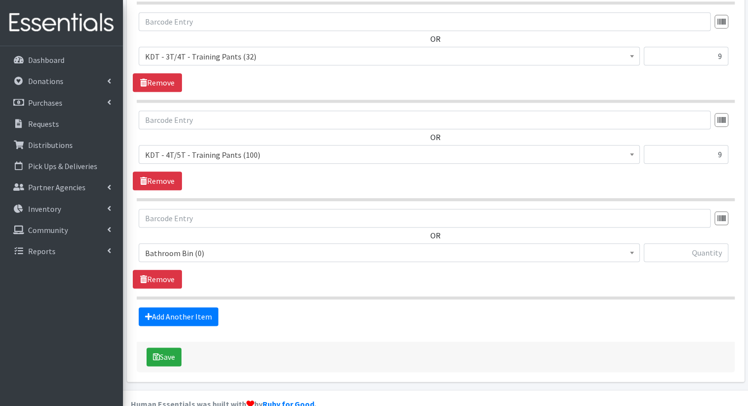
click at [256, 246] on span "Bathroom Bin (0)" at bounding box center [389, 253] width 488 height 14
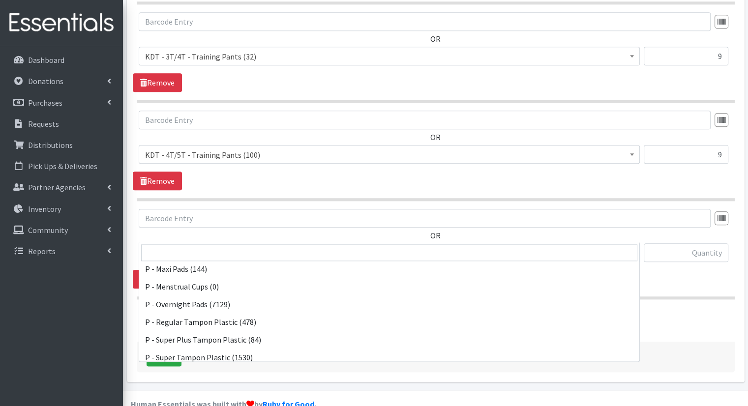
scroll to position [486, 0]
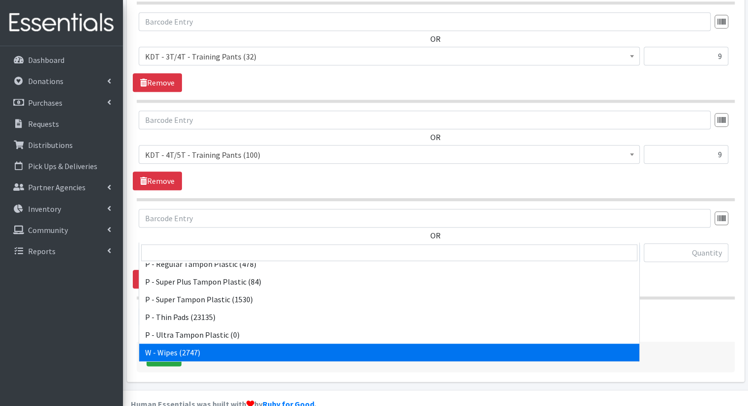
drag, startPoint x: 315, startPoint y: 350, endPoint x: 315, endPoint y: 339, distance: 11.3
select select "15495"
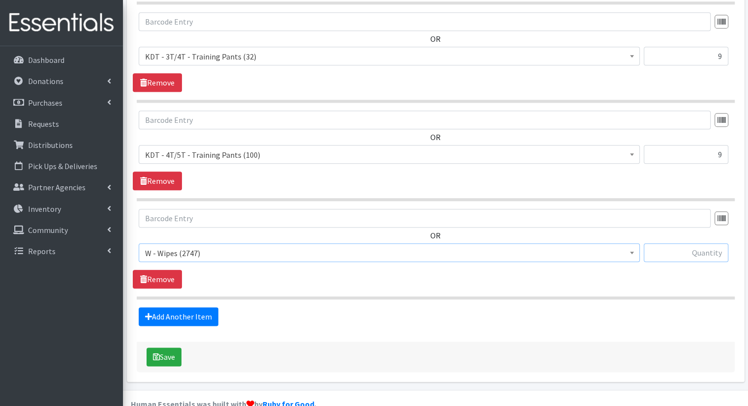
click at [669, 243] on input "text" at bounding box center [686, 252] width 85 height 19
type input "56"
click at [150, 348] on button "Save" at bounding box center [164, 357] width 35 height 19
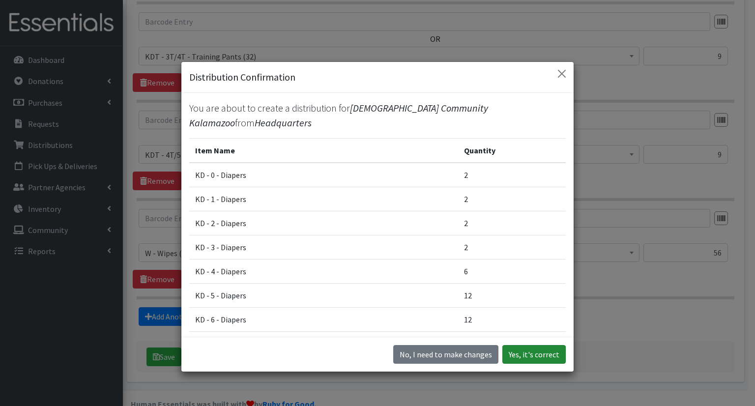
click at [518, 350] on button "Yes, it's correct" at bounding box center [534, 354] width 63 height 19
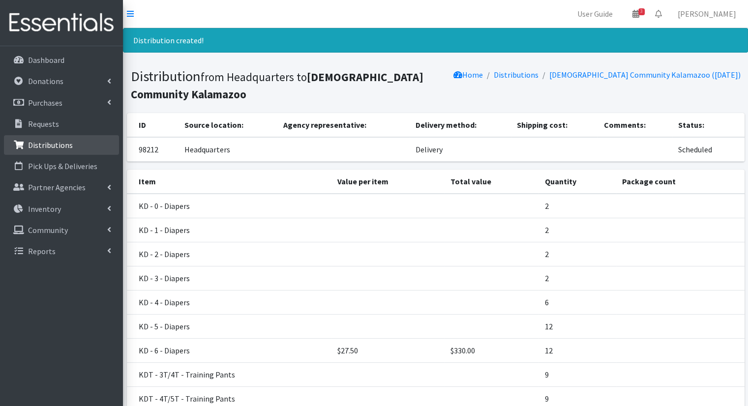
click at [84, 140] on link "Distributions" at bounding box center [61, 145] width 115 height 20
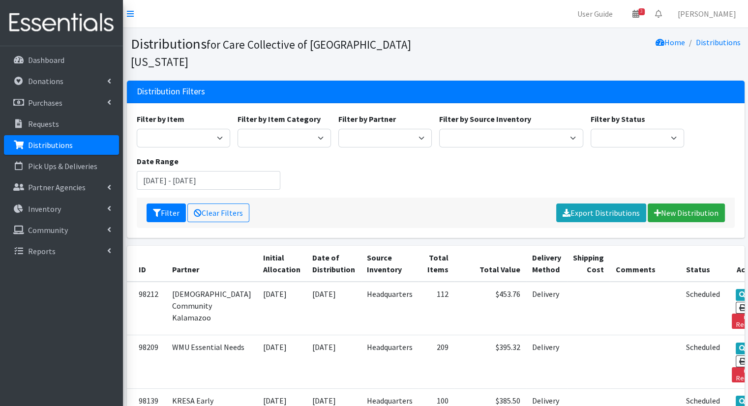
scroll to position [49, 0]
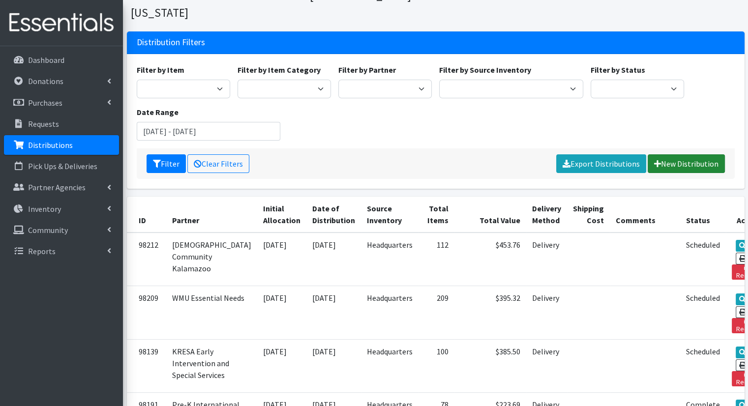
click at [672, 154] on link "New Distribution" at bounding box center [686, 163] width 77 height 19
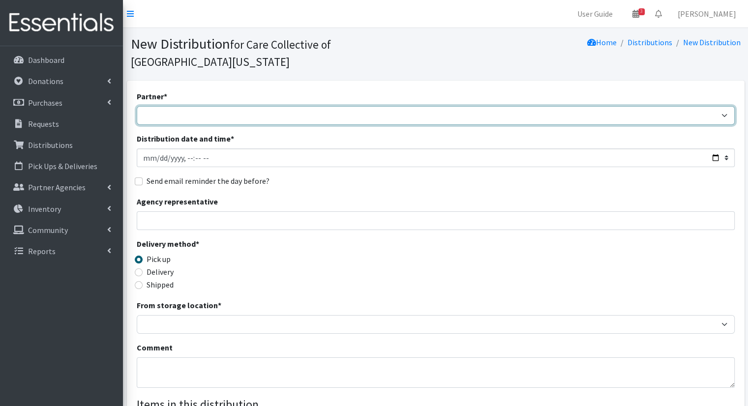
click at [308, 107] on select "African Community Kalamazoo Black Lives Matter Kzoo/[GEOGRAPHIC_DATA] Diaper Tr…" at bounding box center [436, 115] width 598 height 19
select select "7966"
click at [137, 106] on select "African Community Kalamazoo Black Lives Matter Kzoo/[GEOGRAPHIC_DATA] Diaper Tr…" at bounding box center [436, 115] width 598 height 19
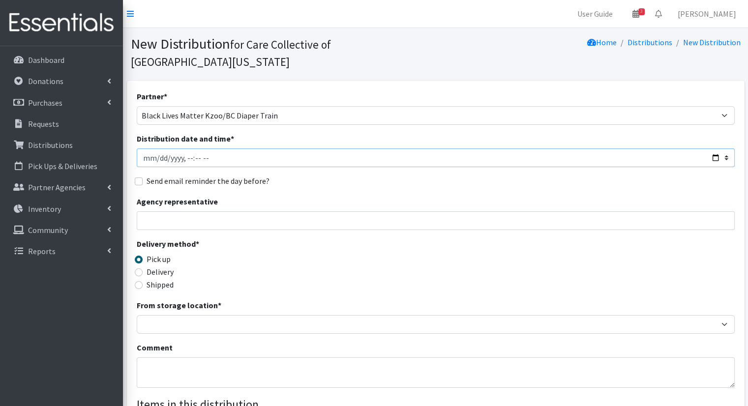
click at [273, 149] on input "Distribution date and time *" at bounding box center [436, 158] width 598 height 19
click at [713, 149] on input "Distribution date and time *" at bounding box center [436, 158] width 598 height 19
type input "[DATE]T09:00"
click at [370, 174] on div "Partner * [DEMOGRAPHIC_DATA] Community Kalamazoo Black Lives Matter Kzoo/[GEOGR…" at bounding box center [436, 314] width 598 height 448
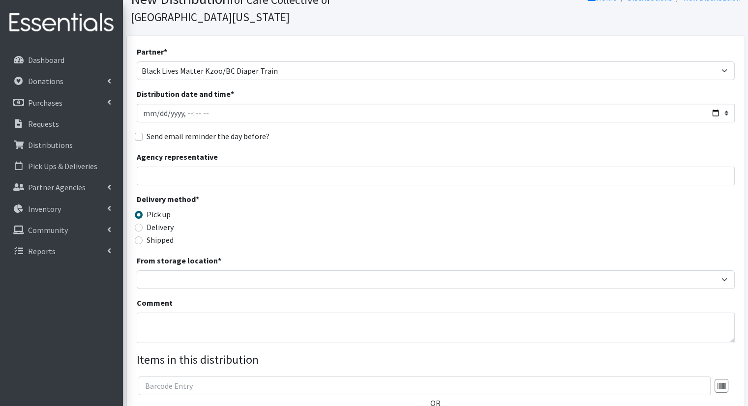
scroll to position [98, 0]
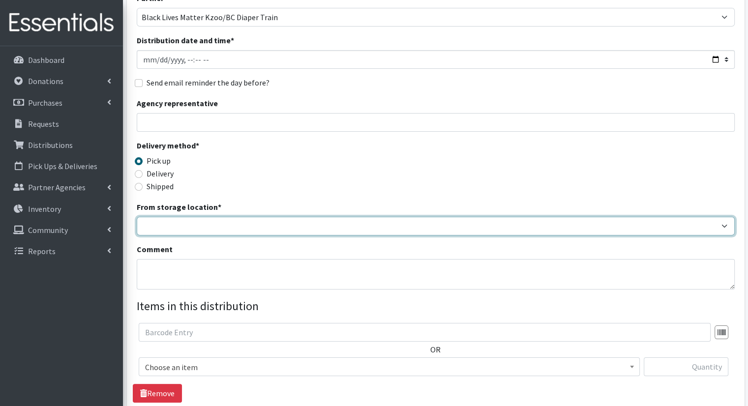
click at [234, 217] on select "Headquarters" at bounding box center [436, 226] width 598 height 19
select select "491"
click at [137, 217] on select "Headquarters" at bounding box center [436, 226] width 598 height 19
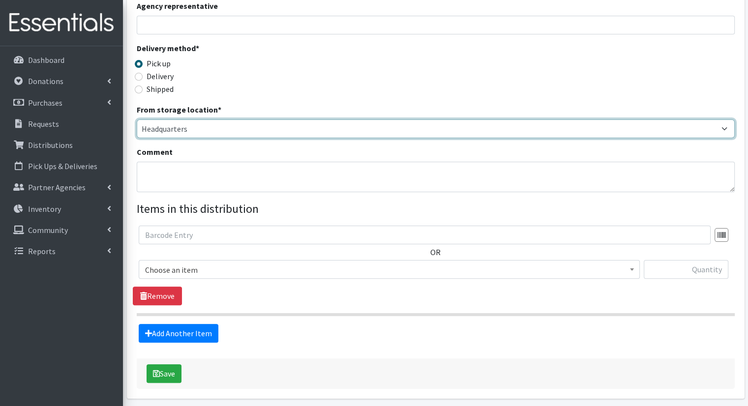
scroll to position [197, 0]
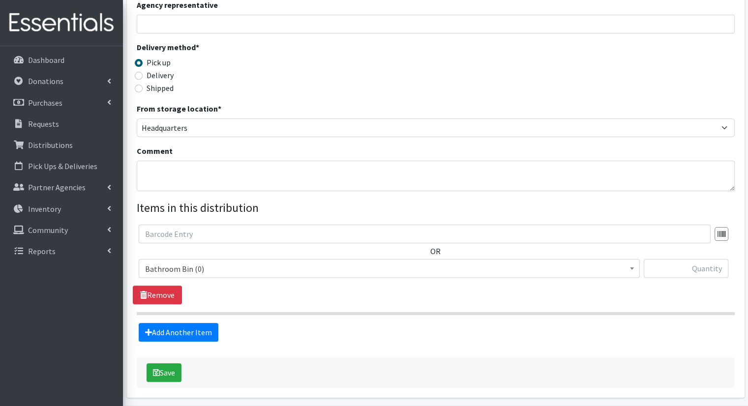
click at [229, 262] on span "Bathroom Bin (0)" at bounding box center [389, 269] width 488 height 14
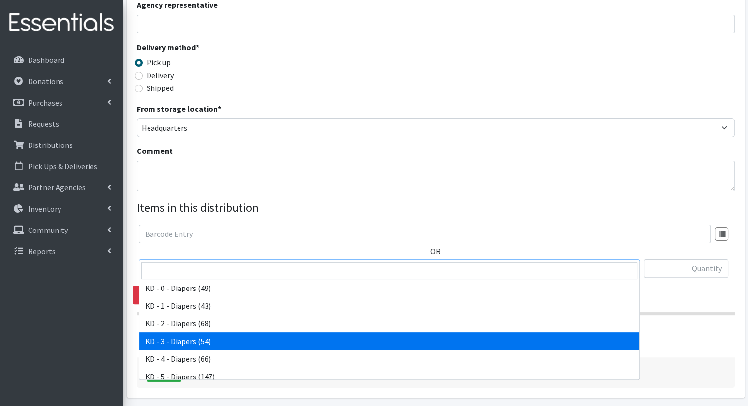
select select "15499"
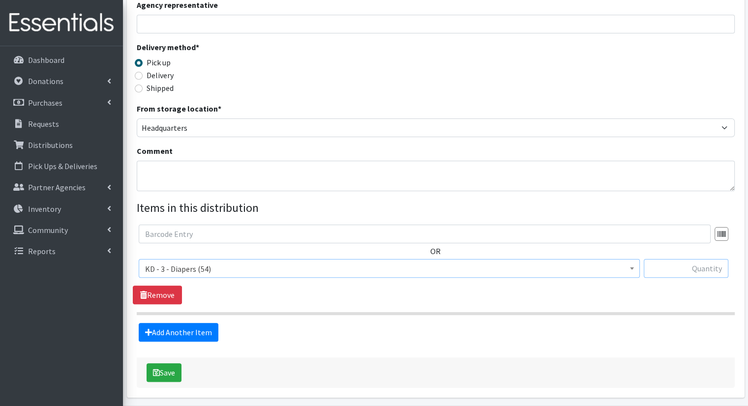
click at [684, 259] on input "text" at bounding box center [686, 268] width 85 height 19
type input "3"
click at [178, 323] on link "Add Another Item" at bounding box center [179, 332] width 80 height 19
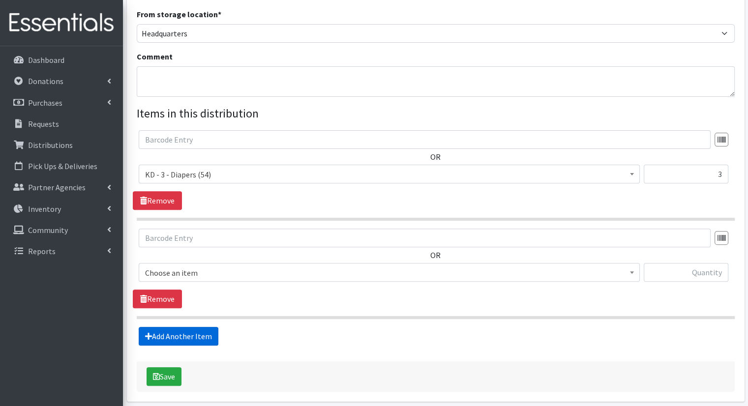
scroll to position [313, 0]
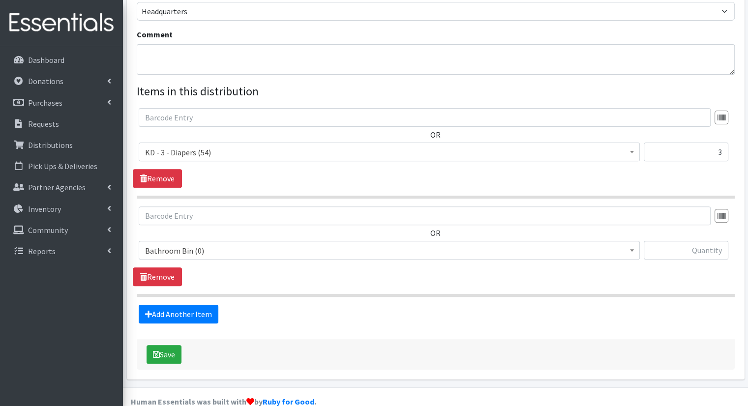
click at [293, 244] on span "Bathroom Bin (0)" at bounding box center [389, 251] width 488 height 14
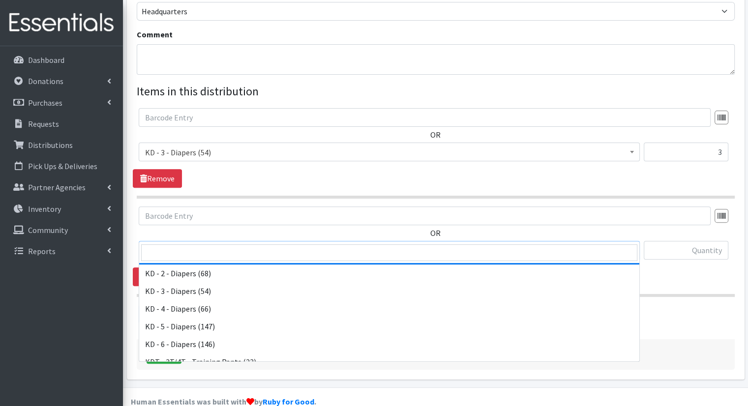
scroll to position [246, 0]
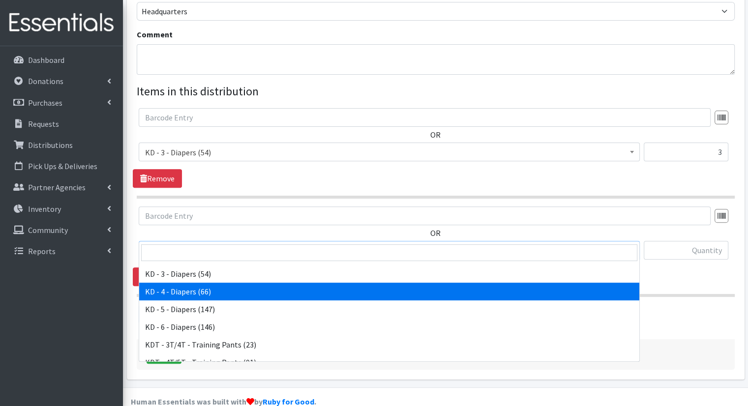
select select "15500"
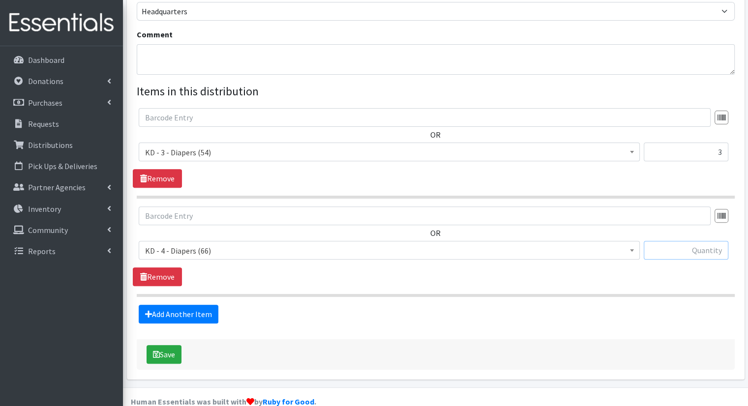
click at [695, 241] on input "text" at bounding box center [686, 250] width 85 height 19
type input "3"
click at [173, 305] on link "Add Another Item" at bounding box center [179, 314] width 80 height 19
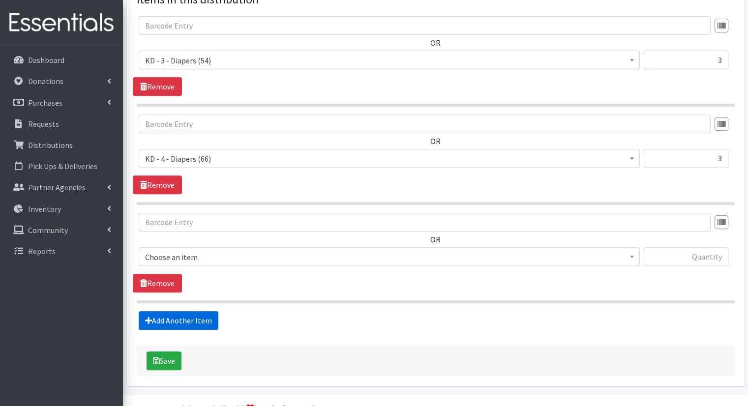
scroll to position [411, 0]
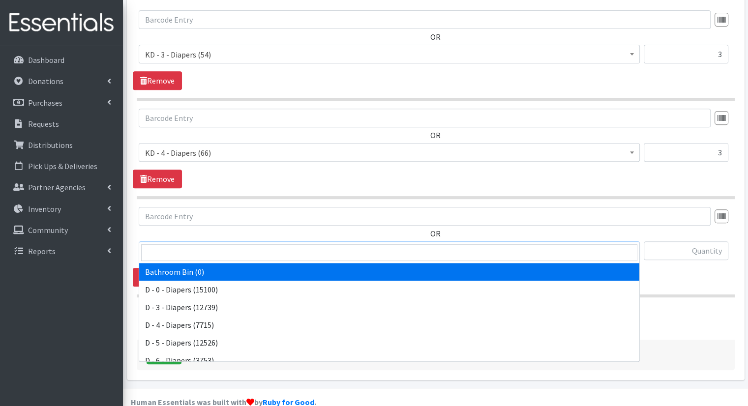
click at [337, 244] on span "Bathroom Bin (0)" at bounding box center [389, 251] width 488 height 14
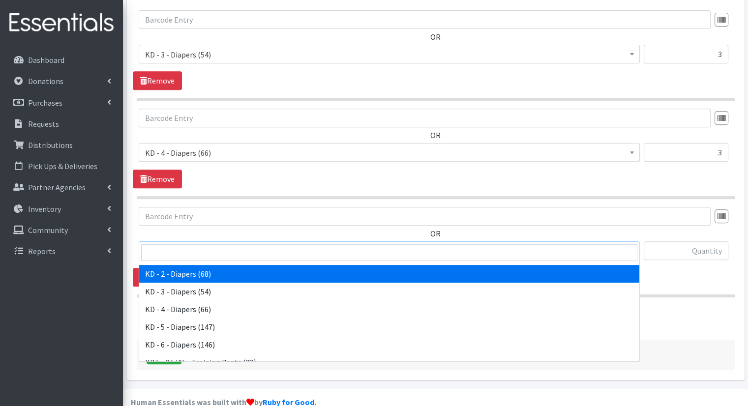
scroll to position [246, 0]
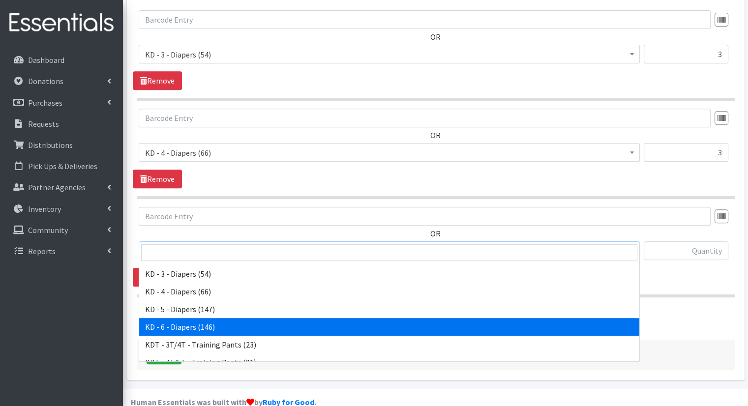
select select "15502"
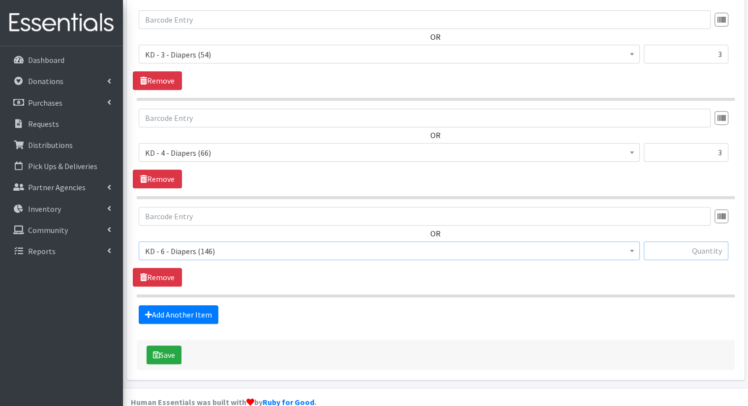
click at [654, 241] on input "text" at bounding box center [686, 250] width 85 height 19
type input "5"
click at [173, 305] on link "Add Another Item" at bounding box center [179, 314] width 80 height 19
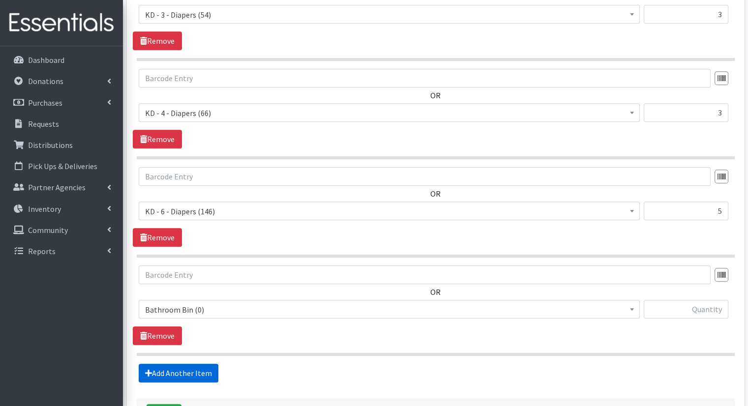
scroll to position [510, 0]
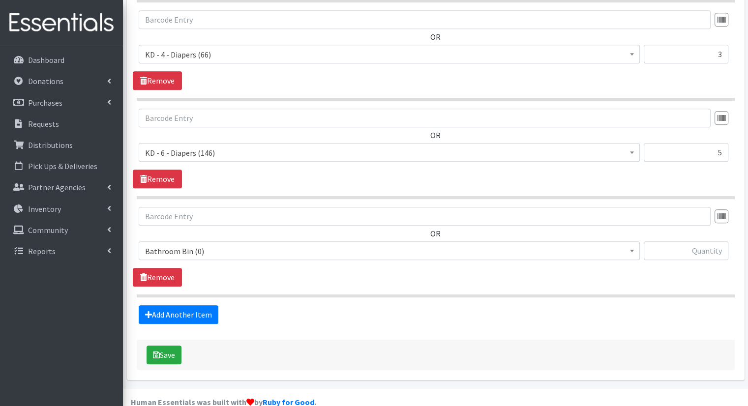
drag, startPoint x: 256, startPoint y: 246, endPoint x: 264, endPoint y: 239, distance: 10.5
click at [264, 241] on span "Bathroom Bin (0) D - 0 - Diapers (15100) D - 3 - Diapers (12739) D - 4 - Diaper…" at bounding box center [389, 254] width 501 height 27
click at [269, 244] on span "Bathroom Bin (0)" at bounding box center [389, 251] width 488 height 14
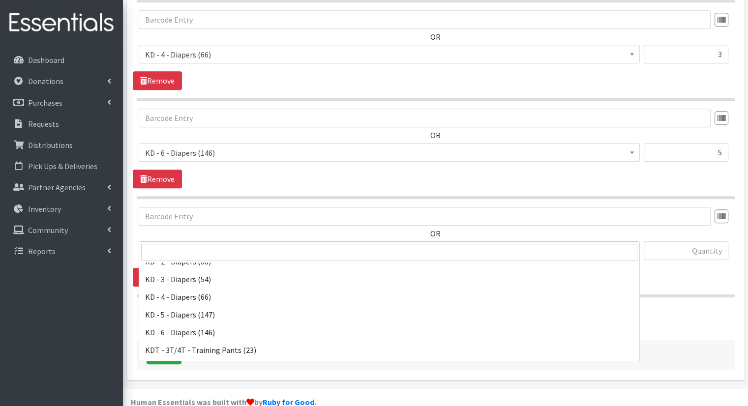
scroll to position [289, 0]
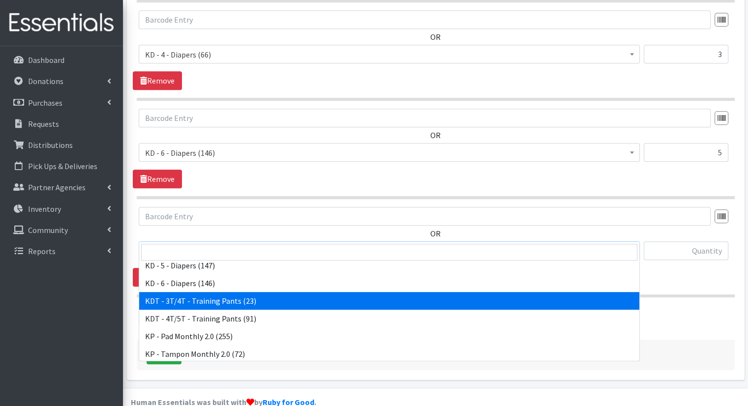
select select "15506"
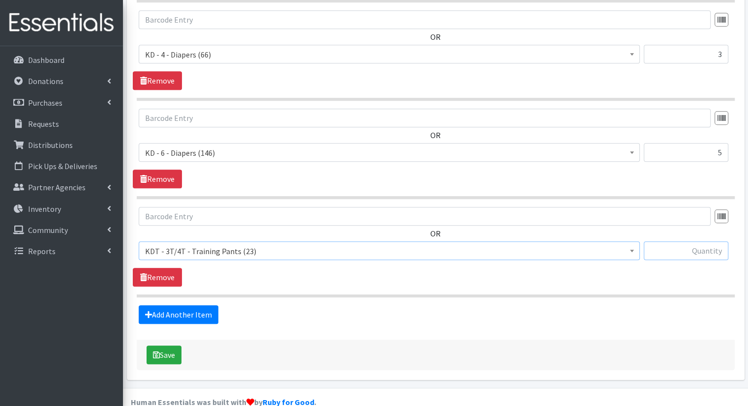
click at [685, 241] on input "text" at bounding box center [686, 250] width 85 height 19
type input "3"
click at [209, 305] on link "Add Another Item" at bounding box center [179, 314] width 80 height 19
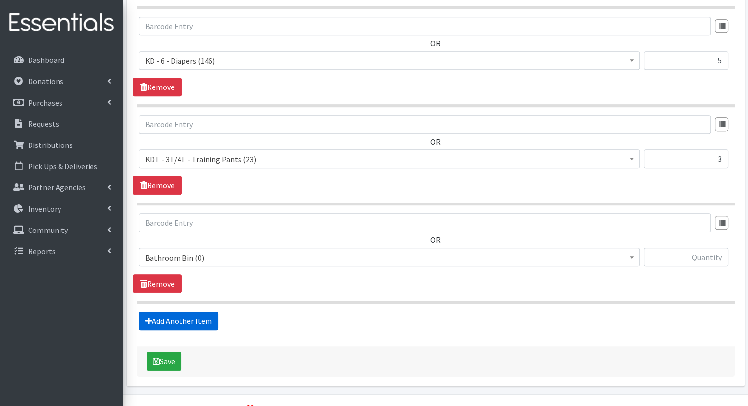
scroll to position [608, 0]
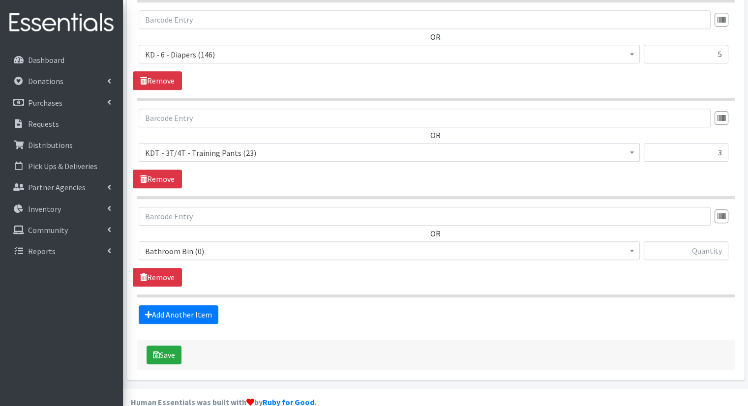
drag, startPoint x: 256, startPoint y: 227, endPoint x: 257, endPoint y: 240, distance: 12.3
click at [257, 244] on span "Bathroom Bin (0)" at bounding box center [389, 251] width 488 height 14
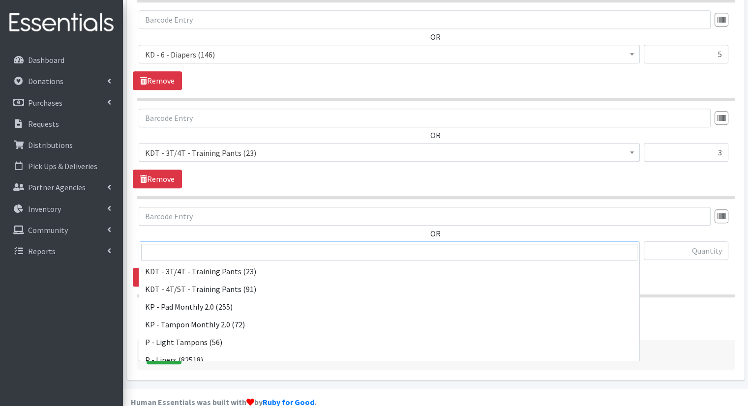
scroll to position [295, 0]
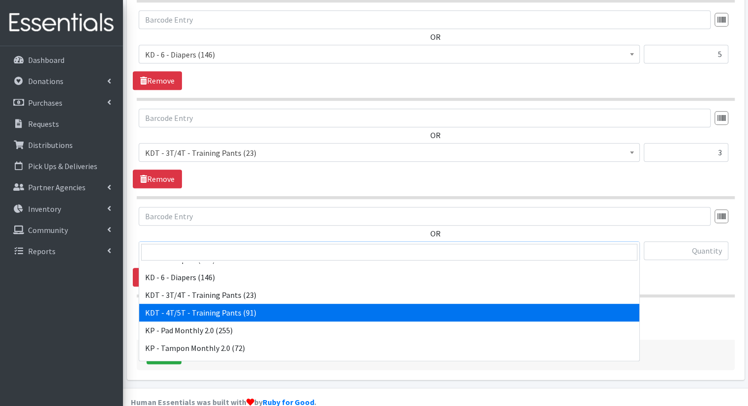
select select "15507"
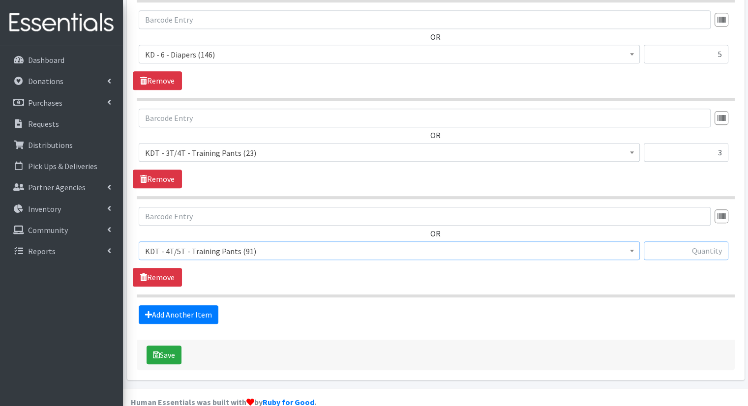
click at [679, 241] on input "text" at bounding box center [686, 250] width 85 height 19
type input "1"
